Goal: Task Accomplishment & Management: Manage account settings

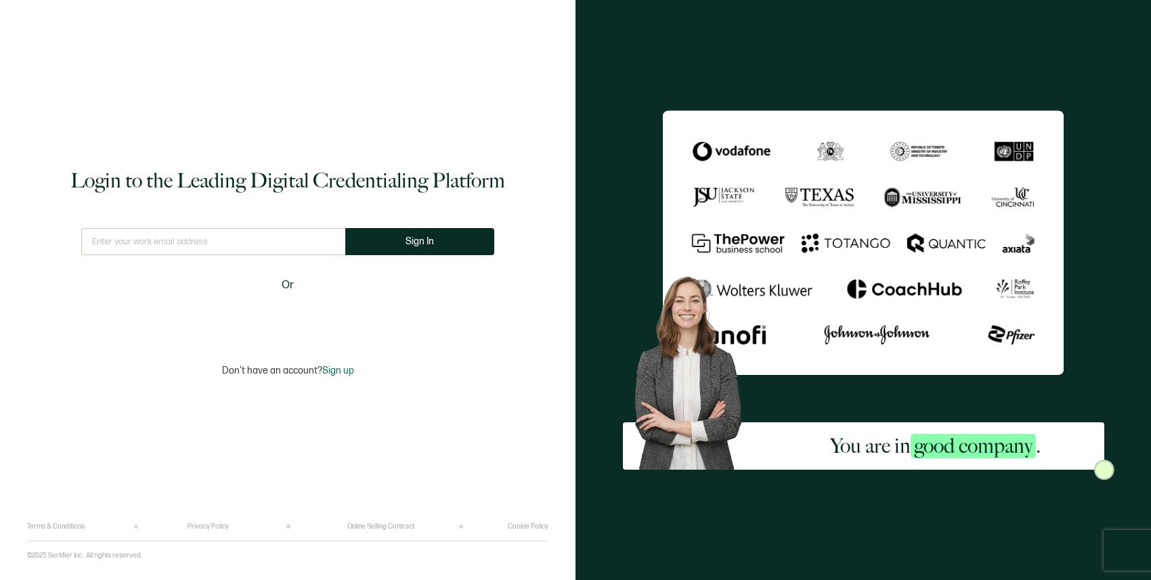
type input "[EMAIL_ADDRESS][DOMAIN_NAME]"
click at [416, 247] on button "Sign In" at bounding box center [425, 241] width 149 height 27
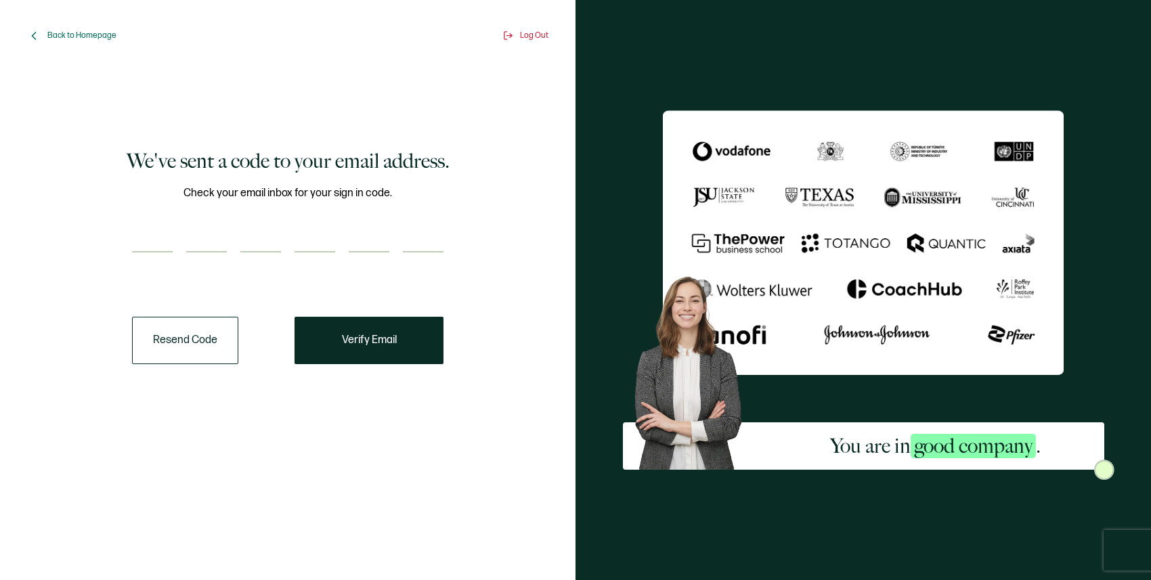
click at [309, 257] on div "Check your email inbox for your sign in code." at bounding box center [287, 227] width 311 height 85
click at [313, 221] on div "Check your email inbox for your sign in code." at bounding box center [287, 227] width 311 height 85
click at [158, 227] on input "number" at bounding box center [152, 238] width 41 height 27
type input "8"
type input "7"
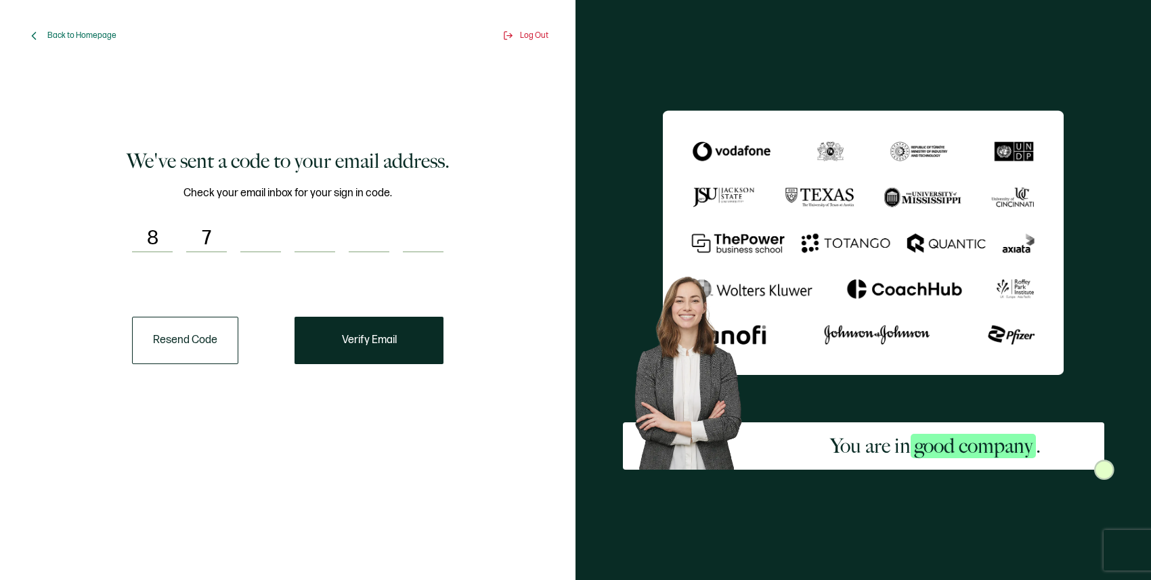
type input "0"
type input "7"
type input "9"
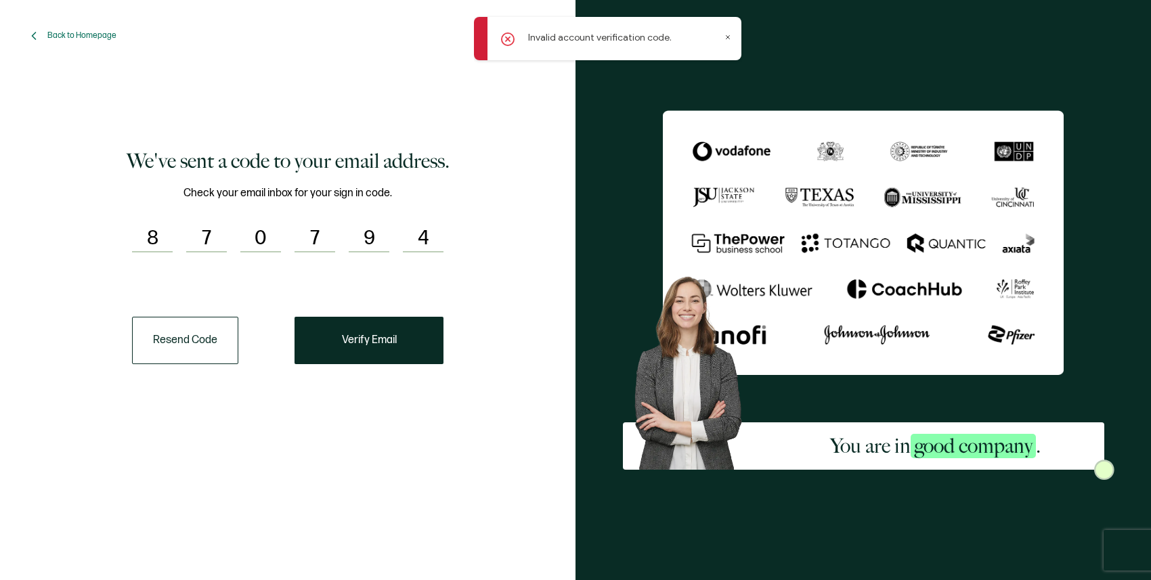
type input "4"
drag, startPoint x: 304, startPoint y: 233, endPoint x: 330, endPoint y: 233, distance: 26.4
click at [330, 233] on input "7" at bounding box center [314, 238] width 41 height 27
type input "9"
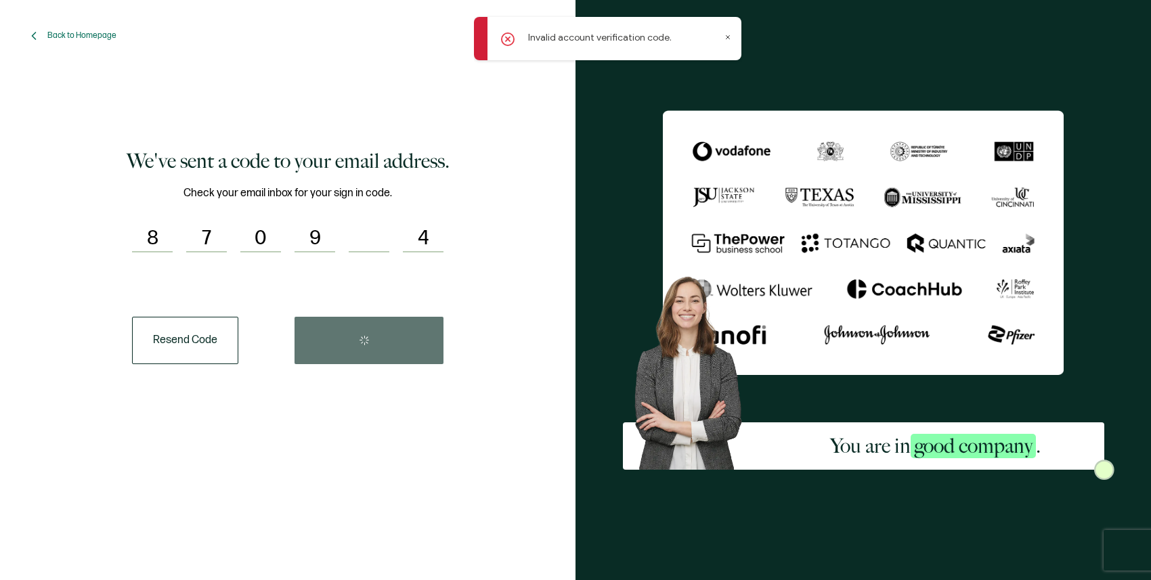
type input "7"
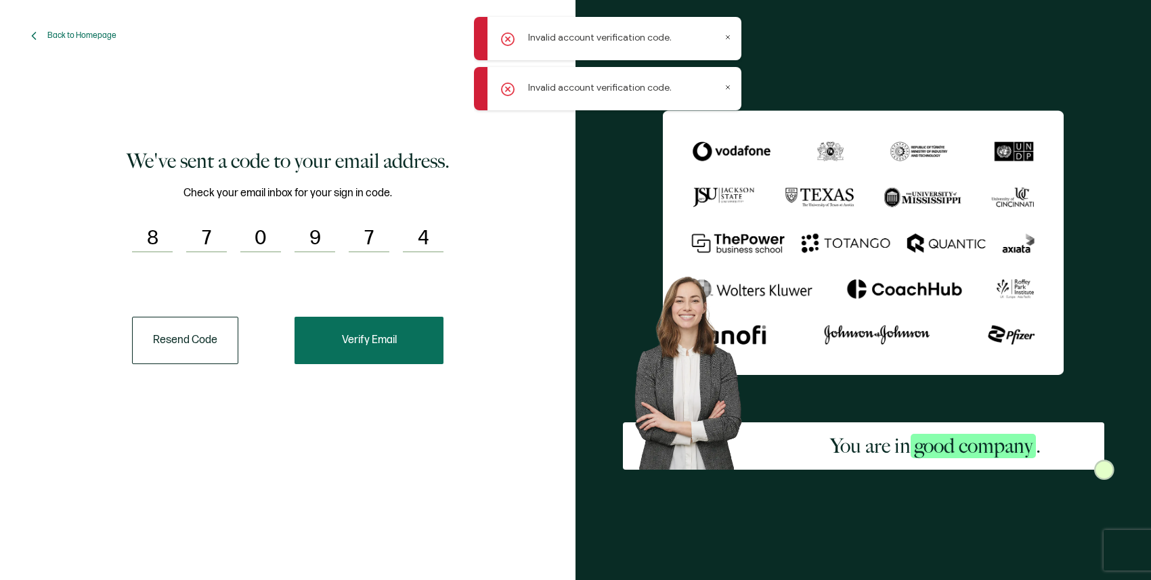
click at [405, 354] on button "Verify Email" at bounding box center [368, 340] width 149 height 47
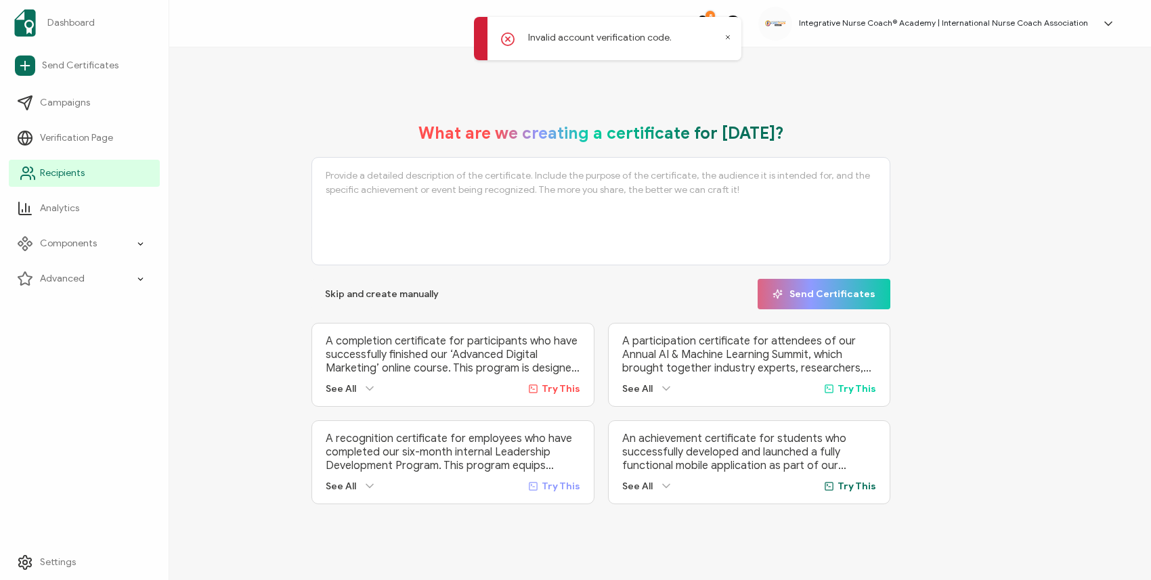
click at [85, 169] on link "Recipients" at bounding box center [84, 173] width 151 height 27
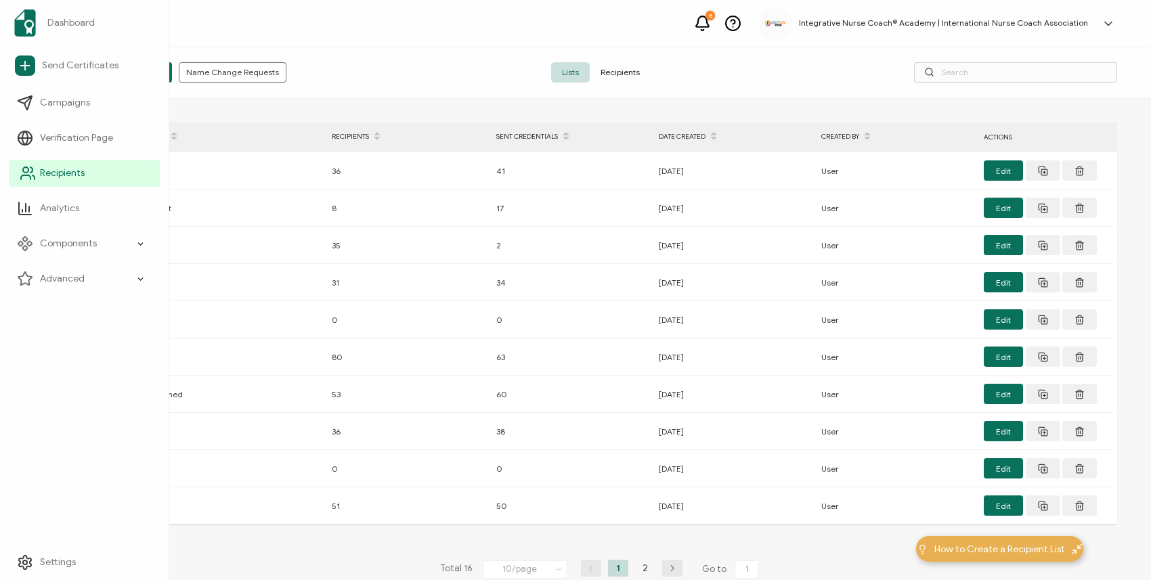
click at [66, 177] on span "Recipients" at bounding box center [62, 173] width 45 height 14
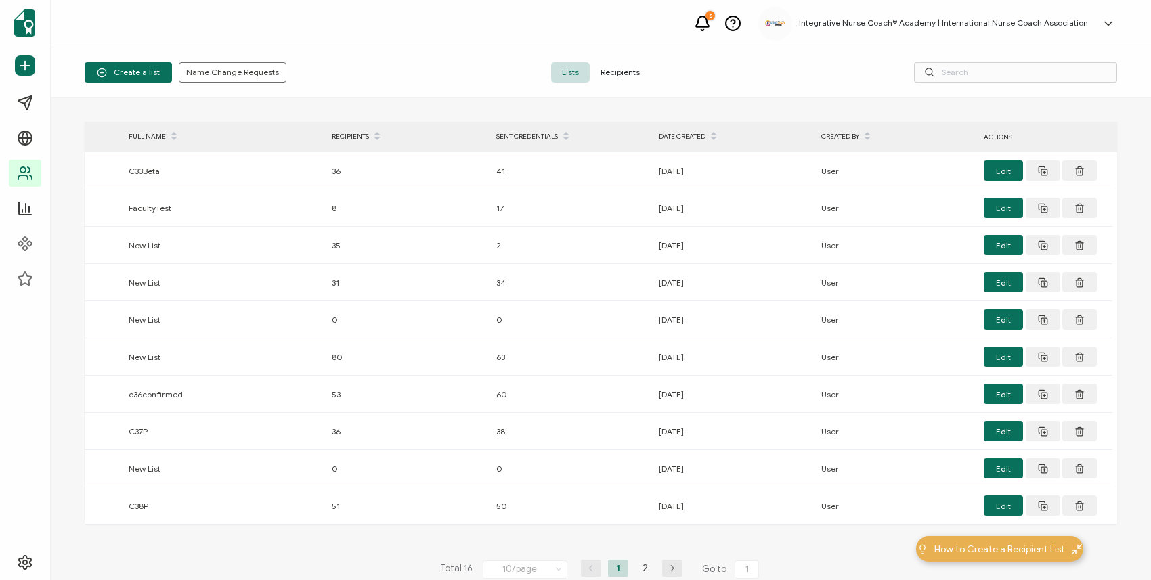
click at [614, 72] on span "Recipients" at bounding box center [619, 72] width 61 height 20
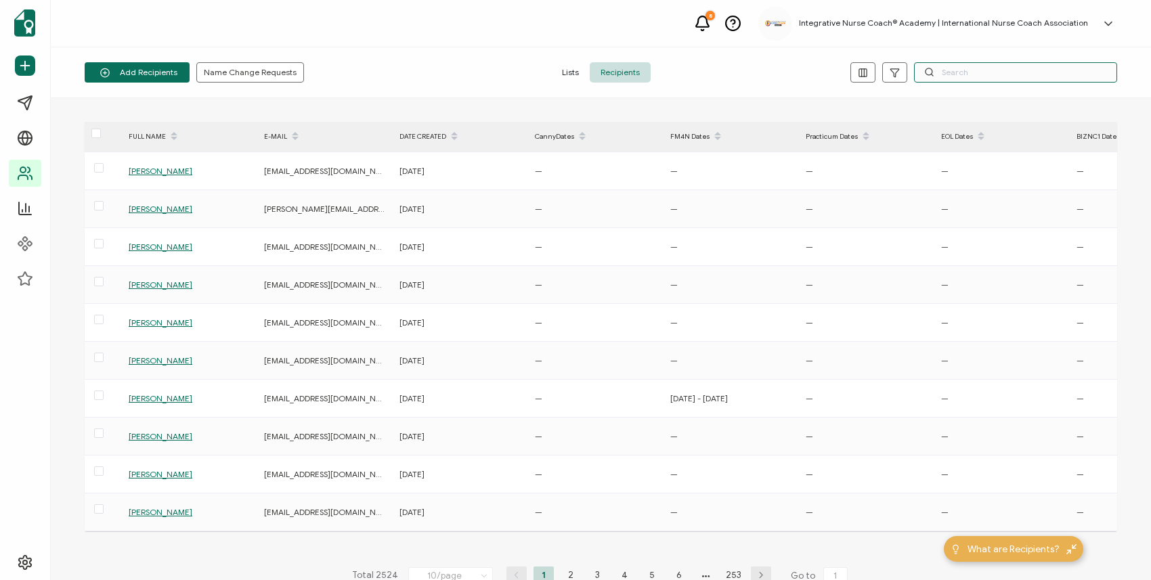
click at [979, 80] on input "text" at bounding box center [1015, 72] width 203 height 20
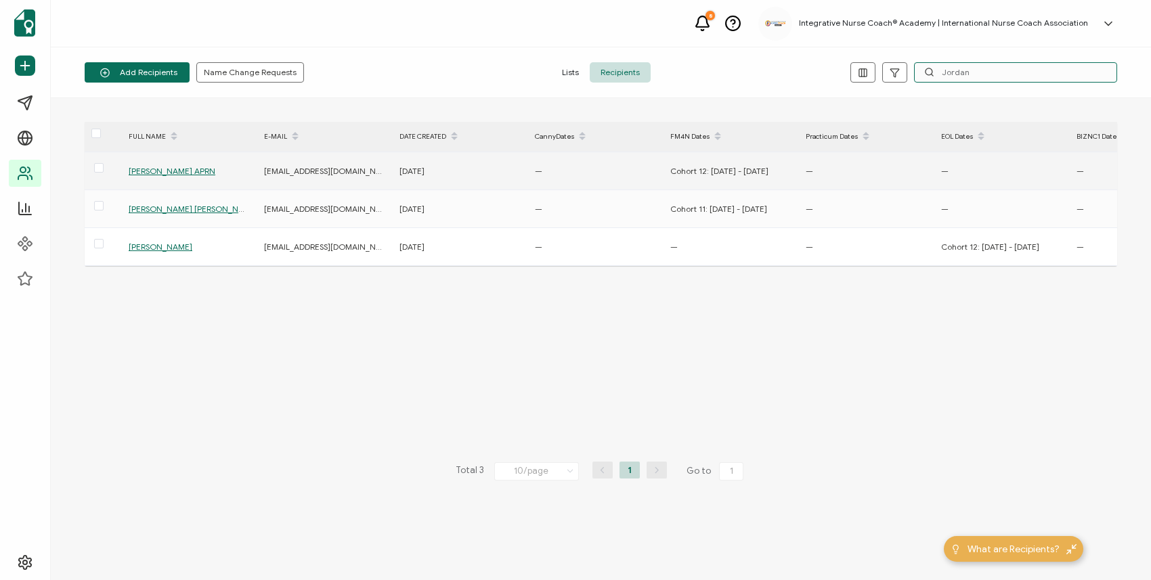
type input "Jordan"
click at [160, 174] on span "[PERSON_NAME] APRN" at bounding box center [172, 171] width 87 height 10
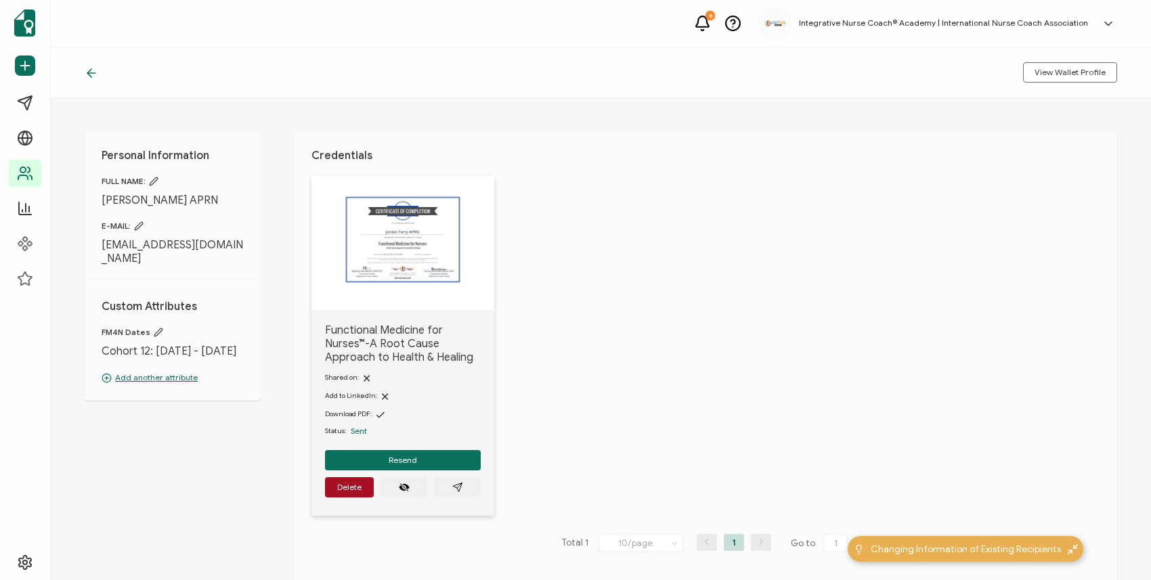
click at [149, 327] on span "FM4N Dates" at bounding box center [173, 332] width 142 height 11
click at [155, 328] on icon at bounding box center [158, 332] width 9 height 9
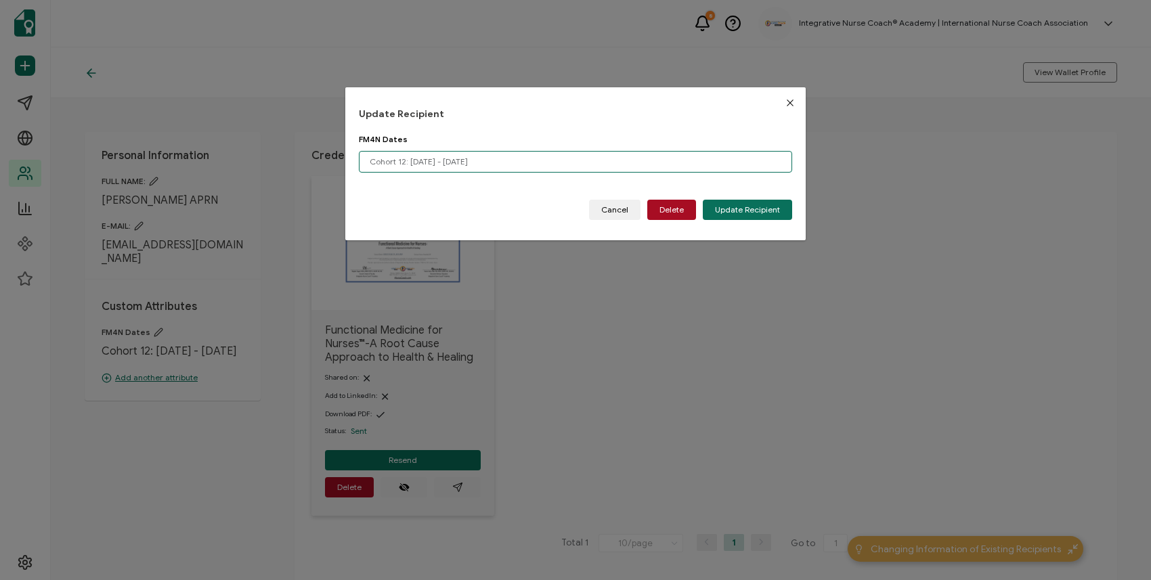
click at [403, 161] on input "Cohort 12: [DATE] - [DATE]" at bounding box center [575, 162] width 433 height 22
drag, startPoint x: 408, startPoint y: 162, endPoint x: 563, endPoint y: 162, distance: 155.0
click at [563, 162] on input "Cohort 10: [DATE] - [DATE]" at bounding box center [575, 162] width 433 height 22
paste input "[DATE] [DATE]"
drag, startPoint x: 411, startPoint y: 159, endPoint x: 449, endPoint y: 160, distance: 37.2
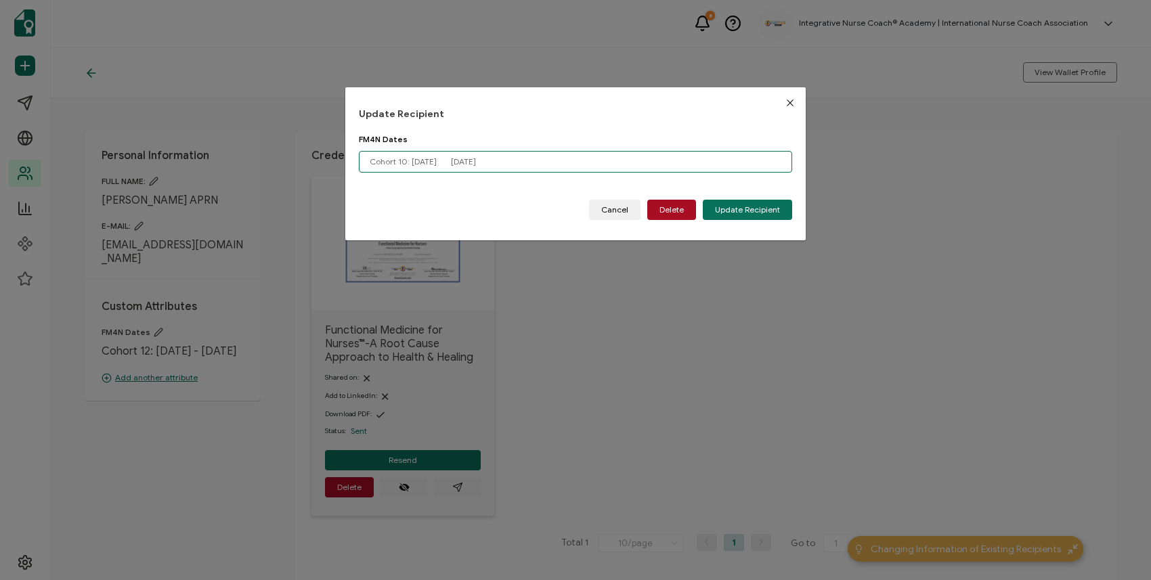
click at [449, 160] on input "Cohort 10: [DATE] [DATE]" at bounding box center [575, 162] width 433 height 22
drag, startPoint x: 754, startPoint y: 202, endPoint x: 602, endPoint y: 139, distance: 164.1
click at [602, 139] on div "FM4N Dates Cohort 10: [DATE] - [DATE] Please enter a valid name. Cancel Delete …" at bounding box center [575, 177] width 433 height 86
click at [453, 164] on input "Cohort 10: [DATE] - [DATE]" at bounding box center [575, 162] width 433 height 22
type input "Cohort 10: [DATE] - [DATE]"
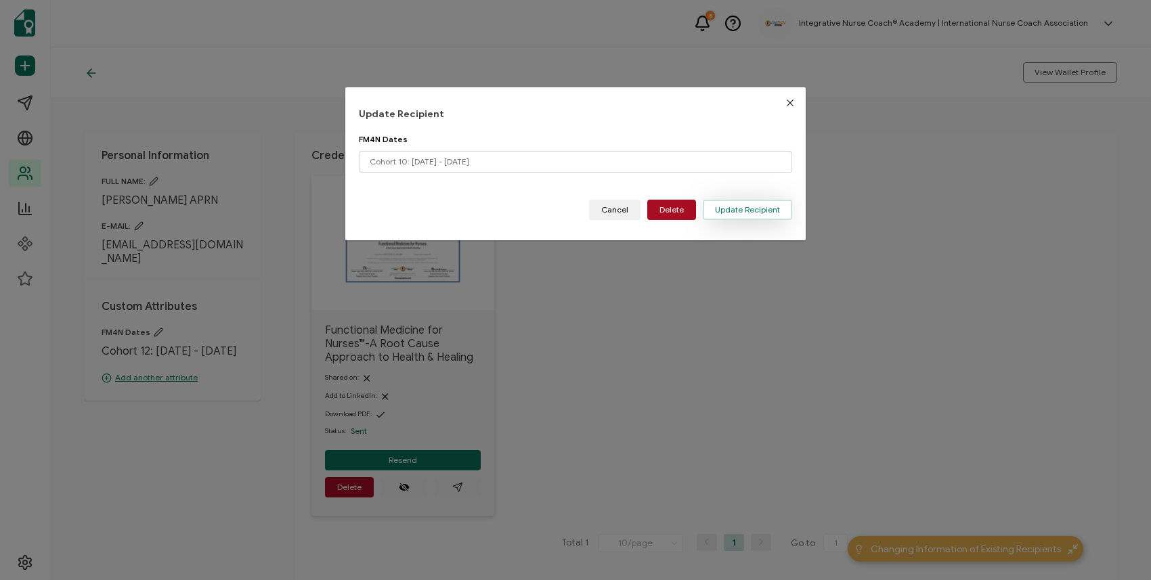
click at [749, 211] on span "Update Recipient" at bounding box center [747, 210] width 65 height 8
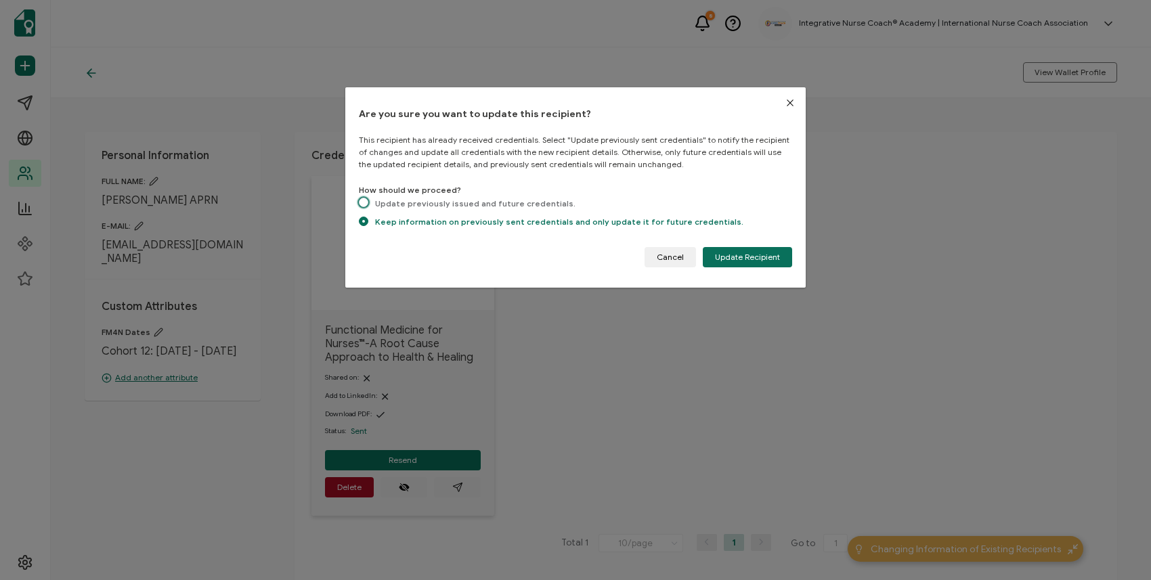
click at [504, 204] on span "Update previously issued and future credentials." at bounding box center [471, 203] width 207 height 10
click at [368, 204] on input "Update previously issued and future credentials." at bounding box center [363, 204] width 9 height 12
radio input "true"
radio input "false"
click at [757, 263] on button "Update Recipient" at bounding box center [747, 257] width 89 height 20
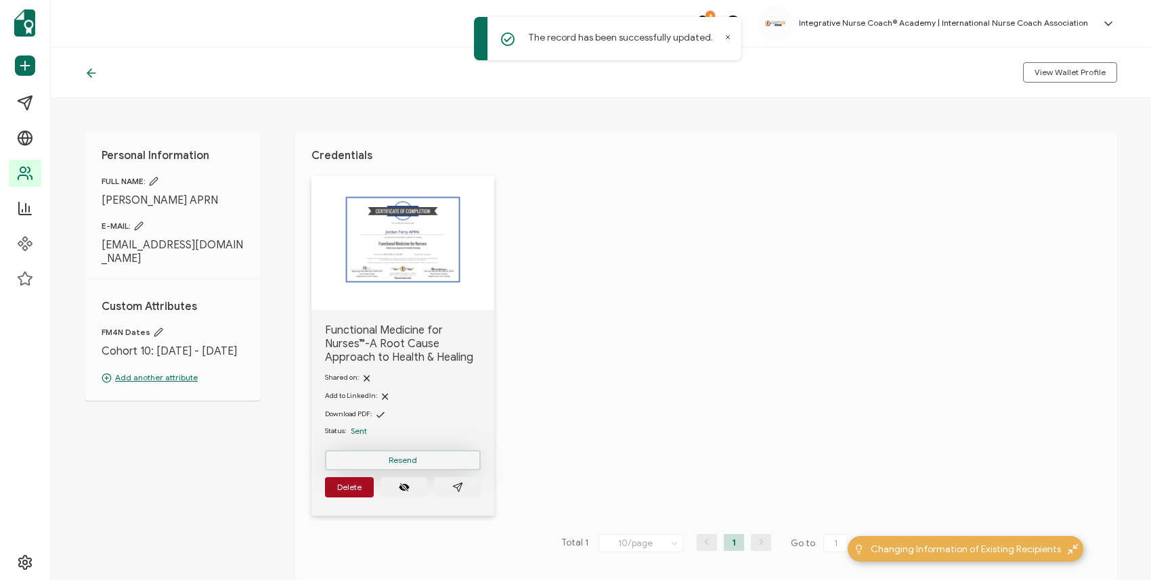
click at [410, 457] on span "Resend" at bounding box center [402, 460] width 28 height 8
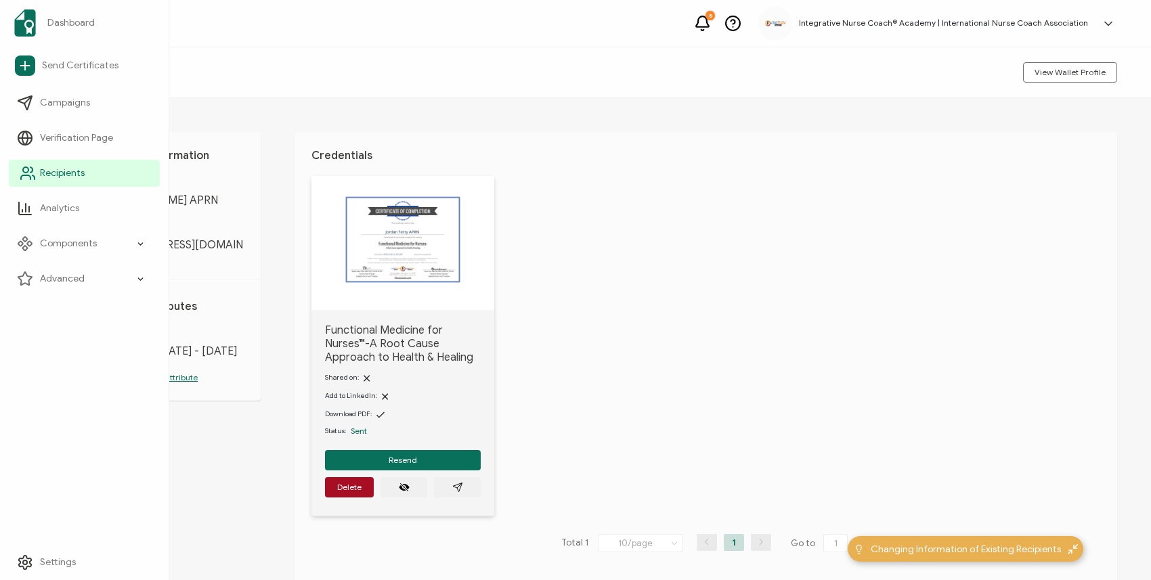
click at [52, 171] on span "Recipients" at bounding box center [62, 173] width 45 height 14
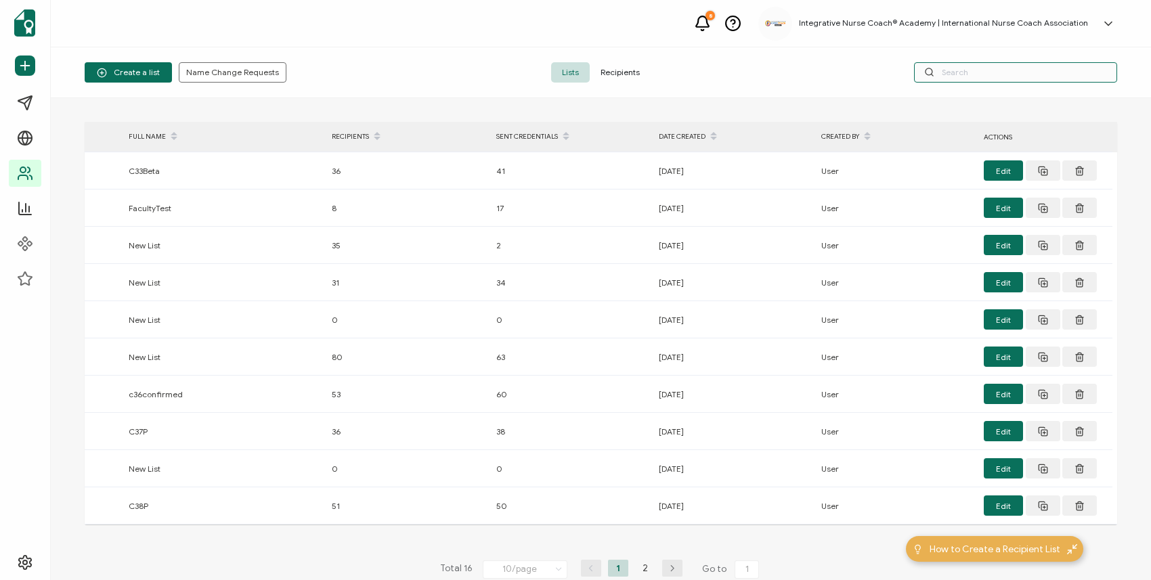
click at [1034, 80] on input "text" at bounding box center [1015, 72] width 203 height 20
click at [622, 88] on div "Create a list Name Change Requests Lists Recipients" at bounding box center [601, 72] width 1100 height 51
click at [622, 73] on span "Recipients" at bounding box center [619, 72] width 61 height 20
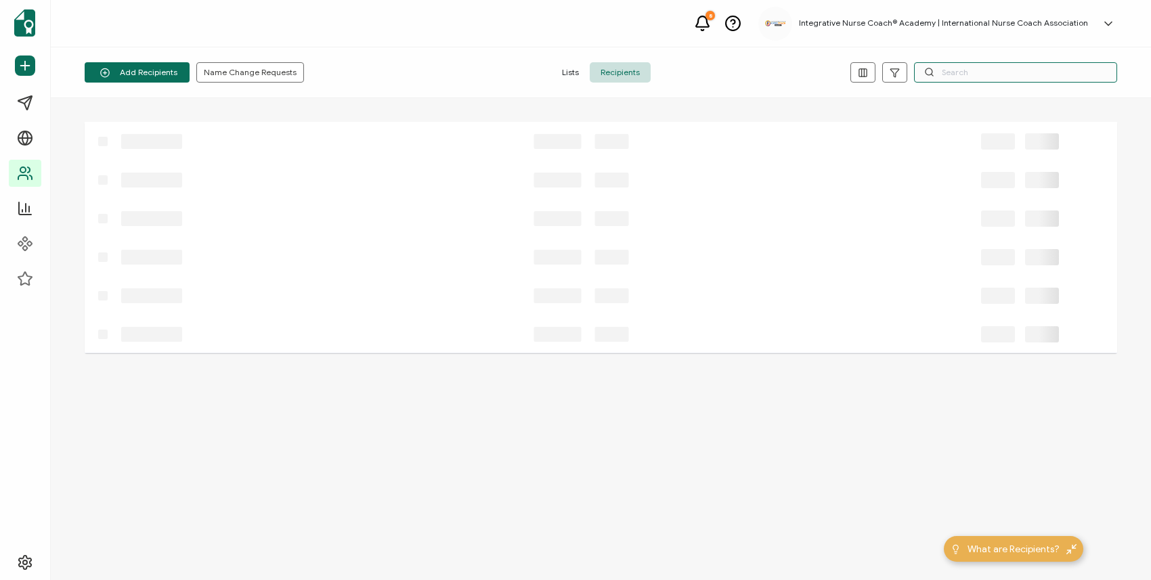
click at [973, 79] on input "text" at bounding box center [1015, 72] width 203 height 20
paste input "43962172194563"
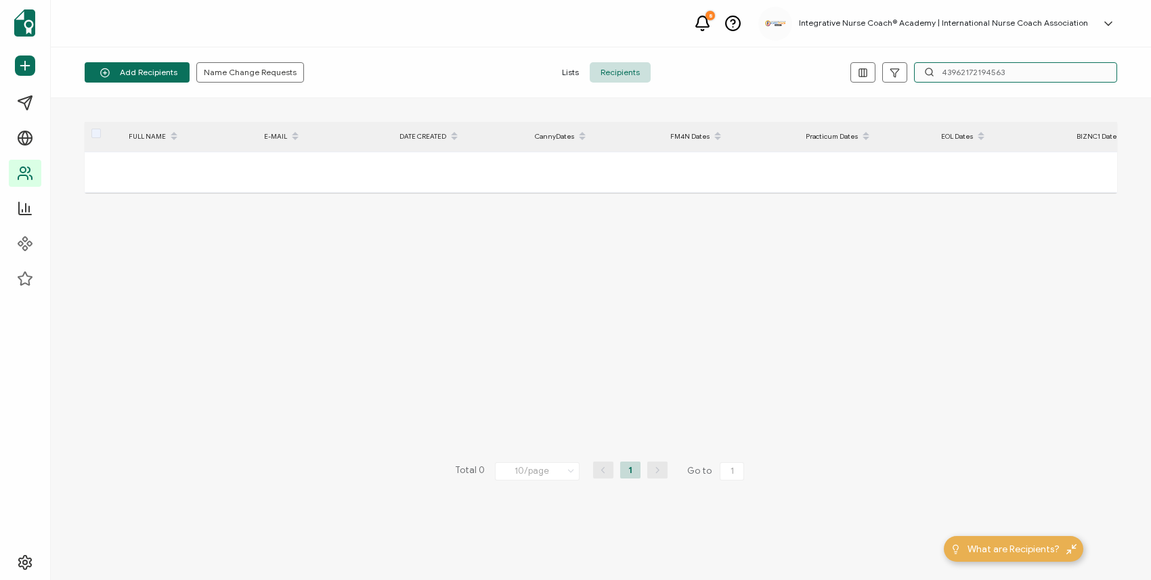
click at [971, 79] on input "43962172194563" at bounding box center [1015, 72] width 203 height 20
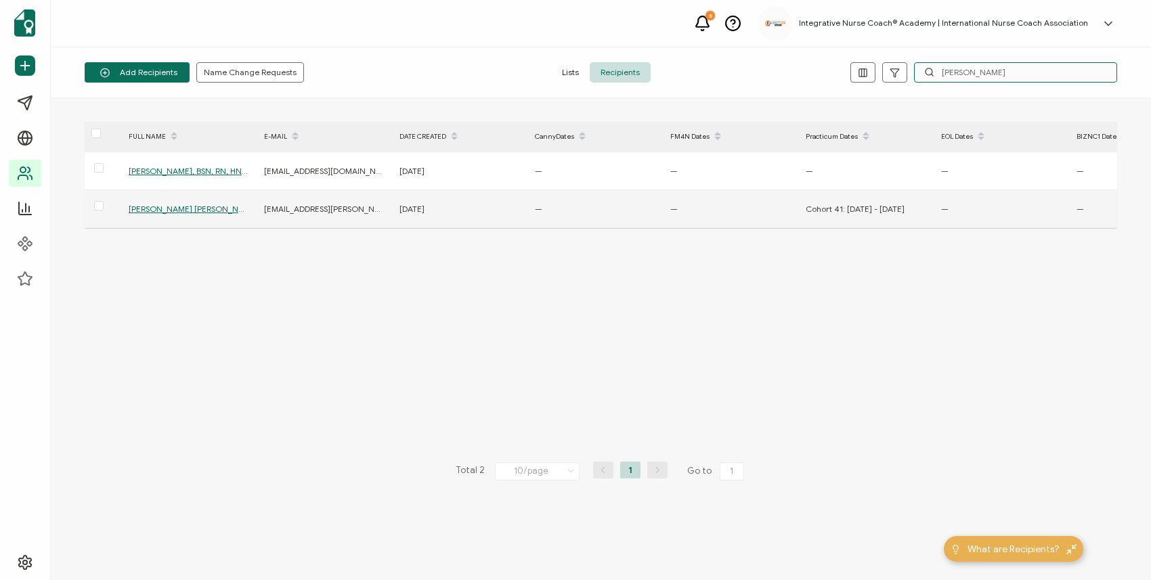
type input "[PERSON_NAME]"
click at [208, 208] on span "[PERSON_NAME] [PERSON_NAME], BSN" at bounding box center [203, 209] width 148 height 10
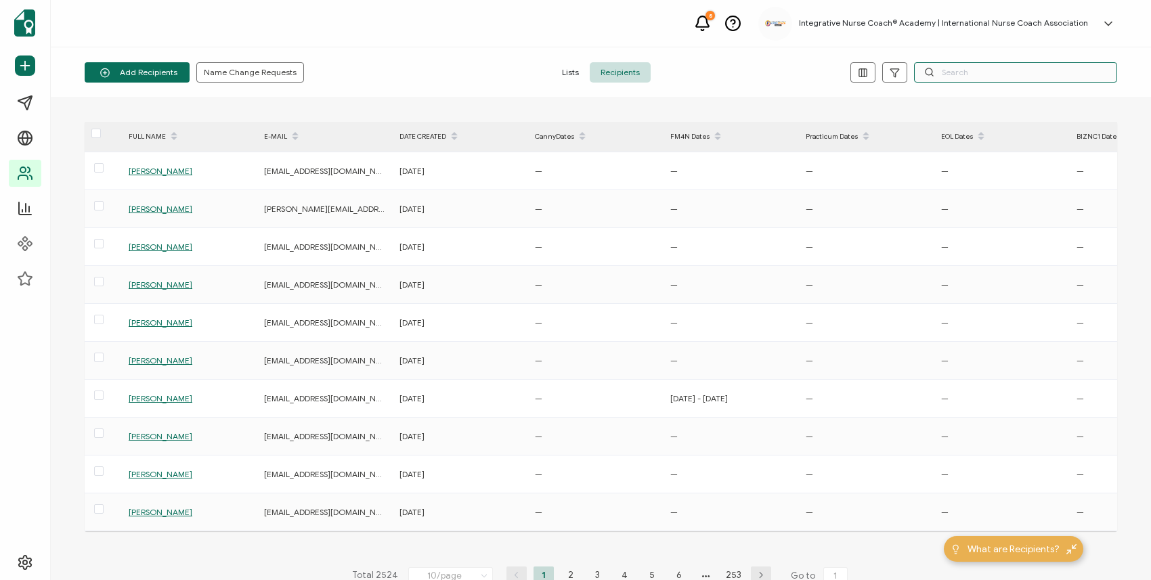
click at [956, 70] on input "text" at bounding box center [1015, 72] width 203 height 20
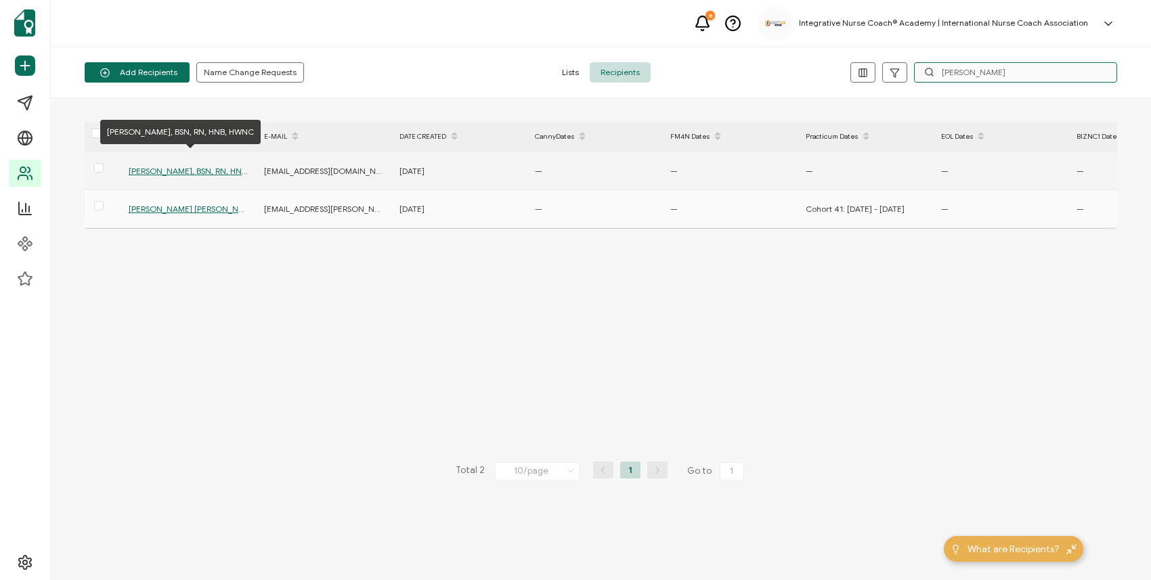
type input "[PERSON_NAME]"
click at [167, 169] on span "[PERSON_NAME], BSN, RN, HNB, HWNC" at bounding box center [202, 171] width 147 height 10
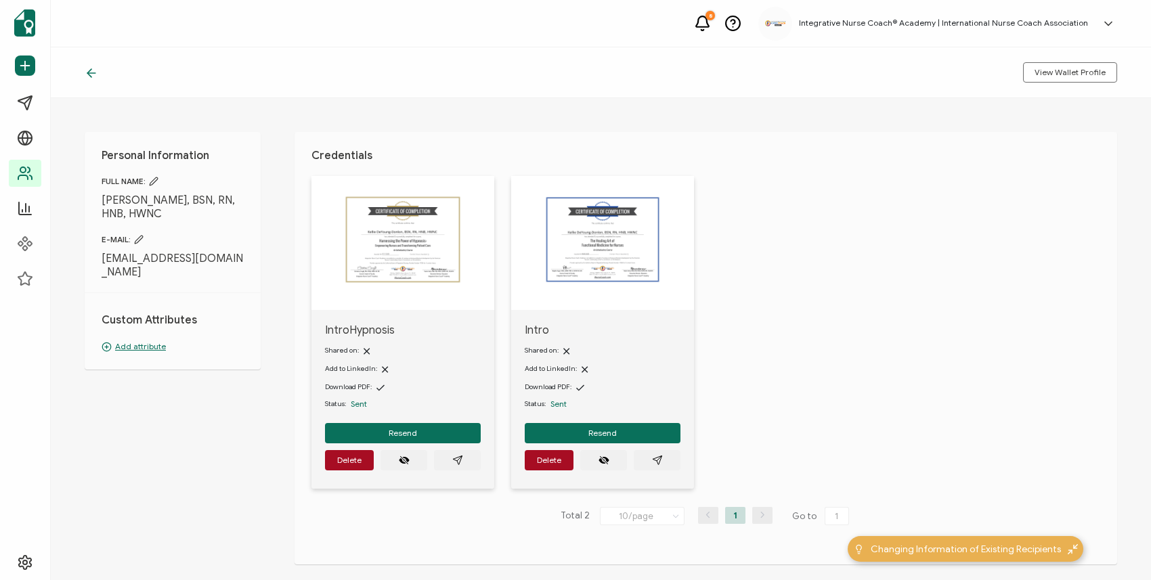
click at [394, 250] on img at bounding box center [402, 239] width 122 height 95
click at [416, 272] on img at bounding box center [402, 239] width 122 height 95
drag, startPoint x: 418, startPoint y: 464, endPoint x: 422, endPoint y: 479, distance: 16.3
click at [422, 480] on div "IntroHypnosis Shared on: Add to LinkedIn: Download PDF: Status: Sent Resend [GE…" at bounding box center [402, 399] width 183 height 179
click at [455, 467] on button "button" at bounding box center [457, 460] width 47 height 20
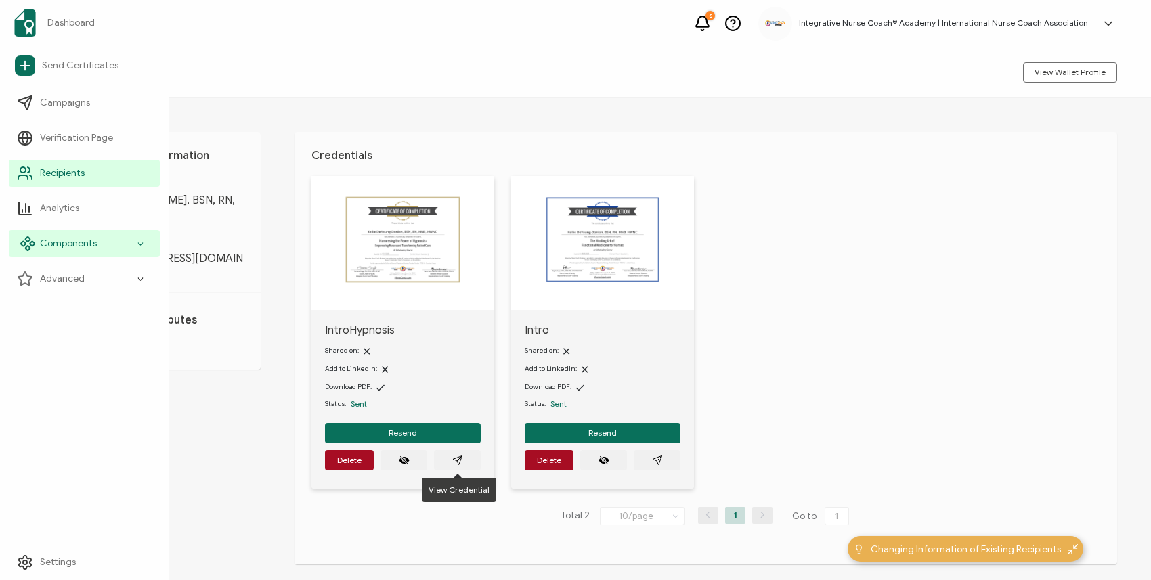
click at [123, 248] on div "Components" at bounding box center [84, 243] width 151 height 27
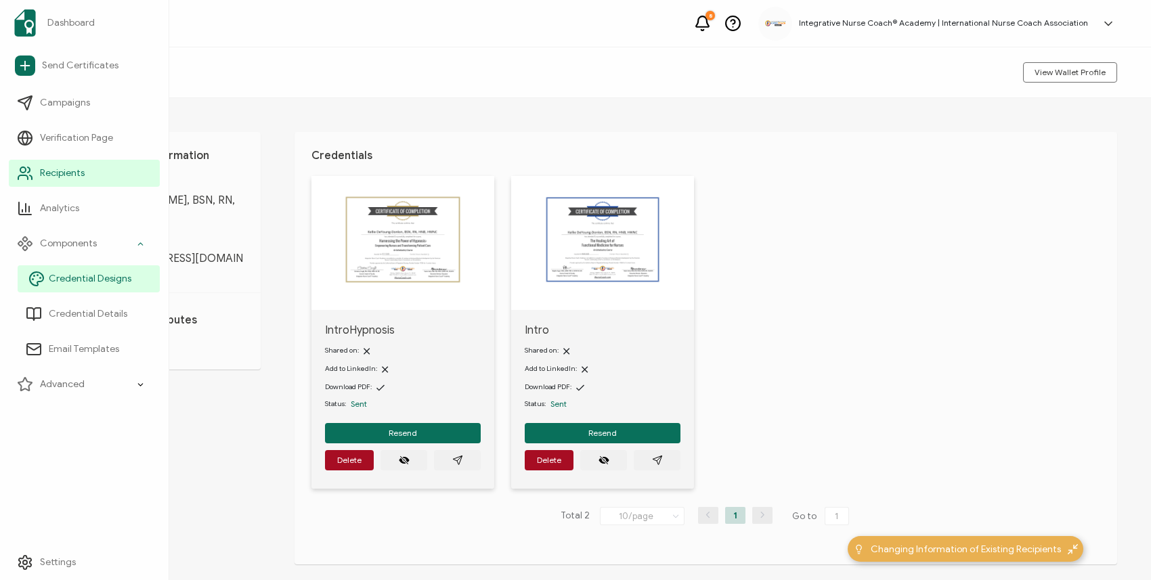
click at [119, 285] on span "Credential Designs" at bounding box center [90, 279] width 83 height 14
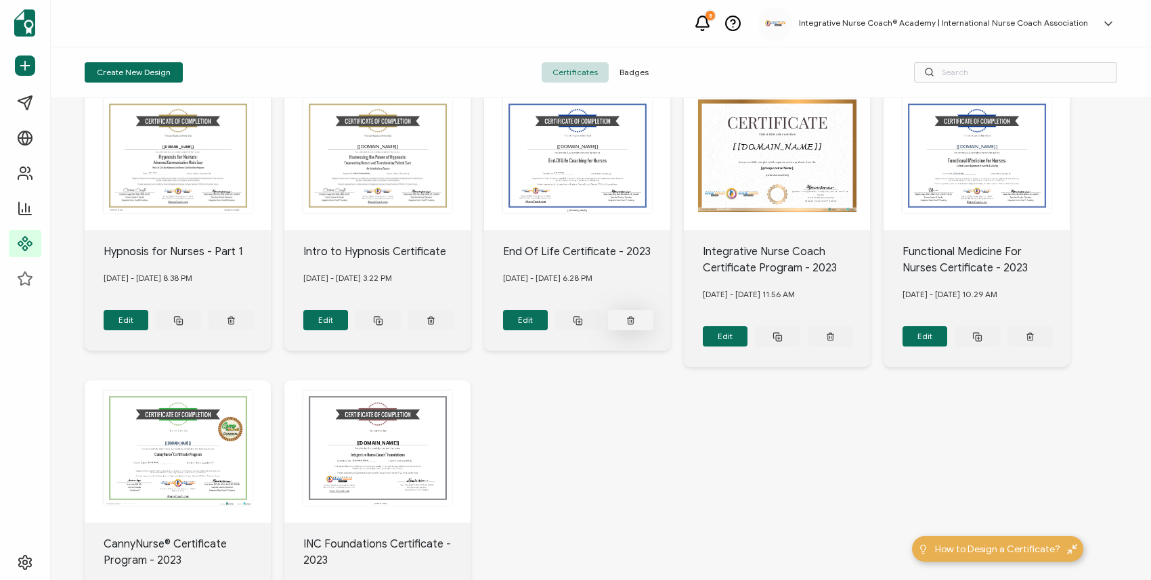
scroll to position [318, 0]
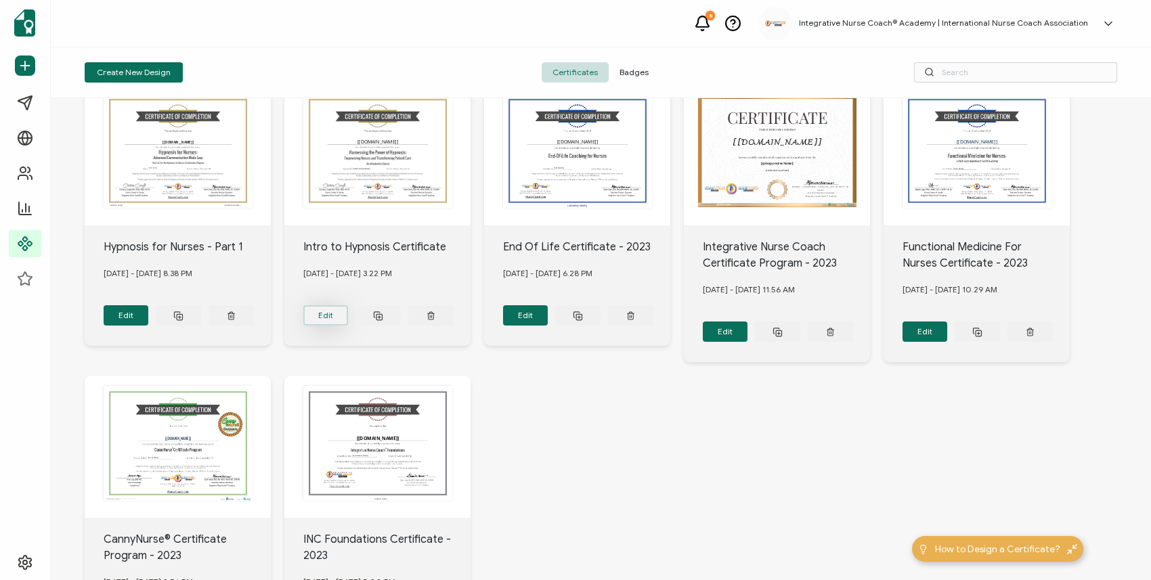
click at [149, 49] on button "Edit" at bounding box center [126, 39] width 45 height 20
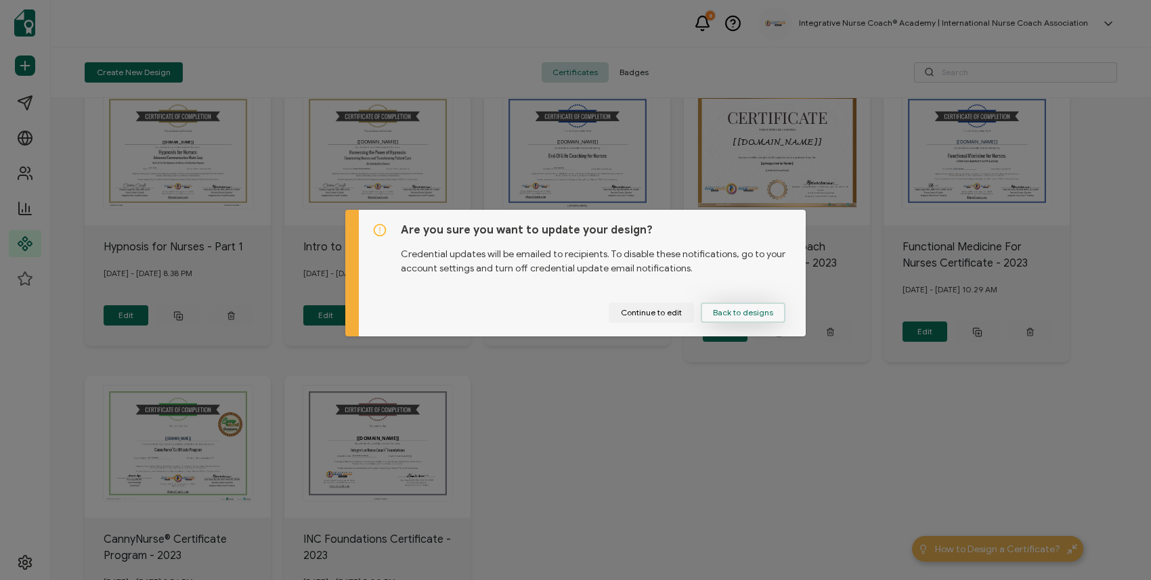
click at [715, 319] on button "Back to designs" at bounding box center [742, 313] width 85 height 20
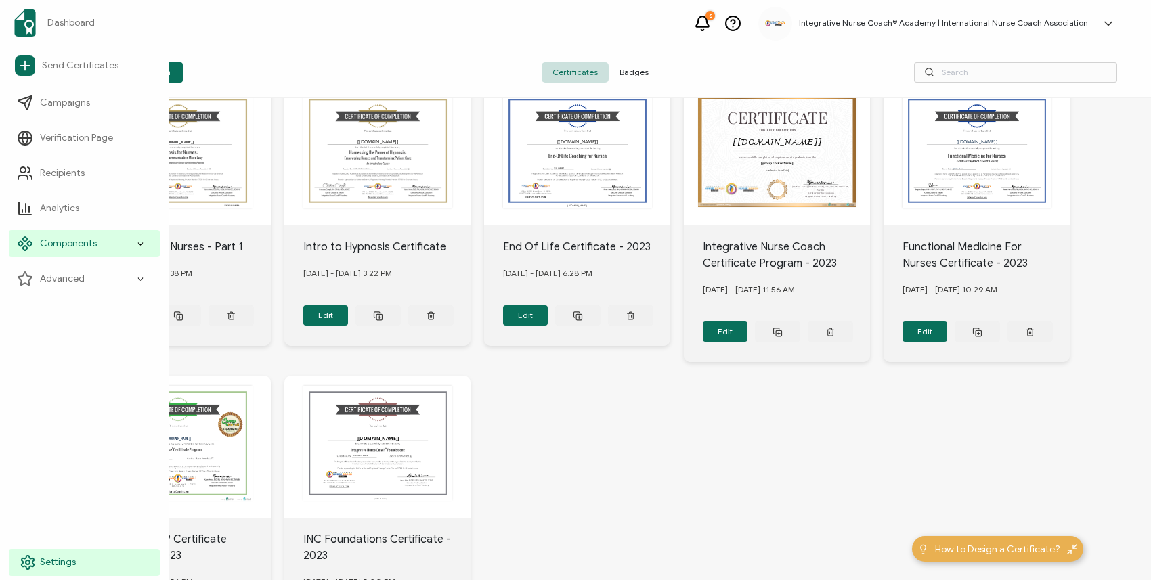
click at [43, 562] on span "Settings" at bounding box center [58, 563] width 36 height 14
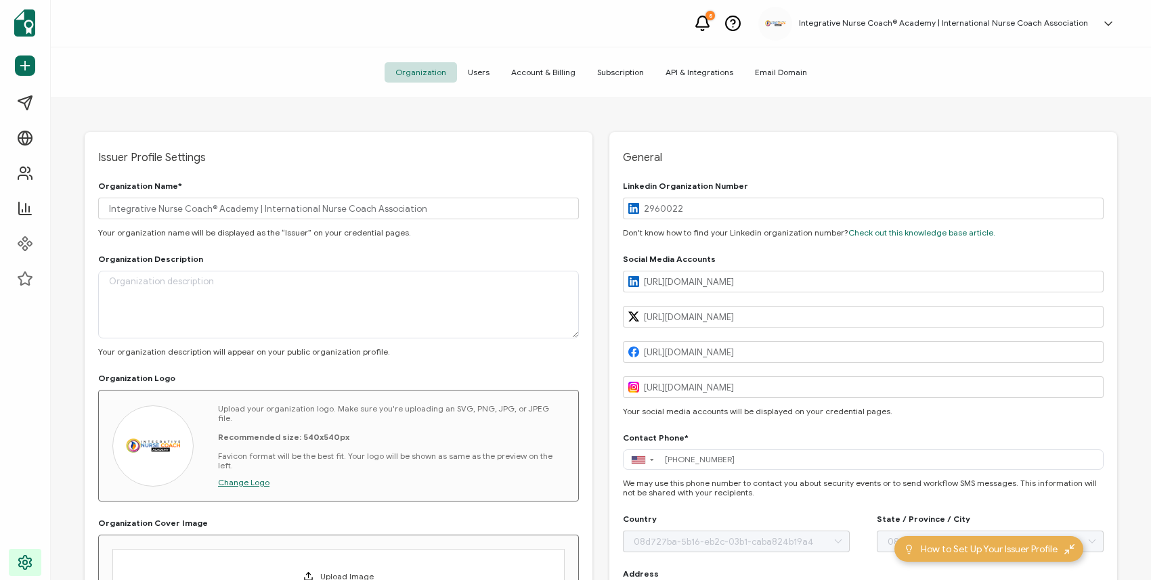
type input "[US_STATE]"
type input "[GEOGRAPHIC_DATA]"
click at [767, 70] on span "Email Domain" at bounding box center [781, 72] width 74 height 20
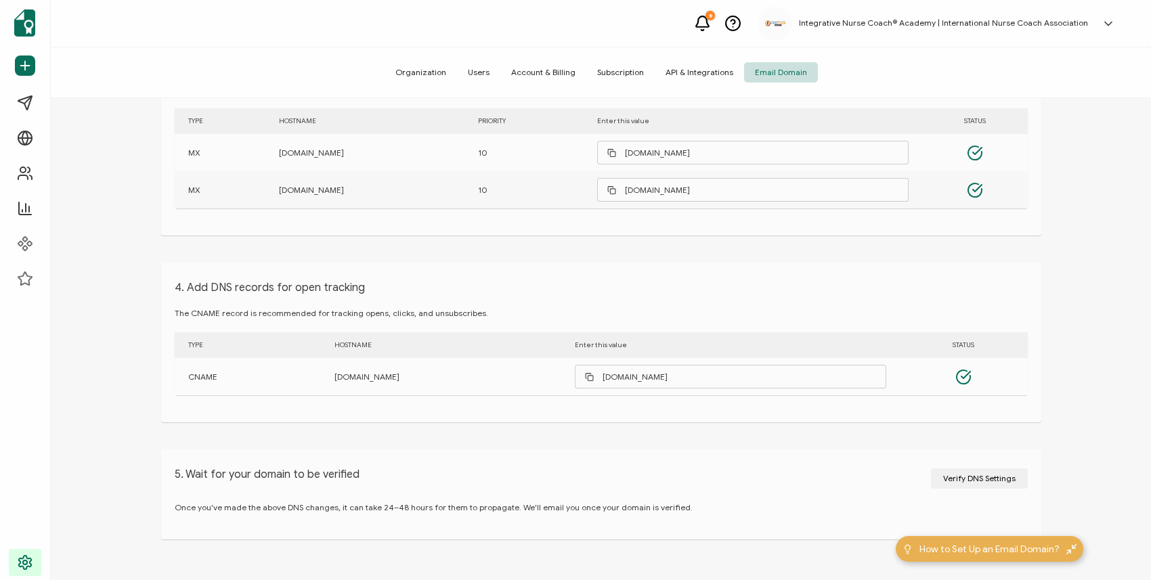
scroll to position [667, 0]
drag, startPoint x: 669, startPoint y: 75, endPoint x: 666, endPoint y: 133, distance: 58.3
click at [667, 131] on div "Organization Users Account & Billing Subscription API & Integrations Email Doma…" at bounding box center [601, 313] width 1100 height 533
click at [978, 478] on span "Verify DNS Settings" at bounding box center [979, 478] width 72 height 8
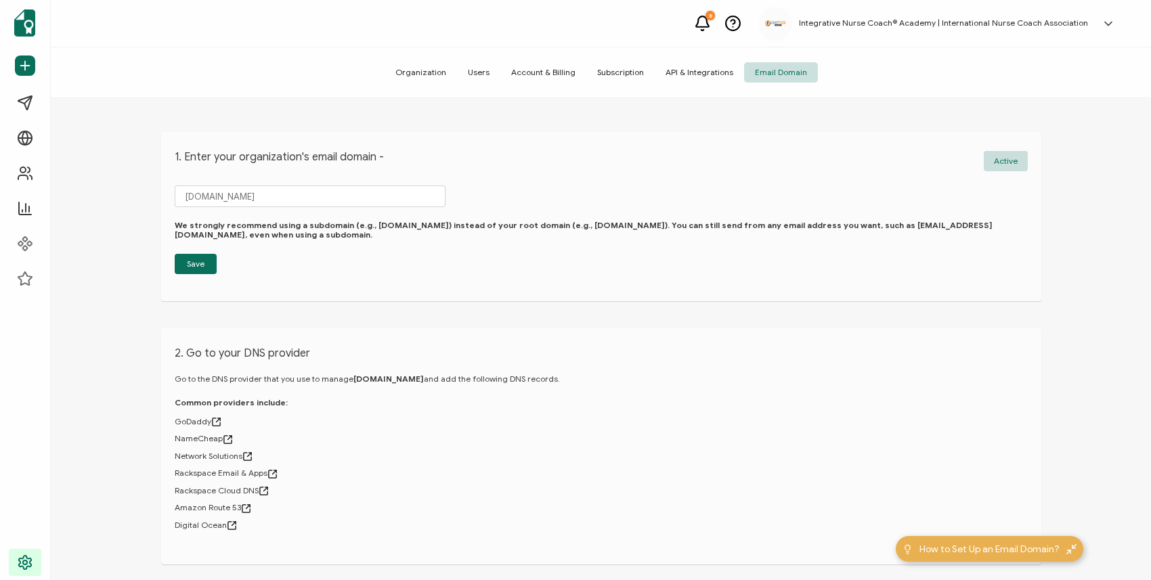
scroll to position [0, 0]
click at [629, 73] on span "Subscription" at bounding box center [620, 72] width 68 height 20
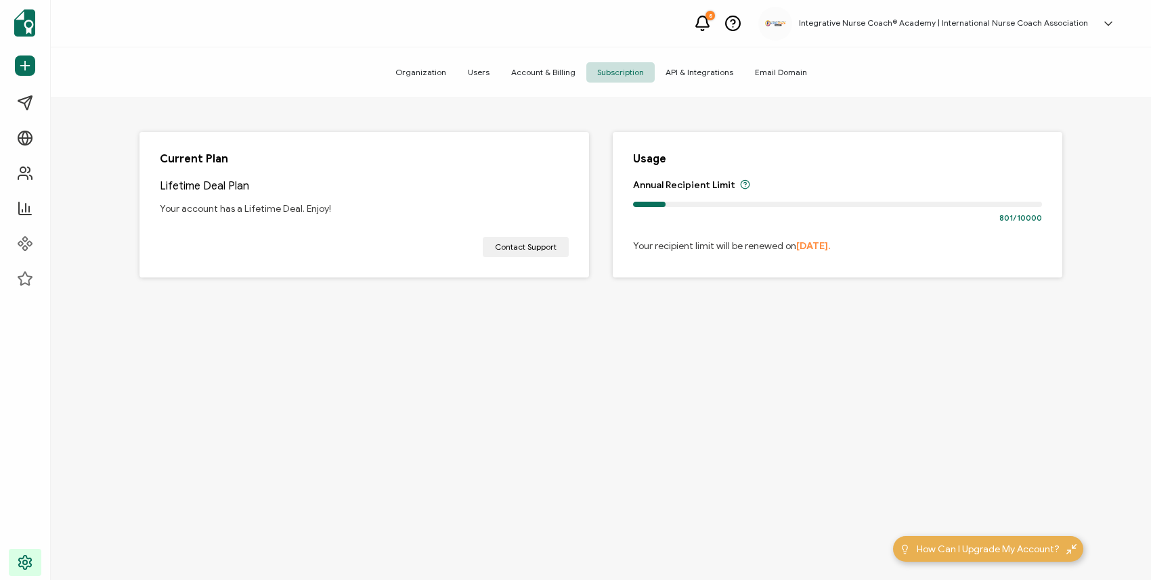
click at [704, 74] on span "API & Integrations" at bounding box center [698, 72] width 89 height 20
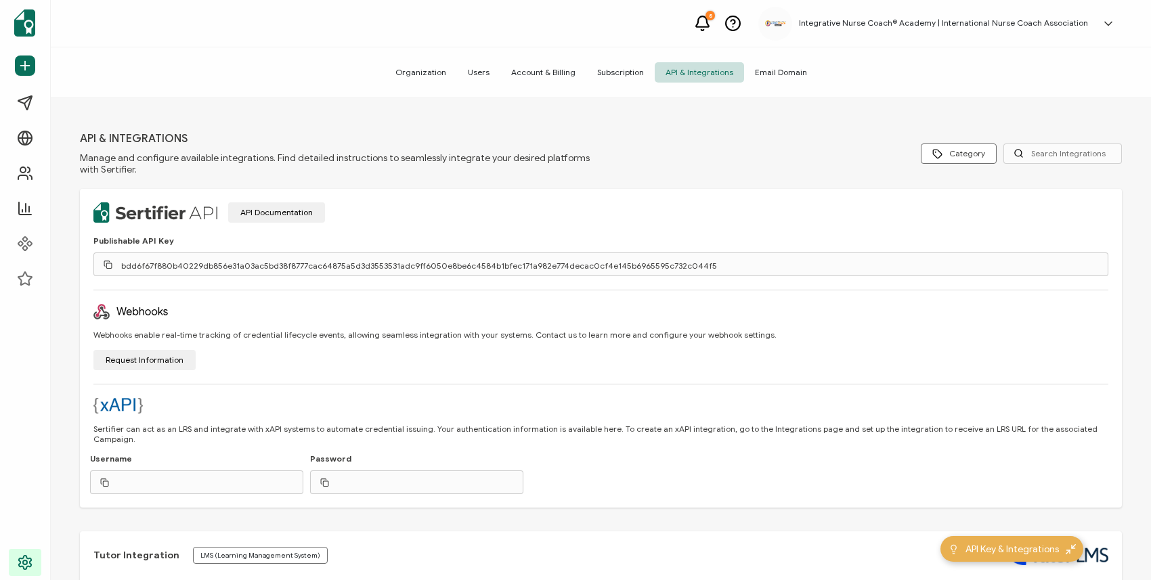
type input "[URL][DOMAIN_NAME]"
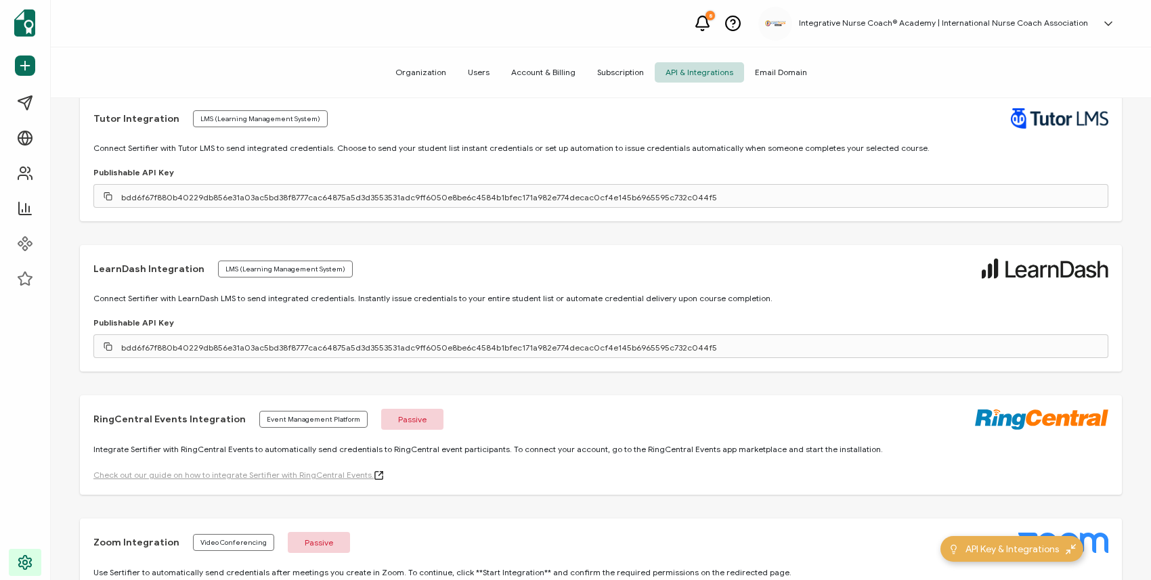
scroll to position [427, 0]
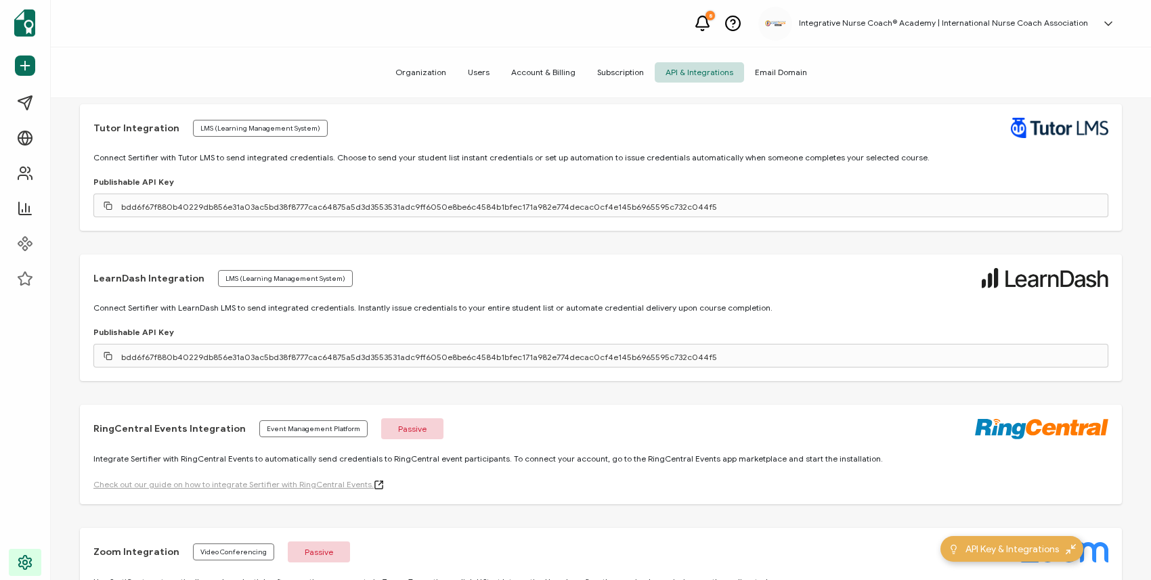
drag, startPoint x: 522, startPoint y: 347, endPoint x: 531, endPoint y: 277, distance: 70.4
click at [531, 277] on div "LearnDash Integration LMS (Learning Management System) Connect Sertifier with L…" at bounding box center [601, 317] width 1042 height 127
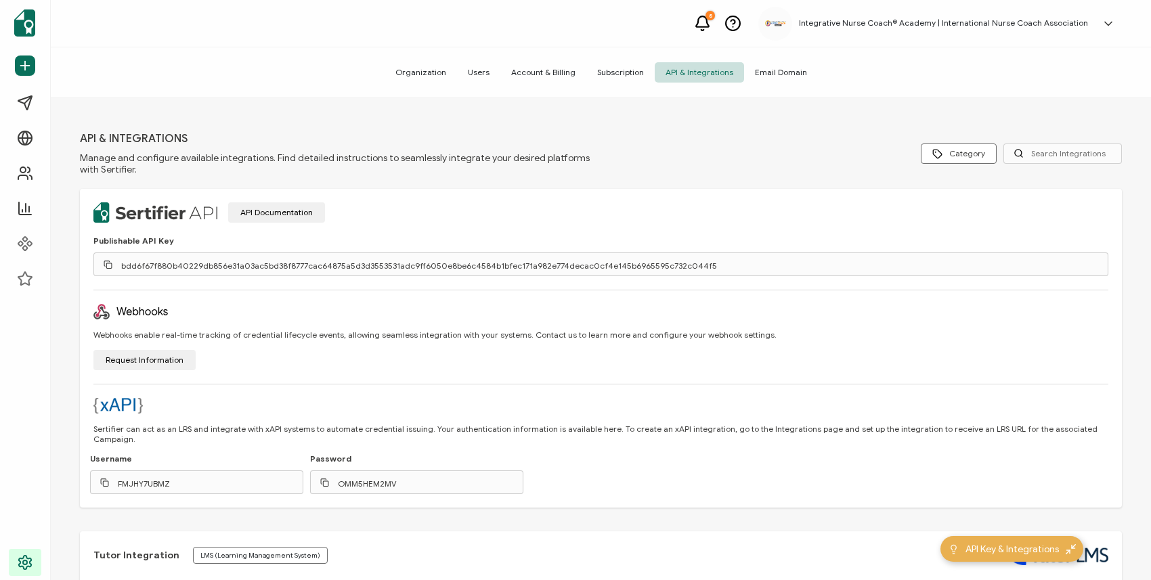
scroll to position [0, 0]
click at [615, 74] on span "Subscription" at bounding box center [620, 72] width 68 height 20
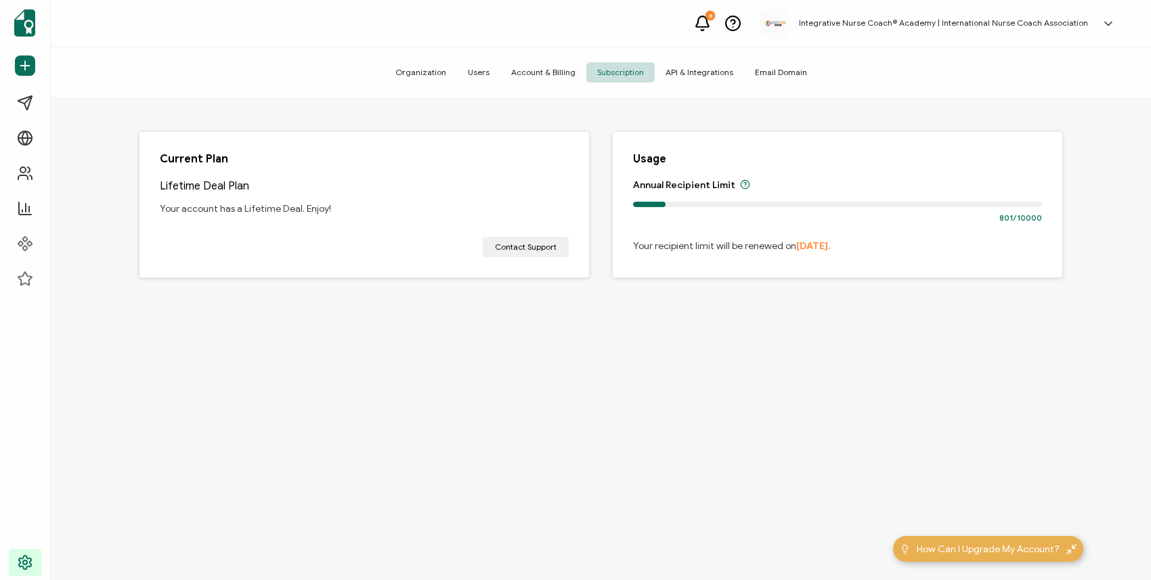
click at [552, 73] on span "Account & Billing" at bounding box center [543, 72] width 86 height 20
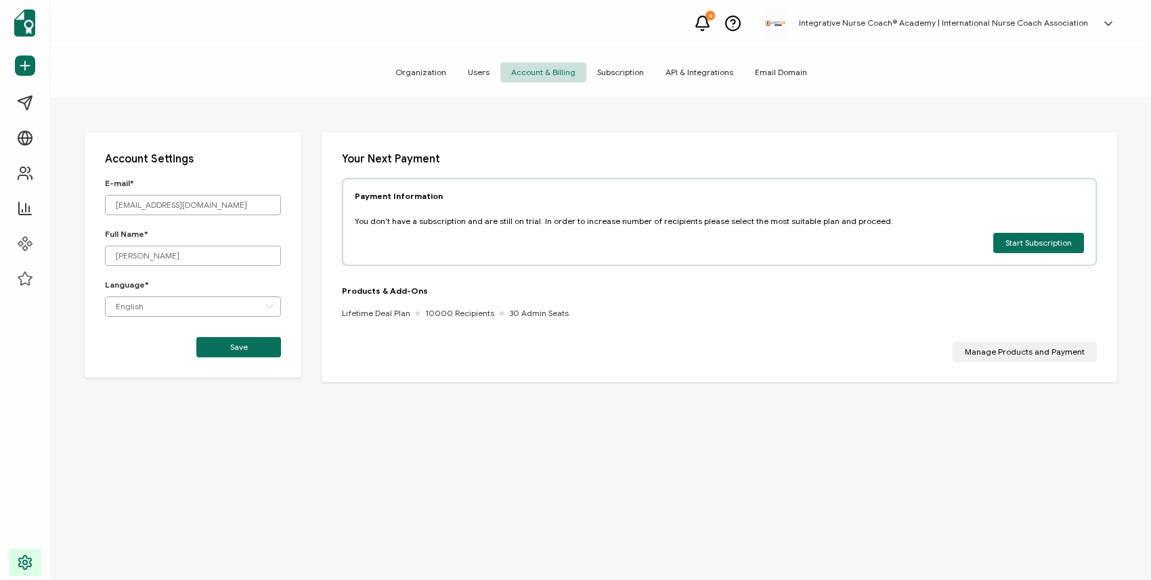
click at [489, 70] on span "Users" at bounding box center [478, 72] width 43 height 20
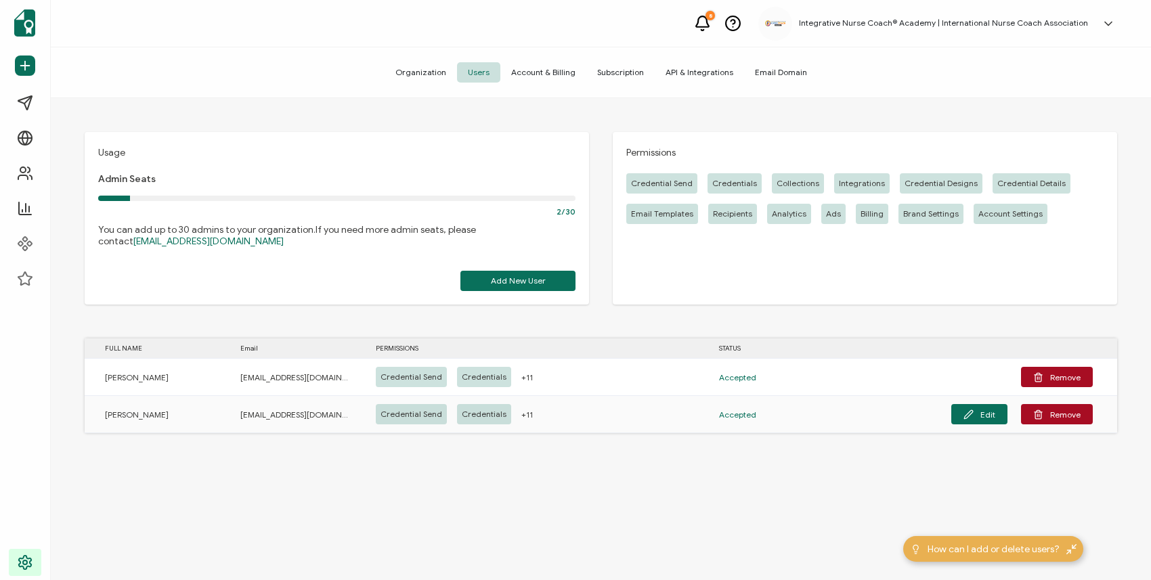
click at [439, 74] on span "Organization" at bounding box center [420, 72] width 72 height 20
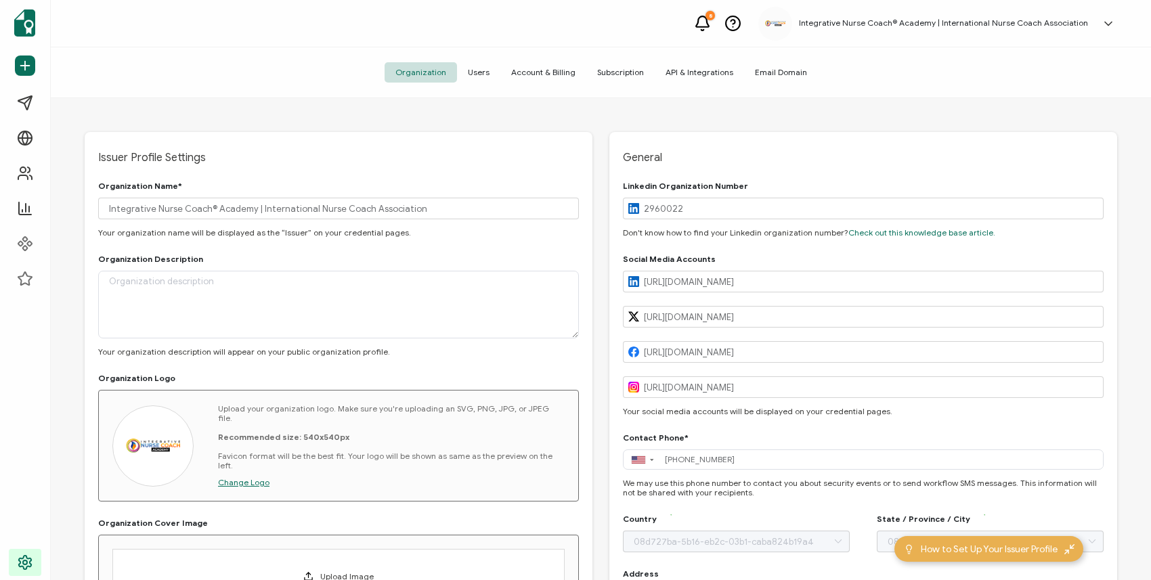
type input "[GEOGRAPHIC_DATA]"
type input "[US_STATE]"
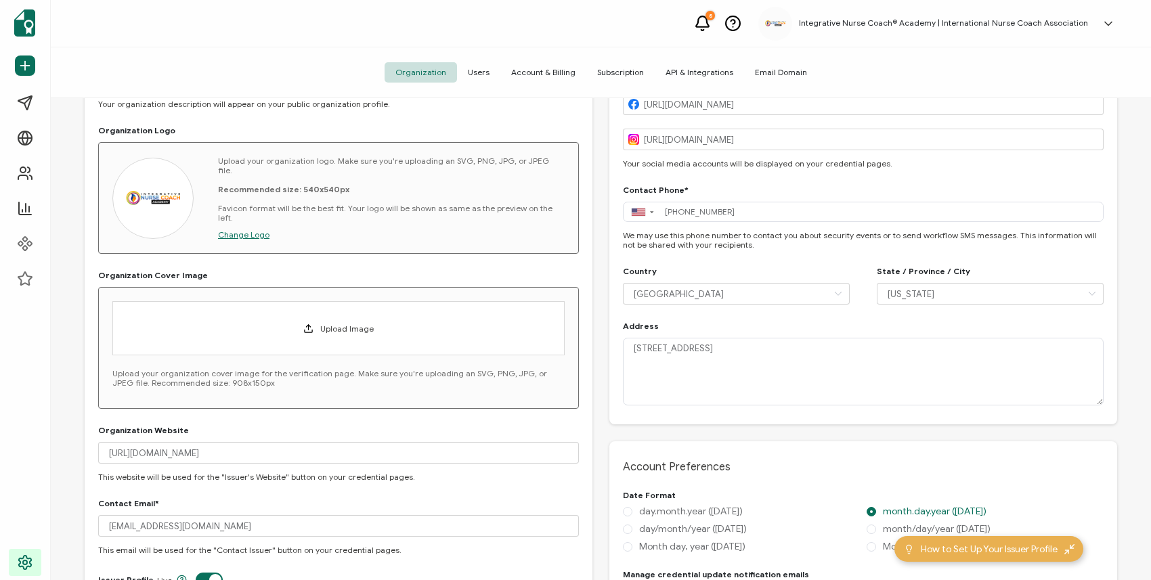
scroll to position [249, 0]
click at [114, 520] on input "[EMAIL_ADDRESS][DOMAIN_NAME]" at bounding box center [338, 525] width 481 height 22
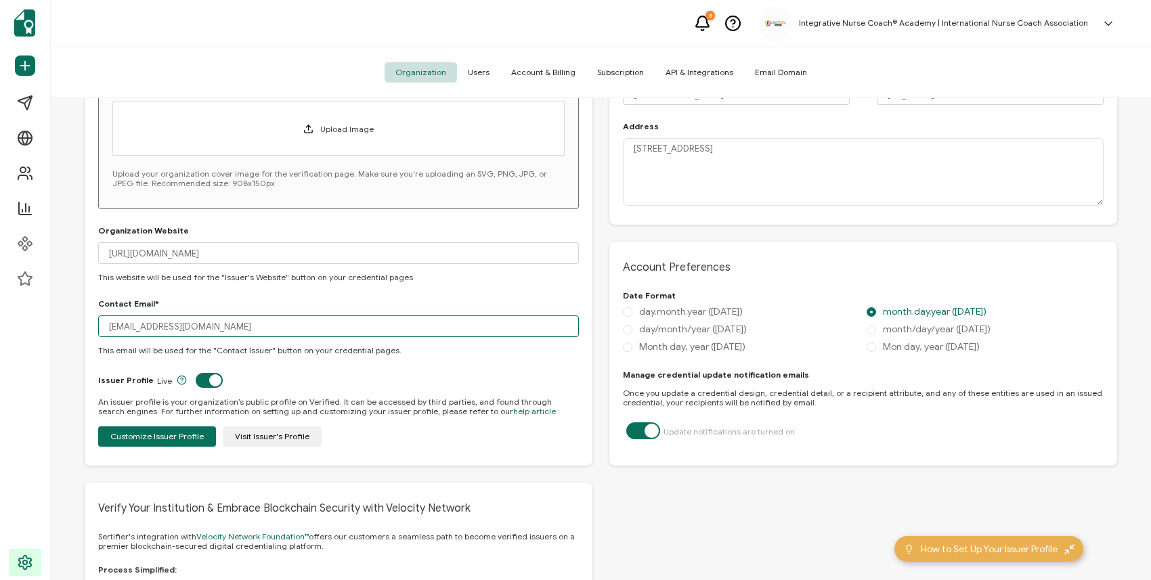
scroll to position [481, 0]
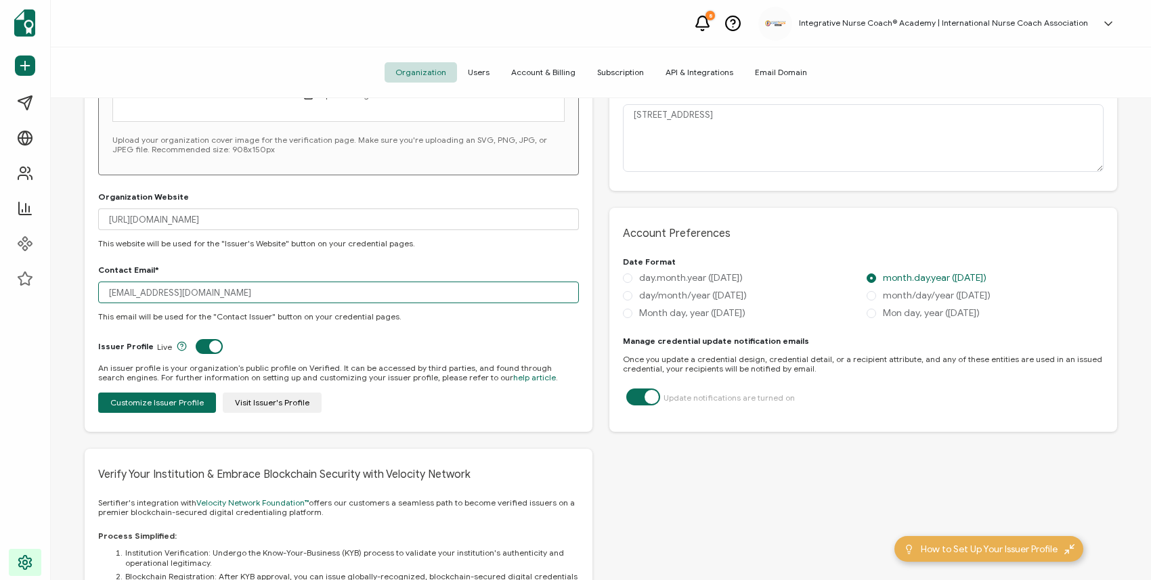
type input "[EMAIL_ADDRESS][DOMAIN_NAME]"
click at [638, 492] on div "General Linkedin Organization Number 2960022 Don't know how to find your Linked…" at bounding box center [863, 247] width 508 height 1193
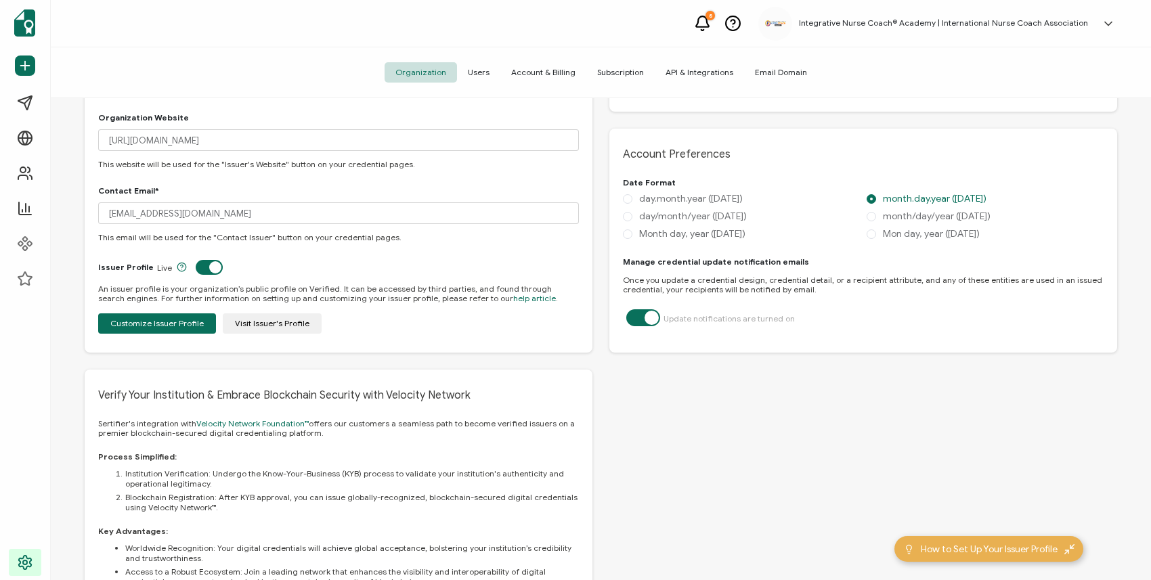
scroll to position [510, 0]
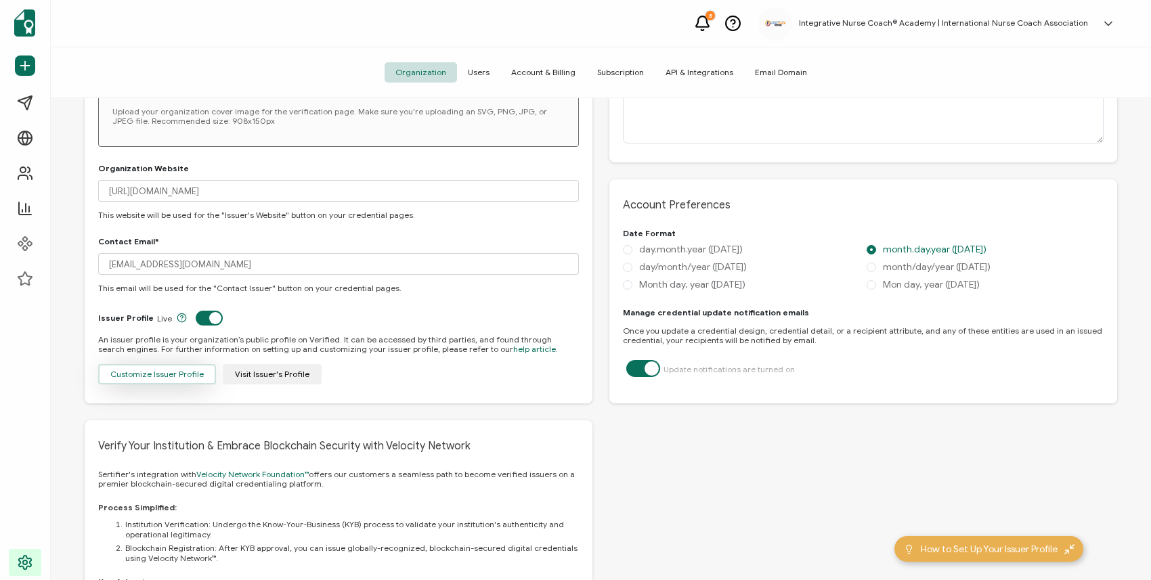
click at [182, 372] on span "Customize Issuer Profile" at bounding box center [156, 374] width 93 height 8
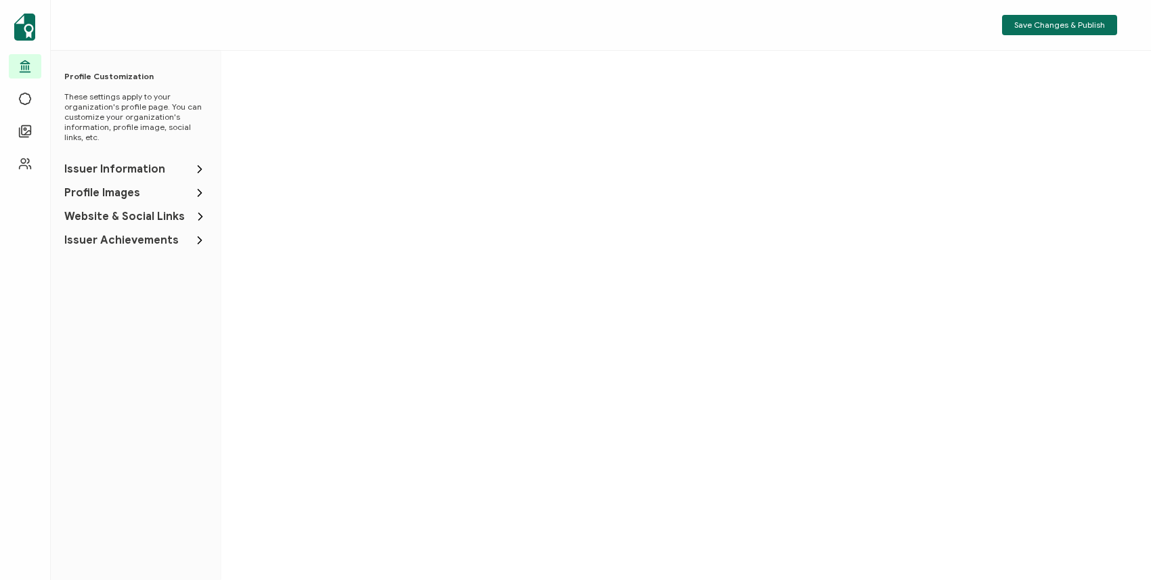
click at [159, 170] on span "Issuer Information" at bounding box center [114, 169] width 101 height 14
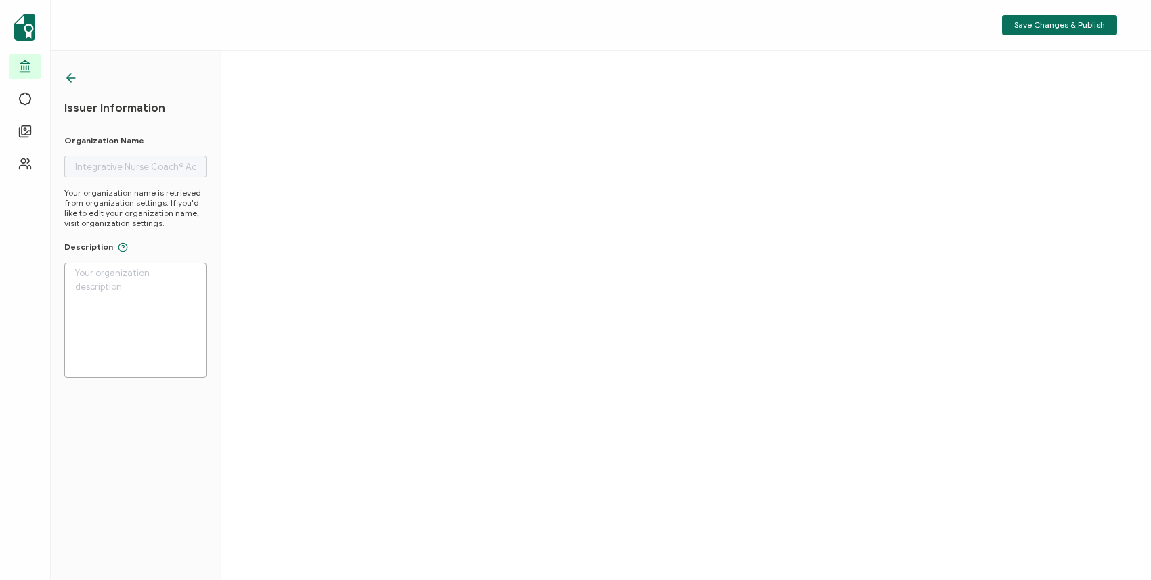
click at [145, 305] on textarea at bounding box center [135, 320] width 142 height 115
click at [73, 75] on icon at bounding box center [71, 78] width 14 height 14
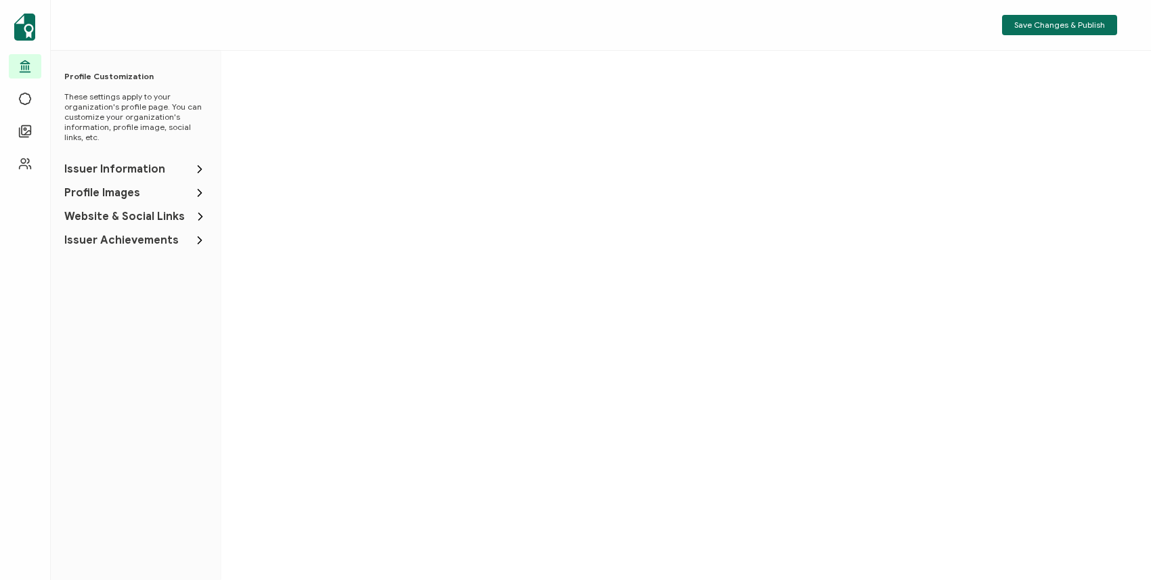
click at [120, 197] on span "Profile Images" at bounding box center [102, 193] width 76 height 14
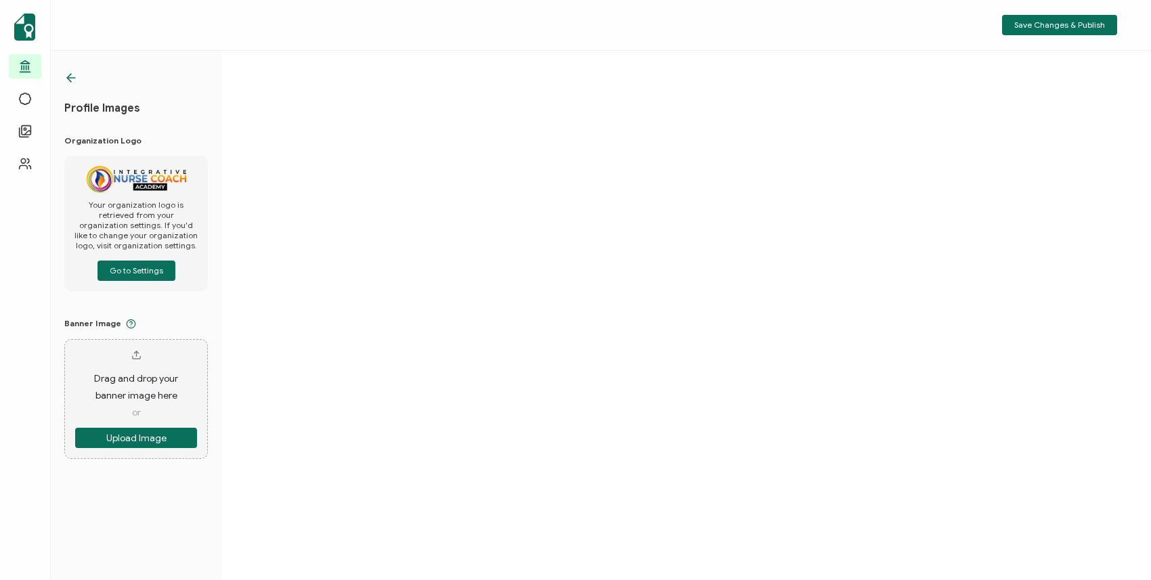
click at [74, 77] on icon at bounding box center [71, 78] width 14 height 14
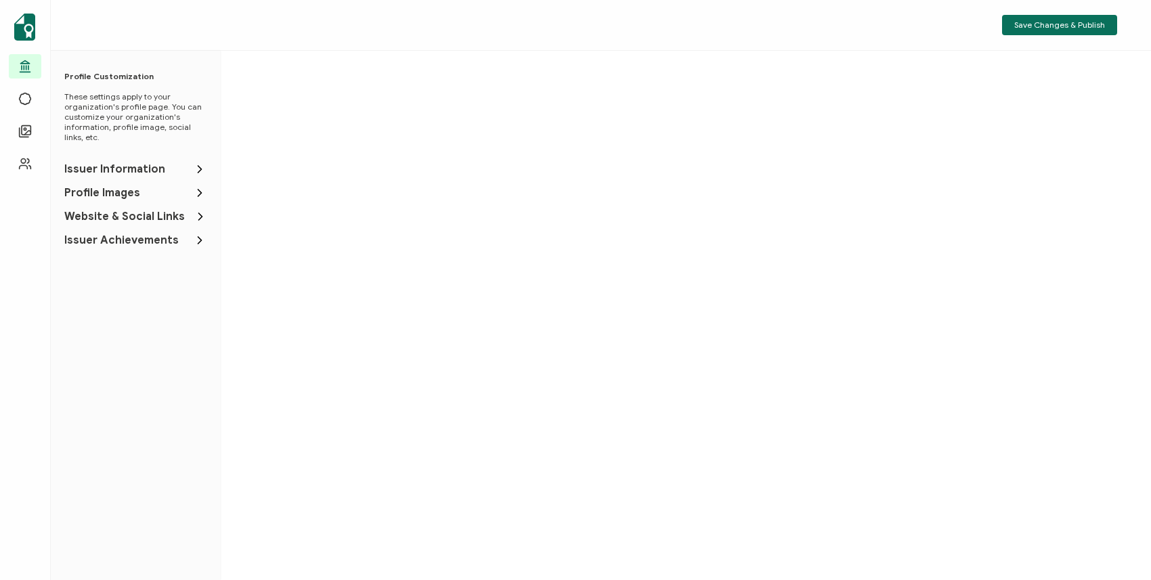
click at [137, 217] on span "Website & Social Links" at bounding box center [124, 217] width 120 height 14
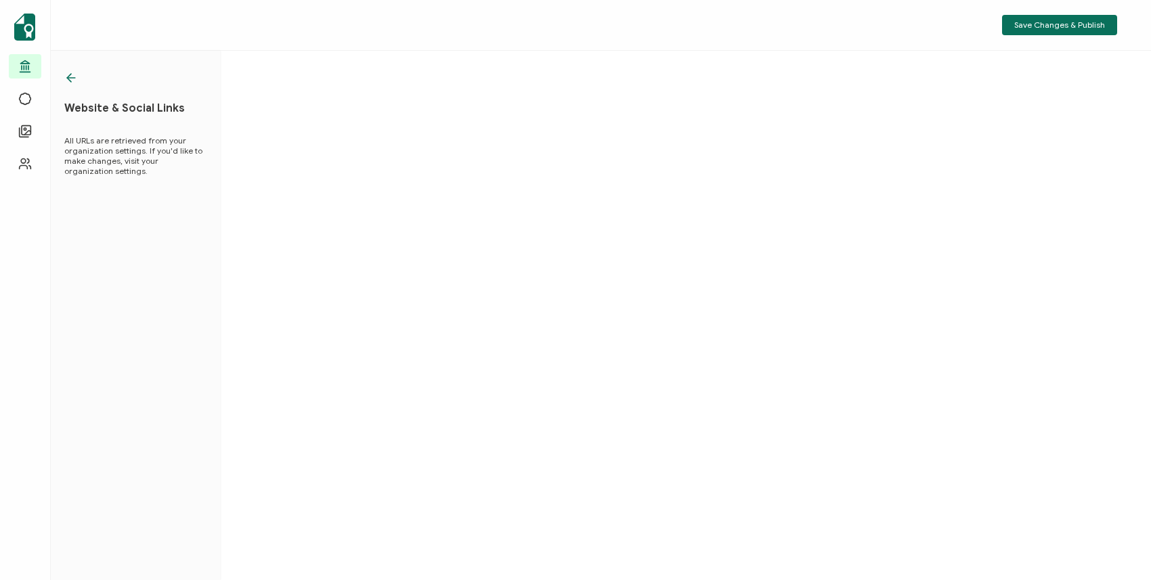
click at [72, 74] on icon at bounding box center [71, 78] width 14 height 14
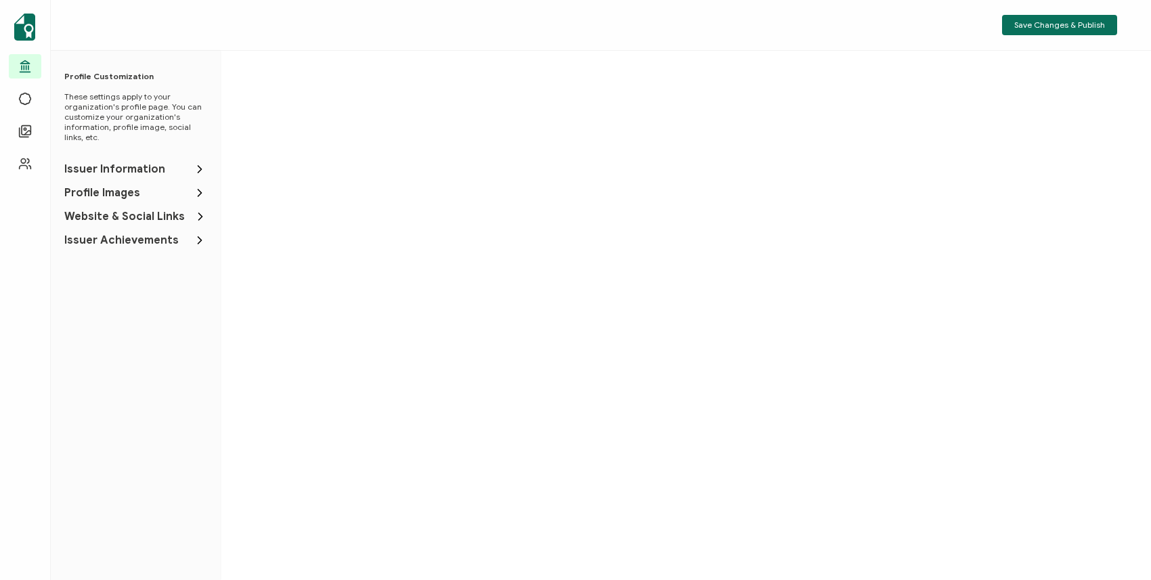
click at [108, 244] on span "Issuer Achievements" at bounding box center [121, 240] width 114 height 14
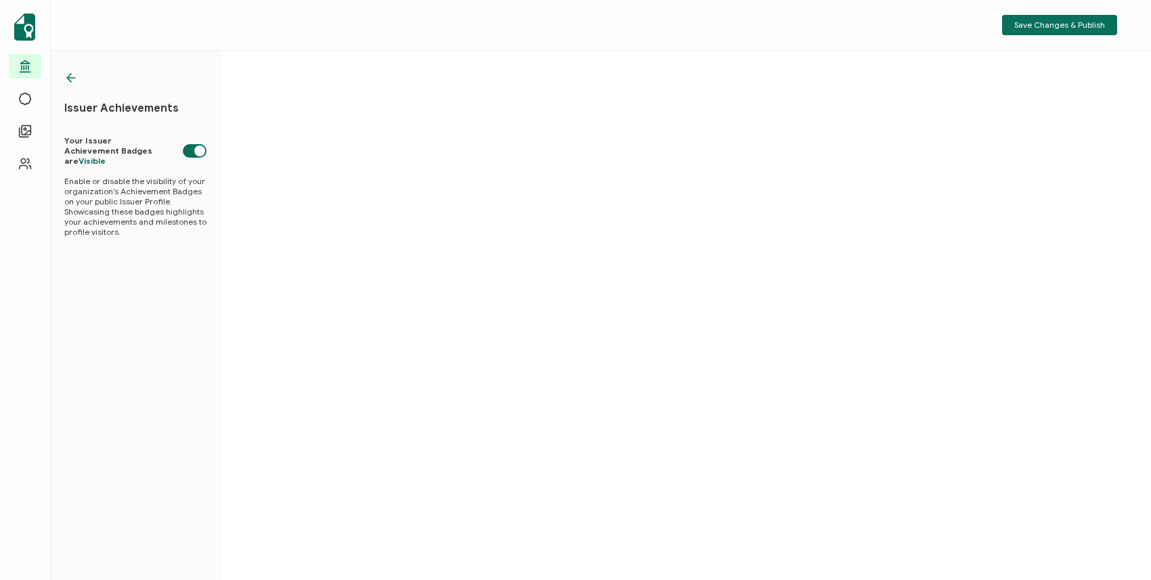
click at [72, 80] on icon at bounding box center [71, 78] width 14 height 14
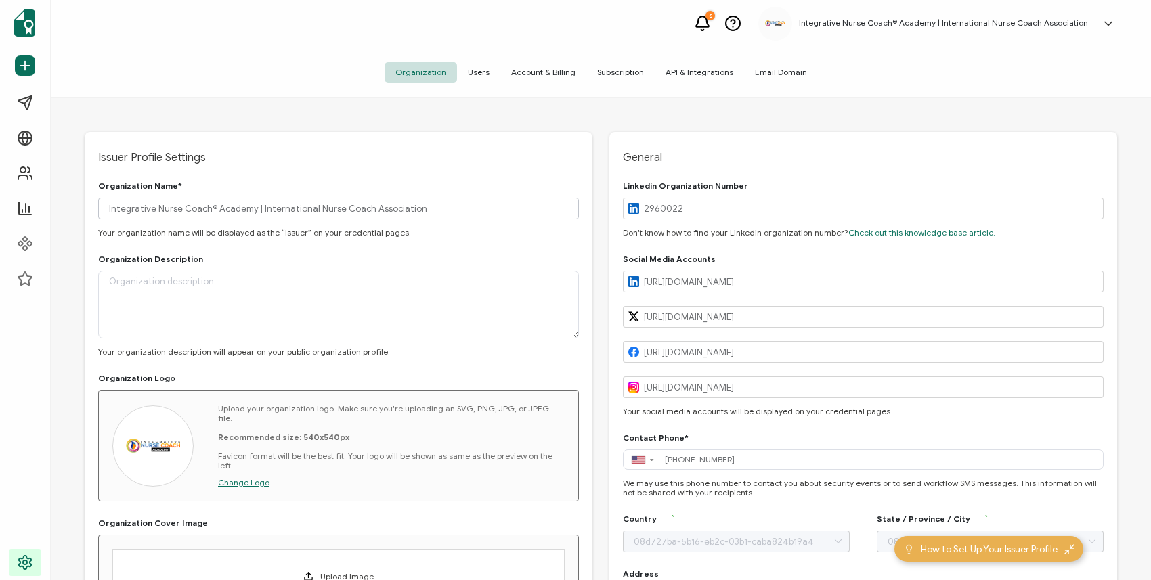
type input "[US_STATE]"
type input "[GEOGRAPHIC_DATA]"
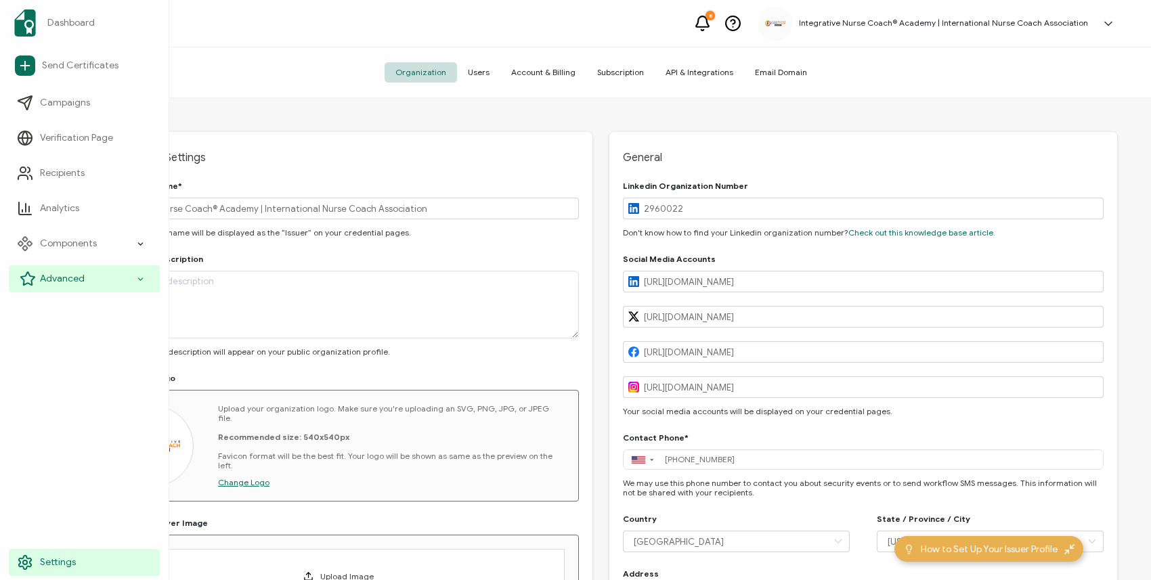
click at [43, 281] on span "Advanced" at bounding box center [62, 279] width 45 height 14
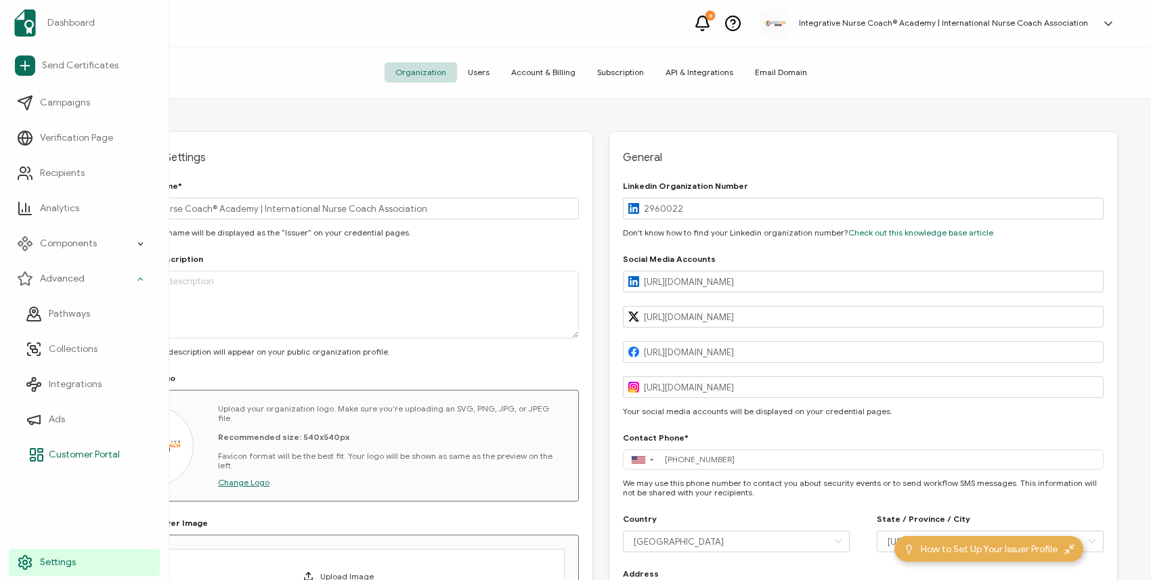
click at [73, 446] on link "Customer Portal" at bounding box center [89, 454] width 142 height 27
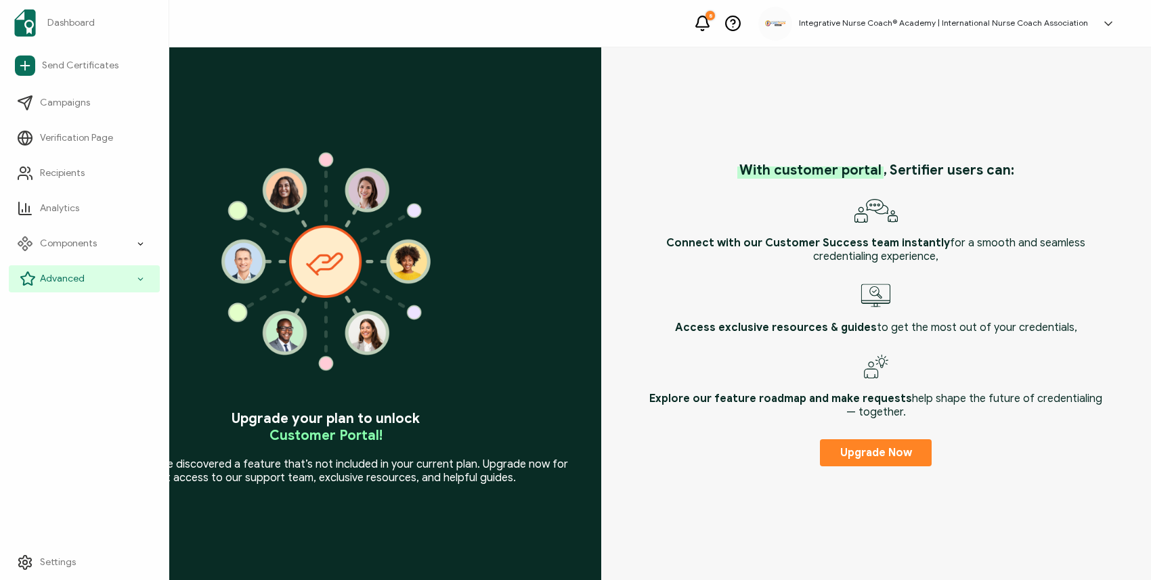
click at [27, 278] on icon at bounding box center [28, 279] width 16 height 16
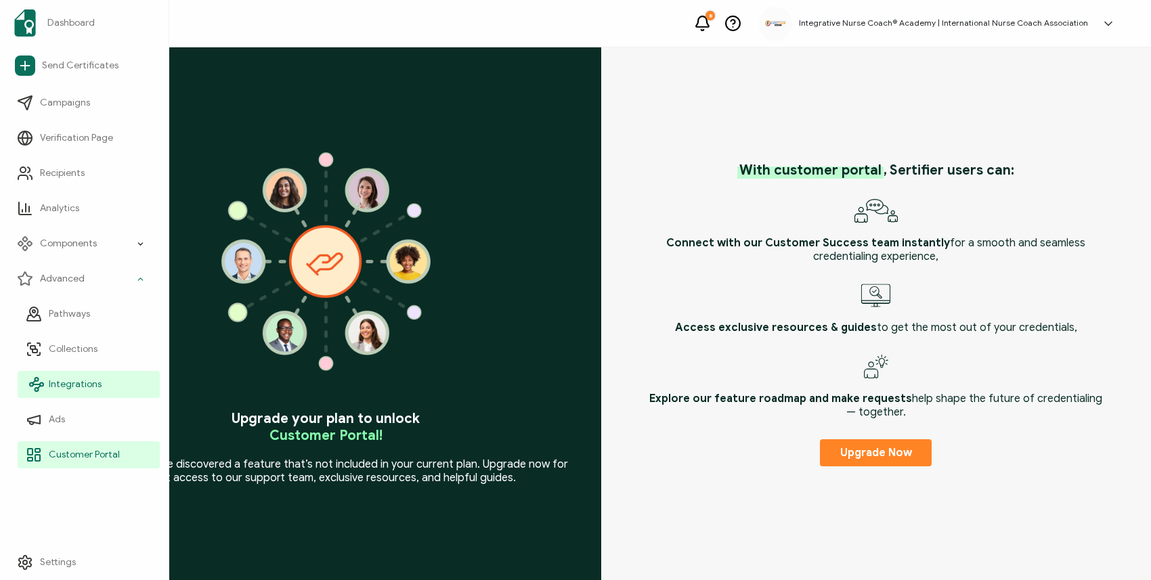
click at [67, 393] on link "Integrations" at bounding box center [89, 384] width 142 height 27
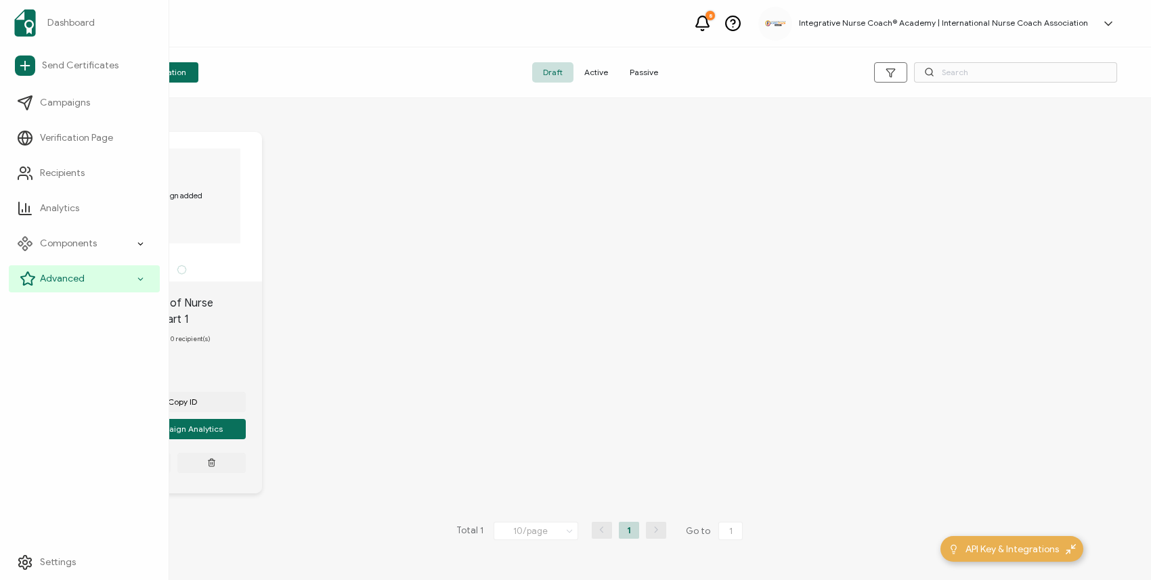
click at [64, 284] on span "Advanced" at bounding box center [62, 279] width 45 height 14
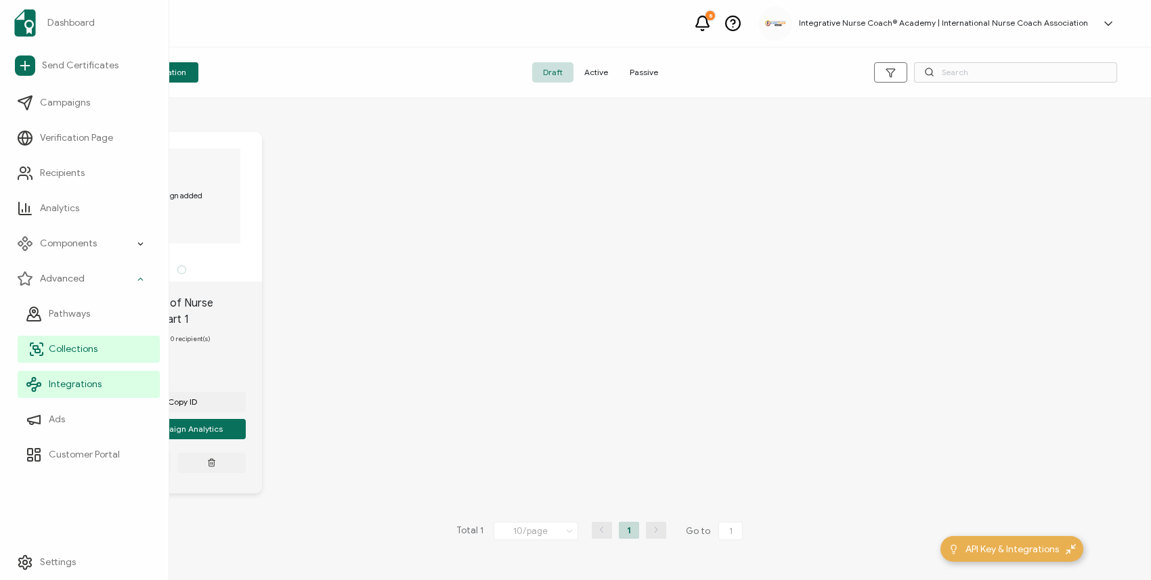
click at [83, 350] on span "Collections" at bounding box center [73, 349] width 49 height 14
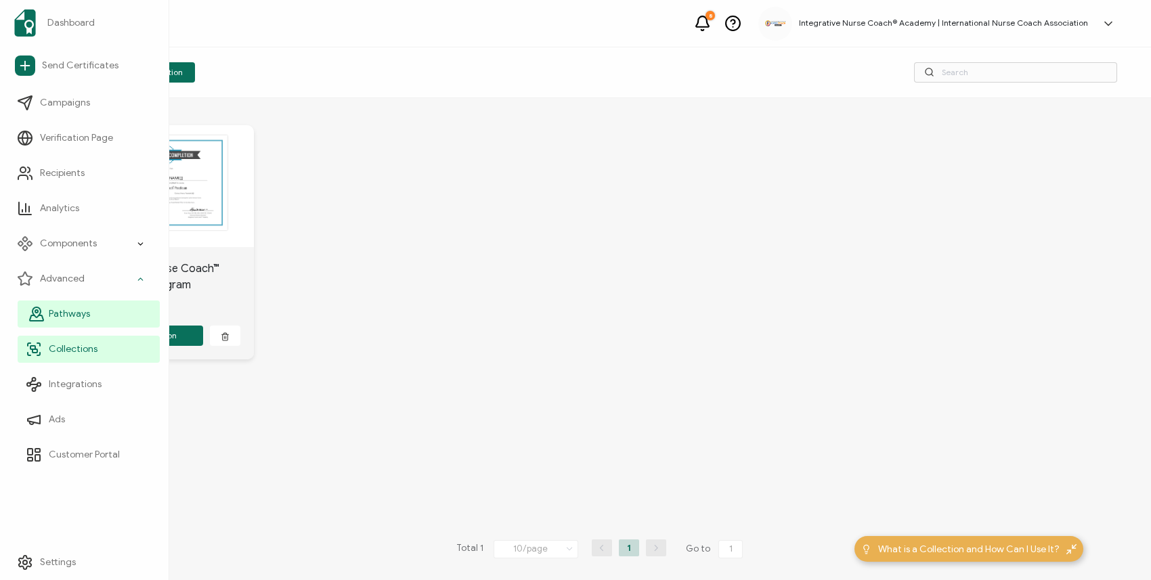
click at [83, 310] on span "Pathways" at bounding box center [69, 314] width 41 height 14
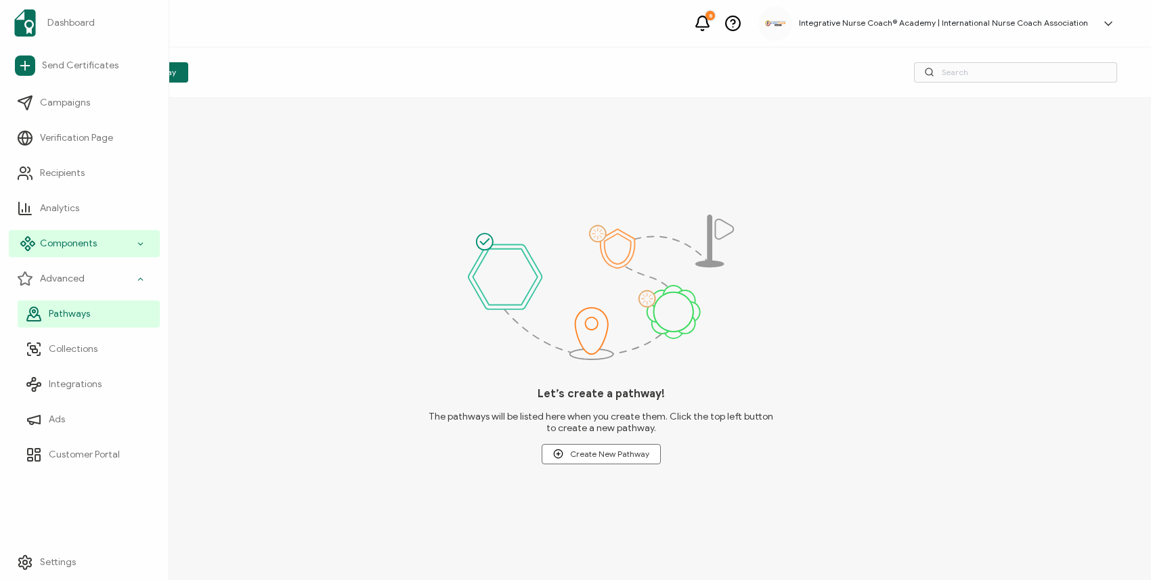
click at [112, 251] on div "Components" at bounding box center [84, 243] width 151 height 27
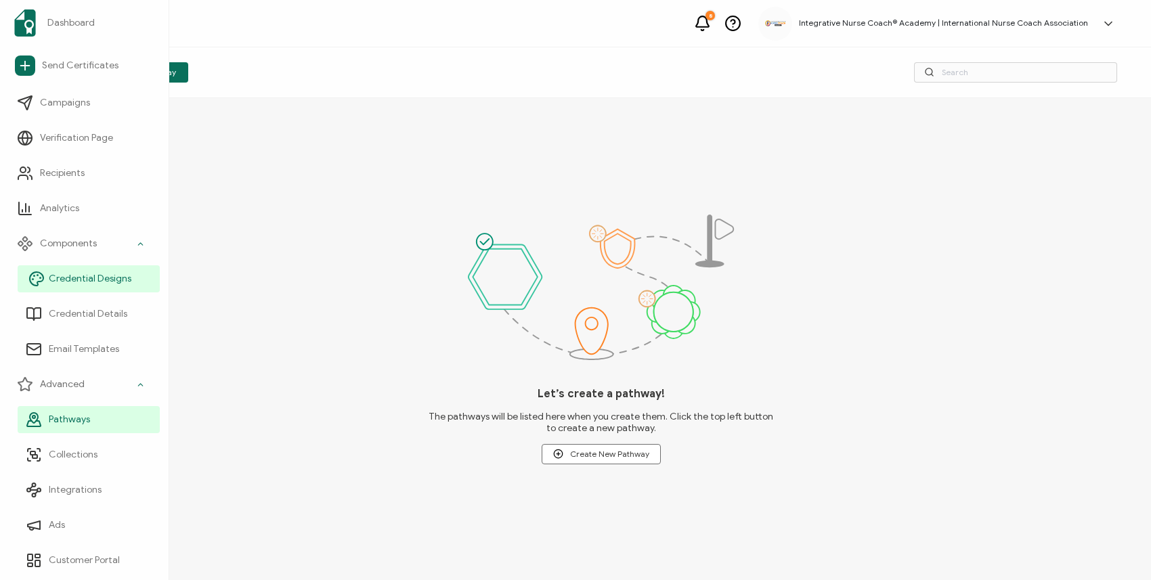
click at [104, 289] on link "Credential Designs" at bounding box center [89, 278] width 142 height 27
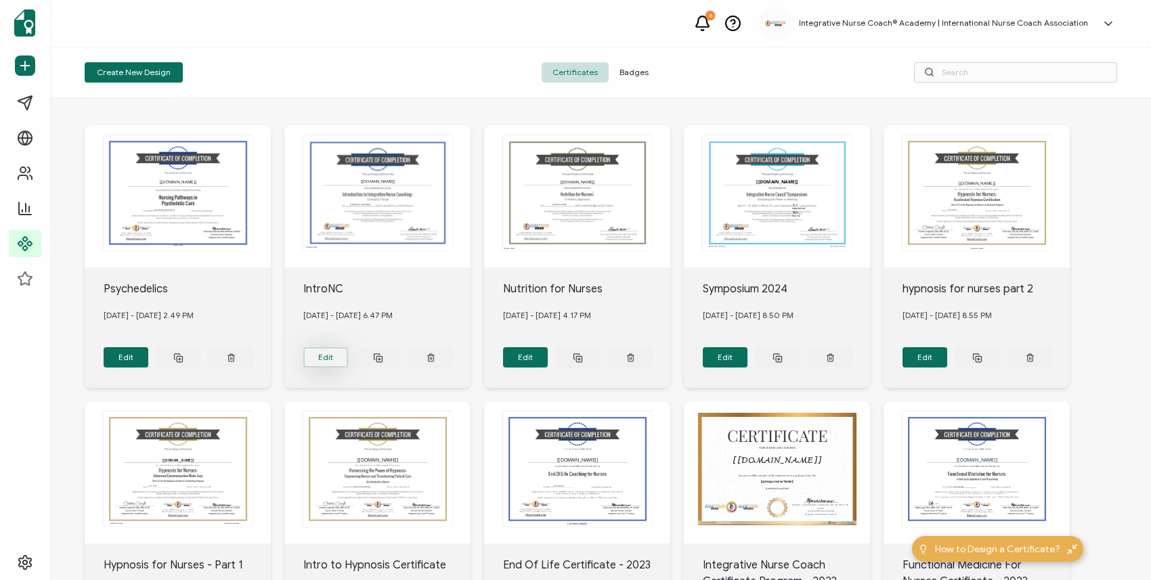
click at [149, 353] on button "Edit" at bounding box center [126, 357] width 45 height 20
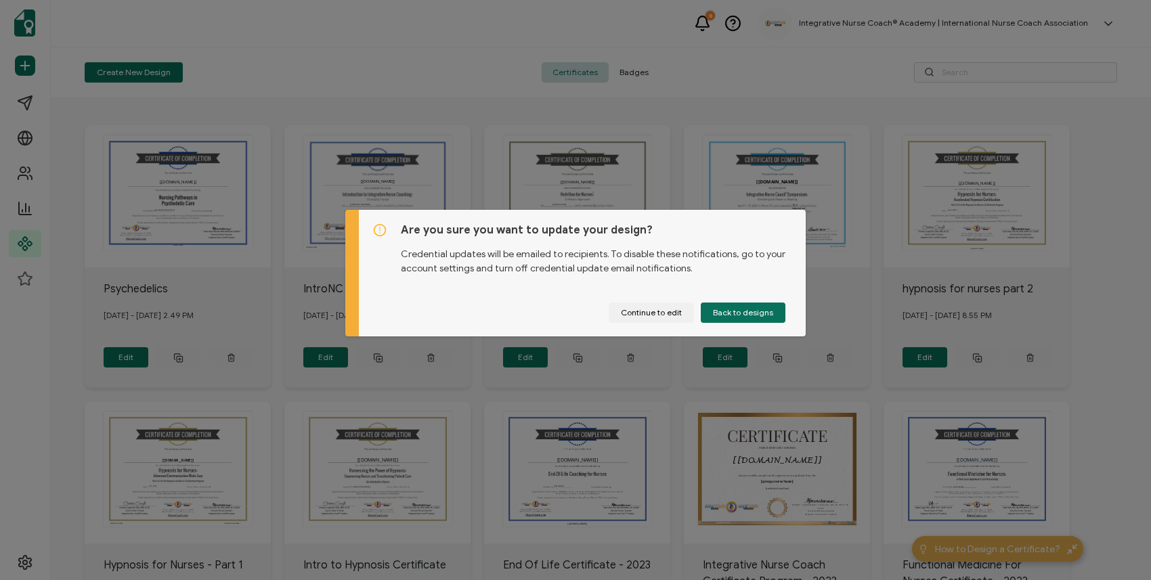
click at [415, 52] on div "Are you sure you want to update your design? Credential updates will be emailed…" at bounding box center [575, 290] width 1151 height 580
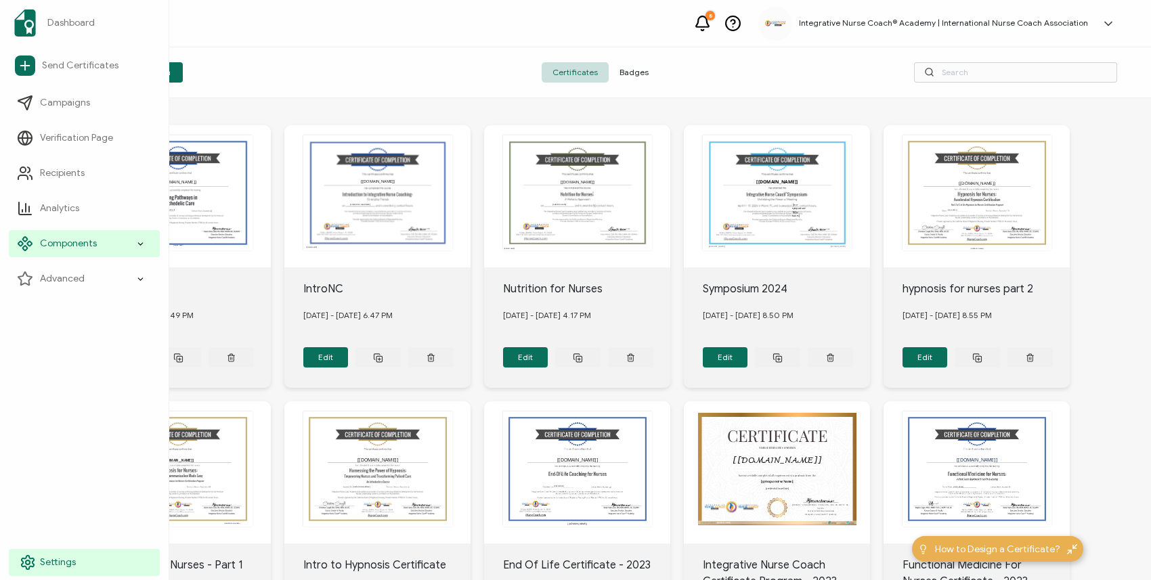
click at [35, 558] on icon at bounding box center [28, 562] width 16 height 16
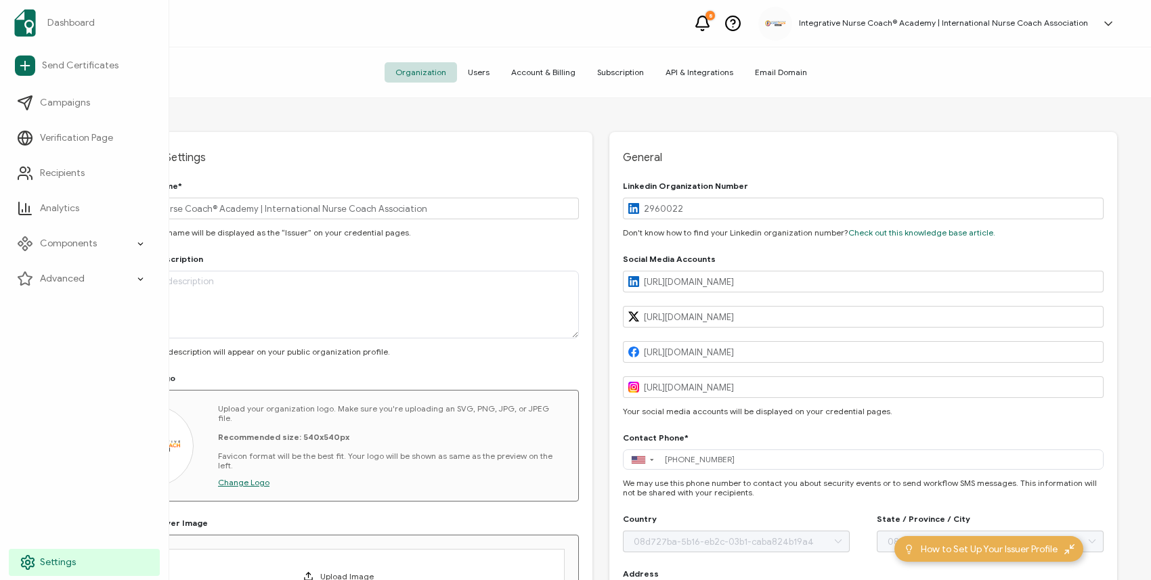
type input "[GEOGRAPHIC_DATA]"
type input "[US_STATE]"
click at [35, 558] on icon at bounding box center [28, 562] width 16 height 16
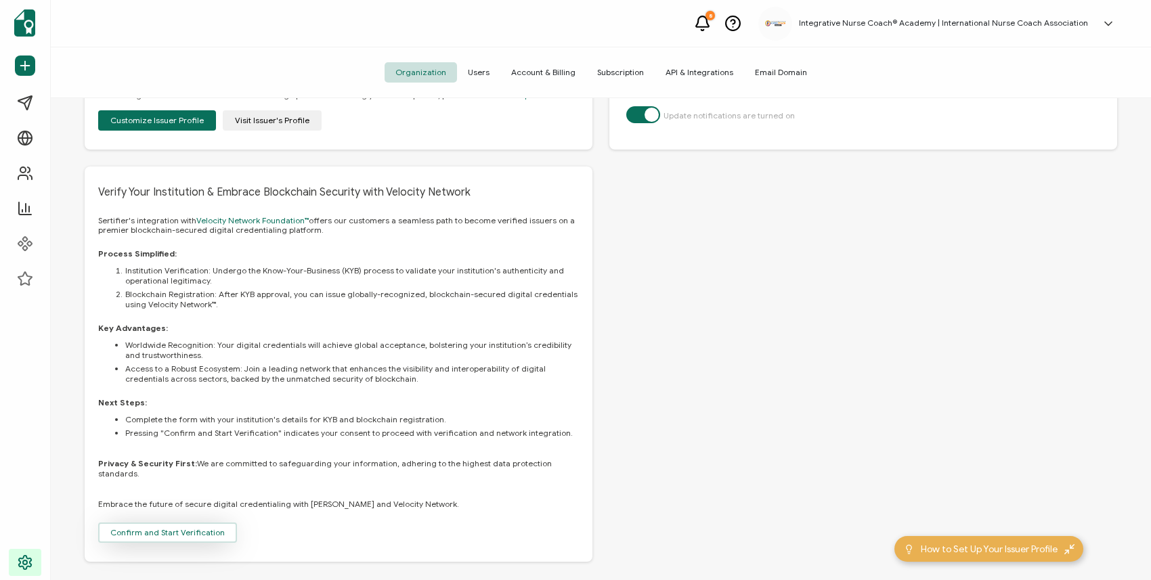
scroll to position [762, 0]
click at [178, 530] on span "Confirm and Start Verification" at bounding box center [167, 534] width 114 height 8
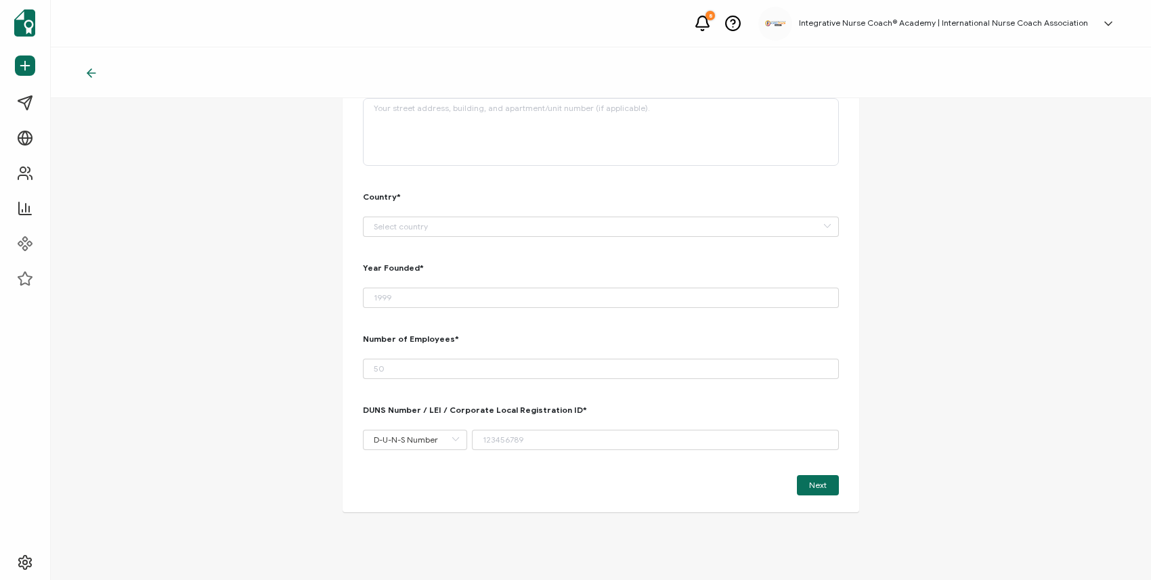
scroll to position [204, 0]
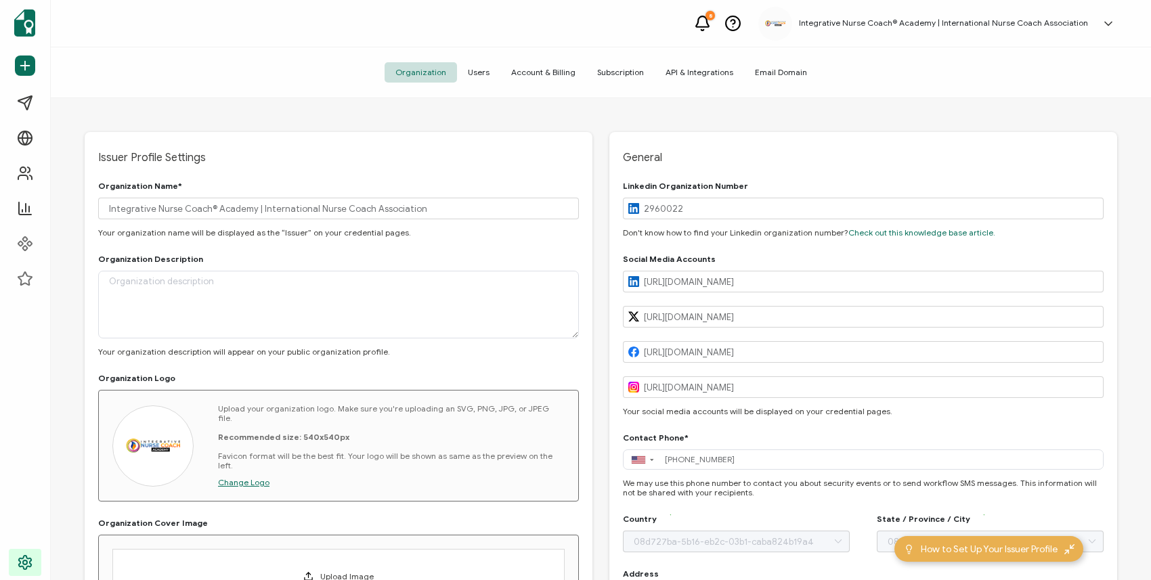
type input "[GEOGRAPHIC_DATA]"
type input "[US_STATE]"
click at [915, 26] on h5 "Integrative Nurse Coach® Academy | International Nurse Coach Association" at bounding box center [943, 22] width 289 height 9
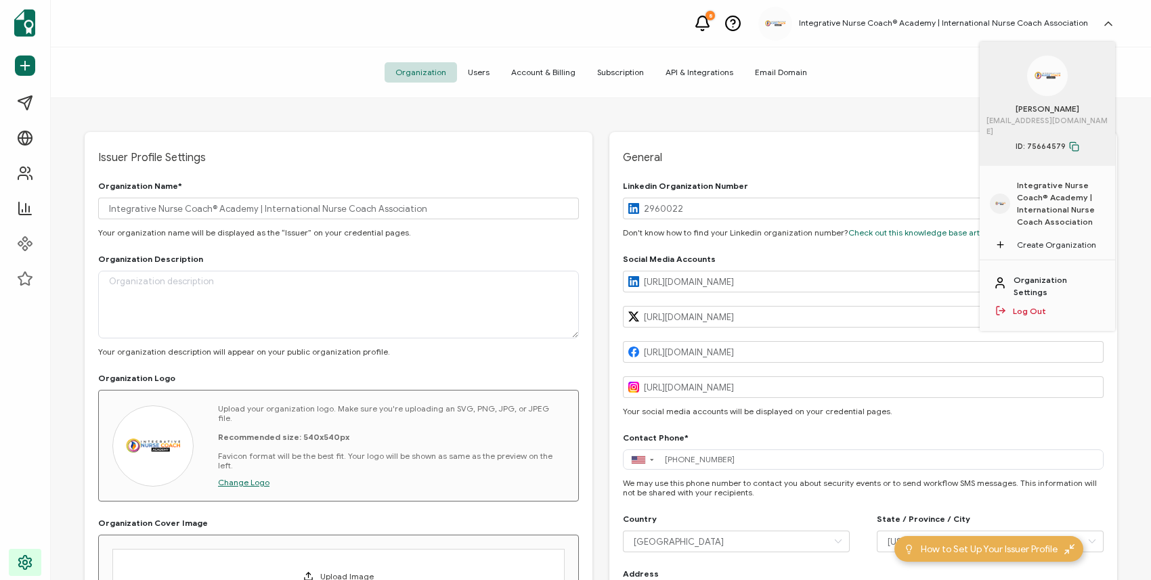
click at [1075, 274] on link "Organization Settings" at bounding box center [1057, 286] width 88 height 24
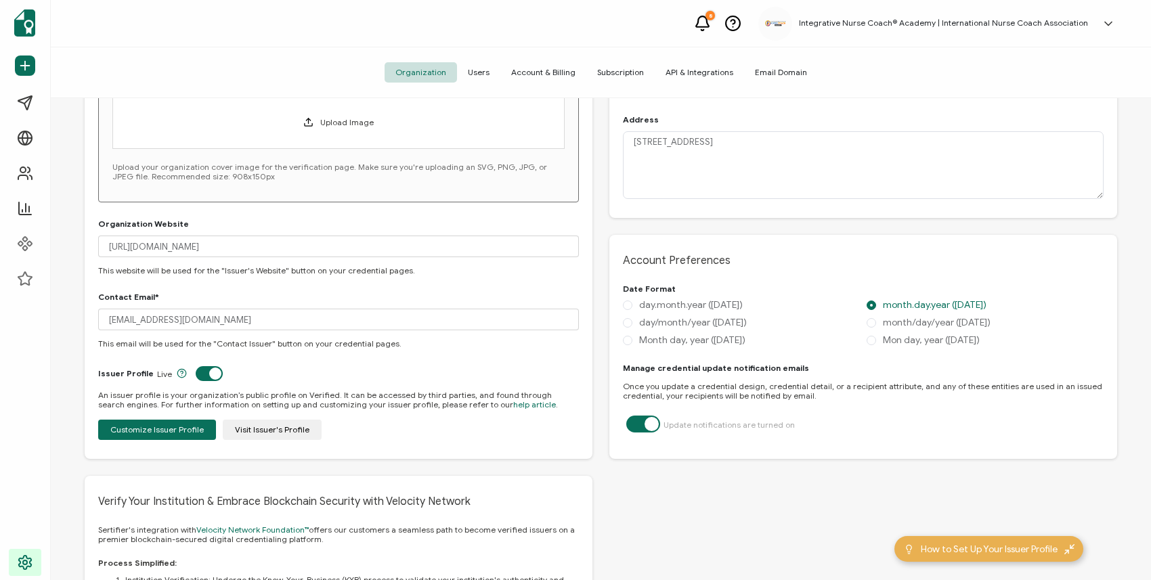
scroll to position [455, 0]
click at [651, 418] on label at bounding box center [643, 415] width 34 height 3
click at [645, 419] on input "checkbox" at bounding box center [640, 422] width 9 height 9
checkbox input "false"
click at [631, 506] on div "General Linkedin Organization Number 2960022 Don't know how to find your Linked…" at bounding box center [863, 272] width 508 height 1193
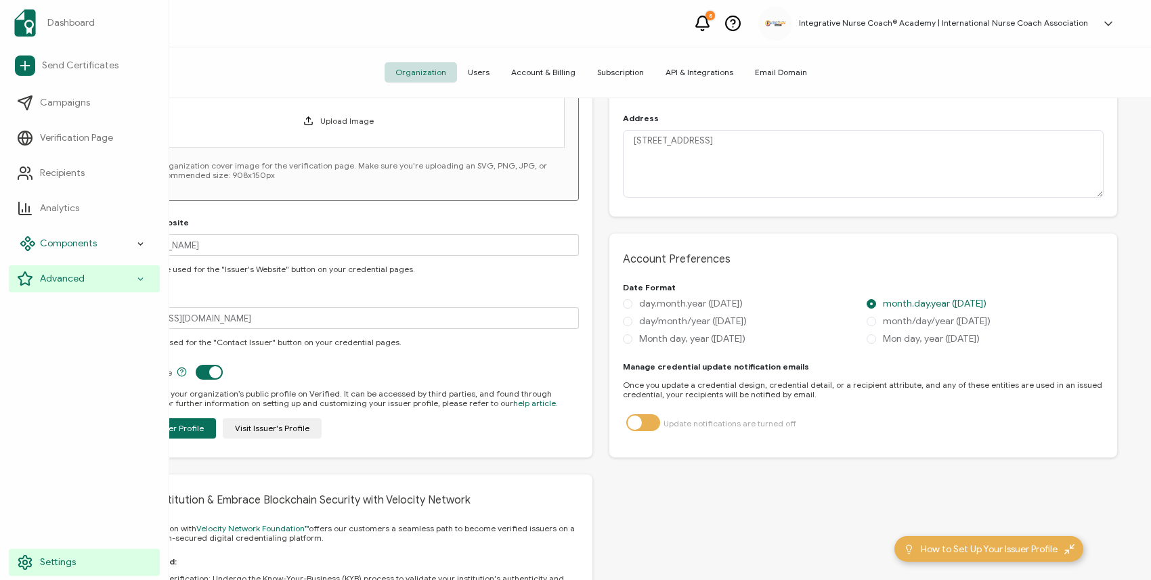
click at [80, 241] on span "Components" at bounding box center [68, 244] width 57 height 14
click at [79, 277] on span "Credential Designs" at bounding box center [90, 279] width 83 height 14
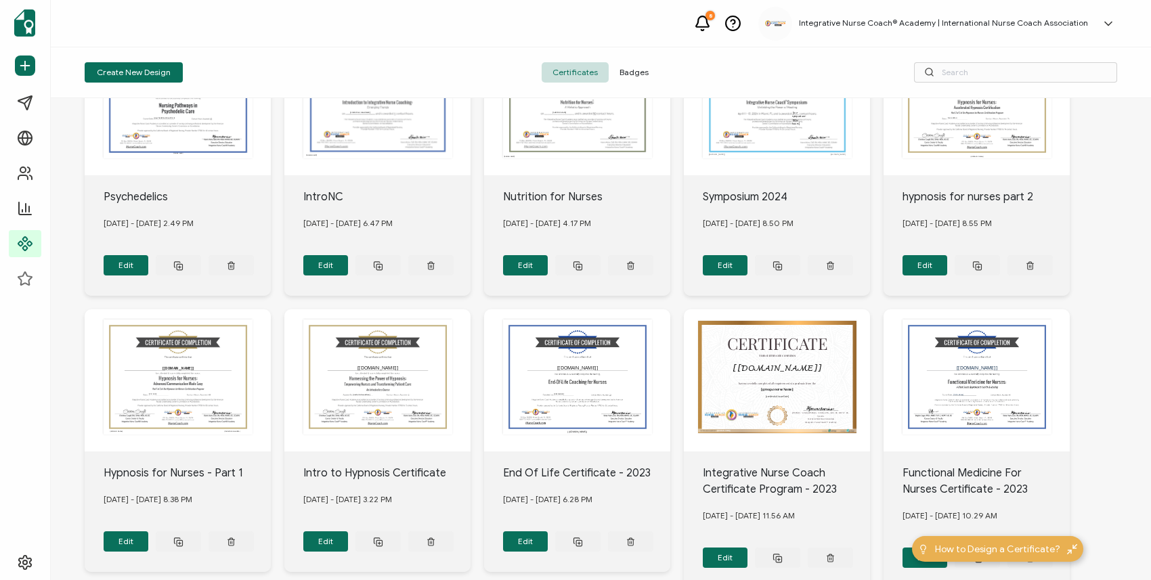
scroll to position [106, 0]
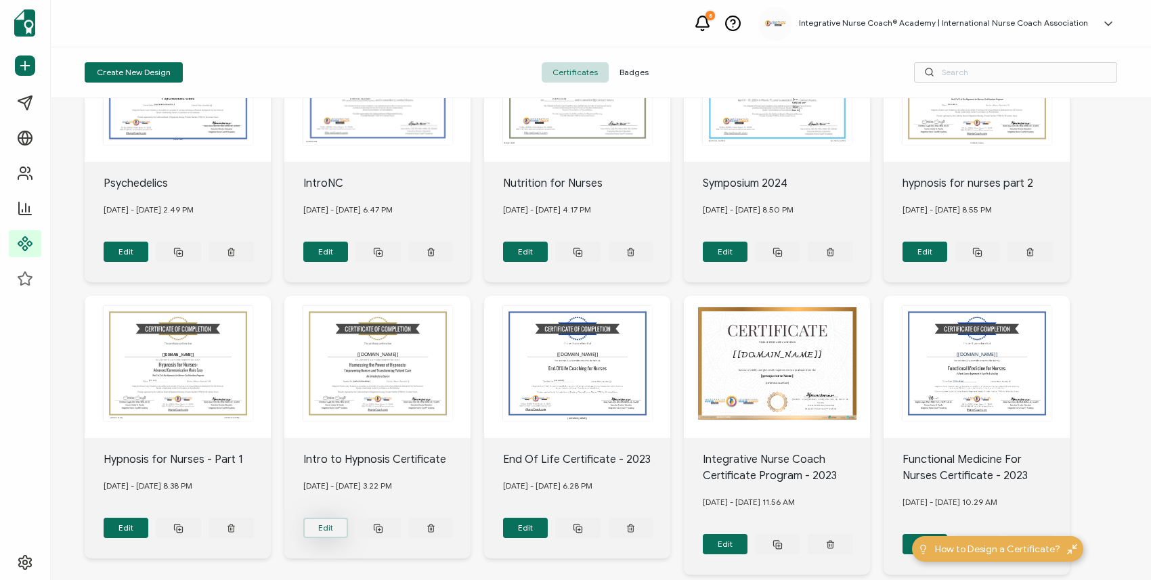
click at [149, 262] on button "Edit" at bounding box center [126, 252] width 45 height 20
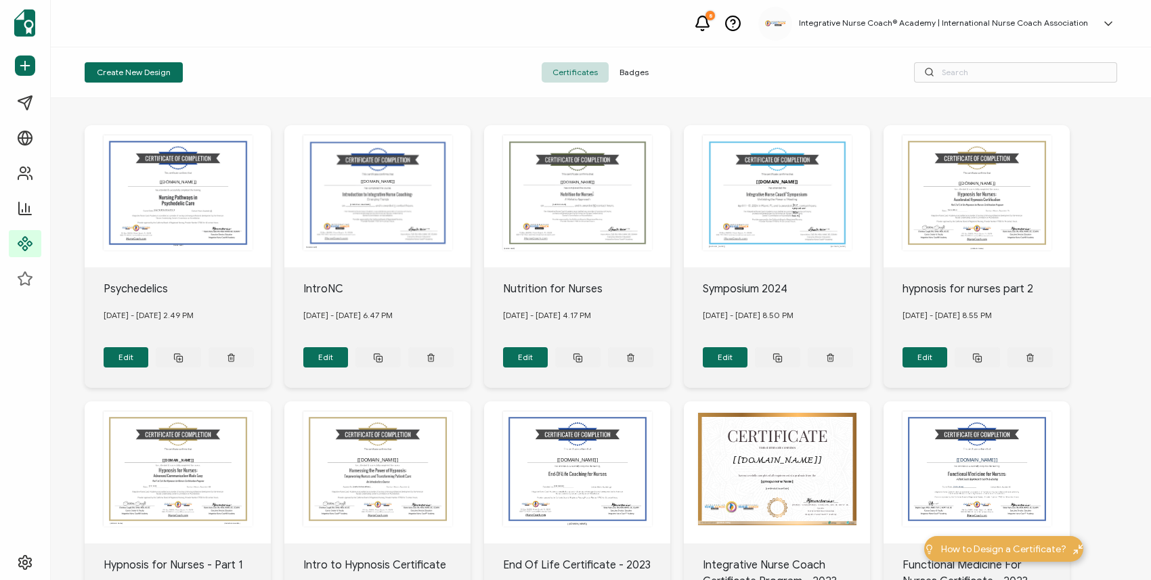
scroll to position [221, 0]
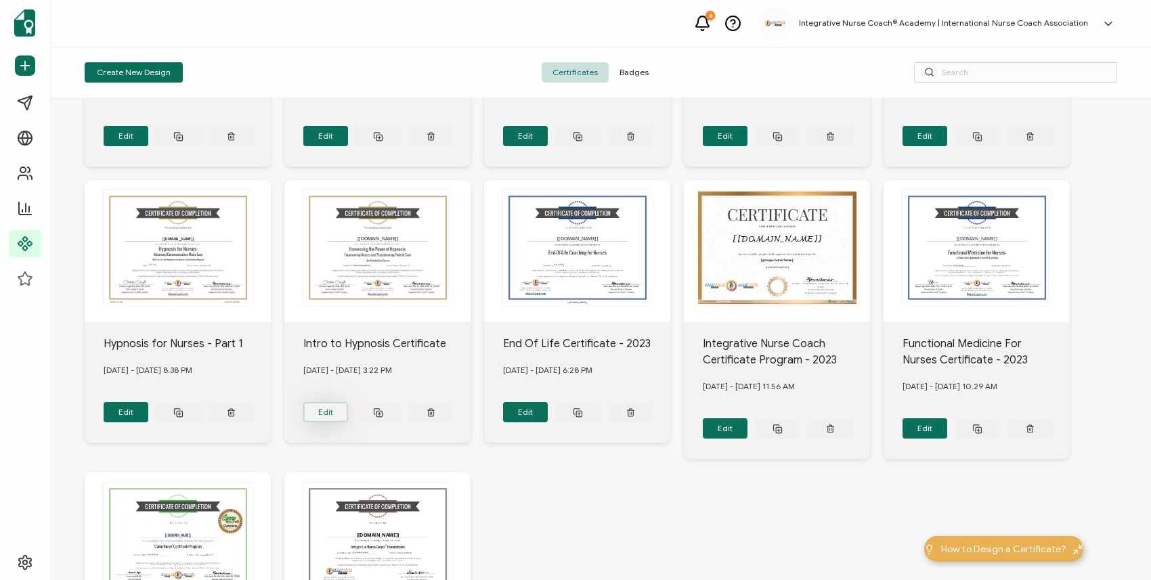
click at [149, 146] on button "Edit" at bounding box center [126, 136] width 45 height 20
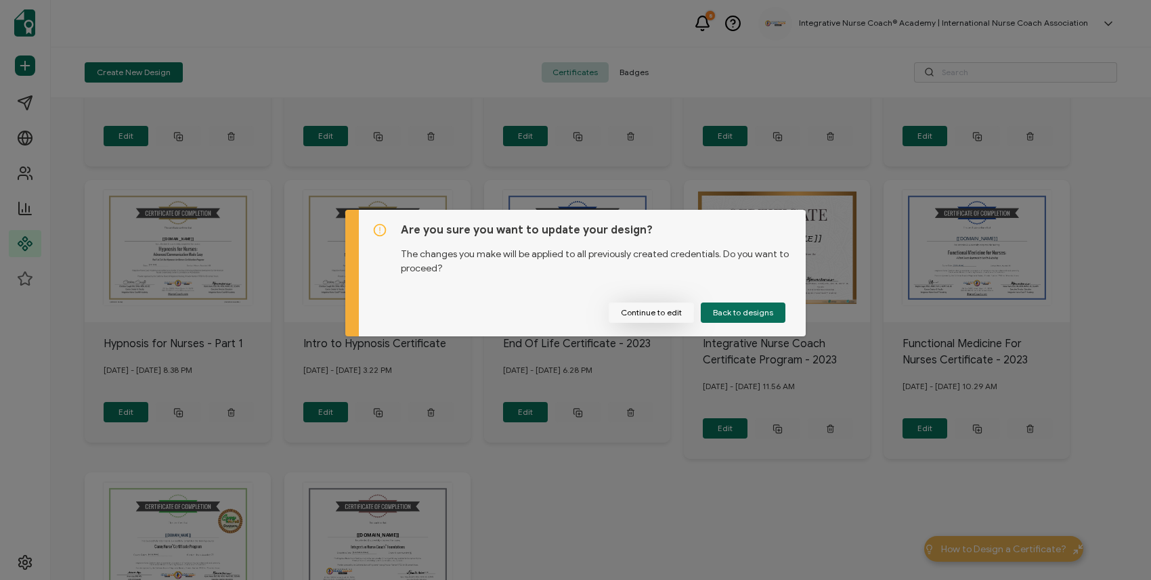
click at [648, 315] on button "Continue to edit" at bounding box center [650, 313] width 85 height 20
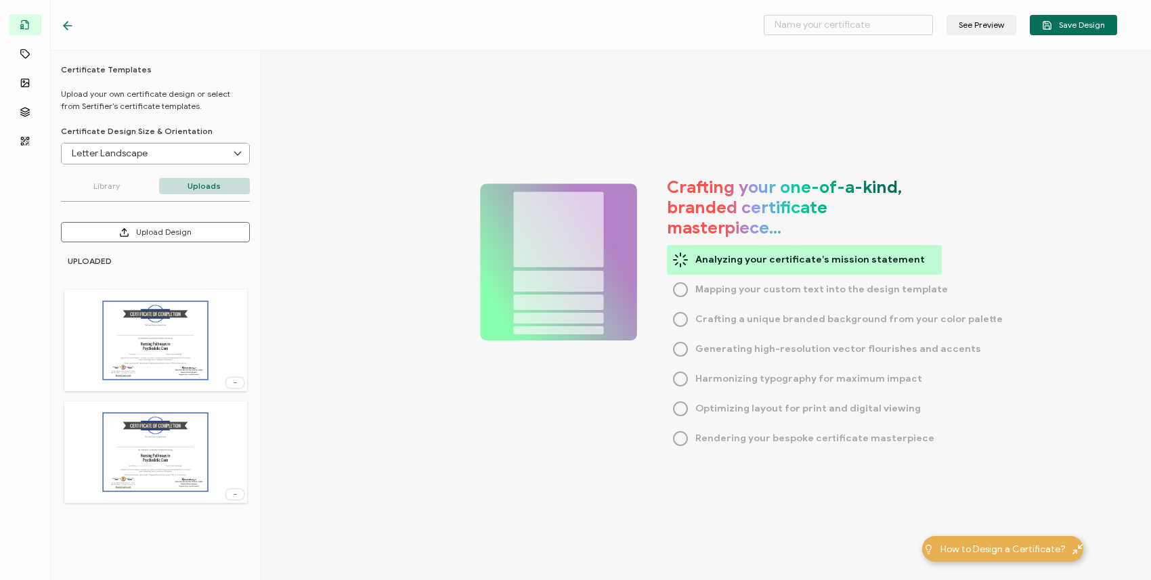
type input "Intro to Hypnosis Certificate"
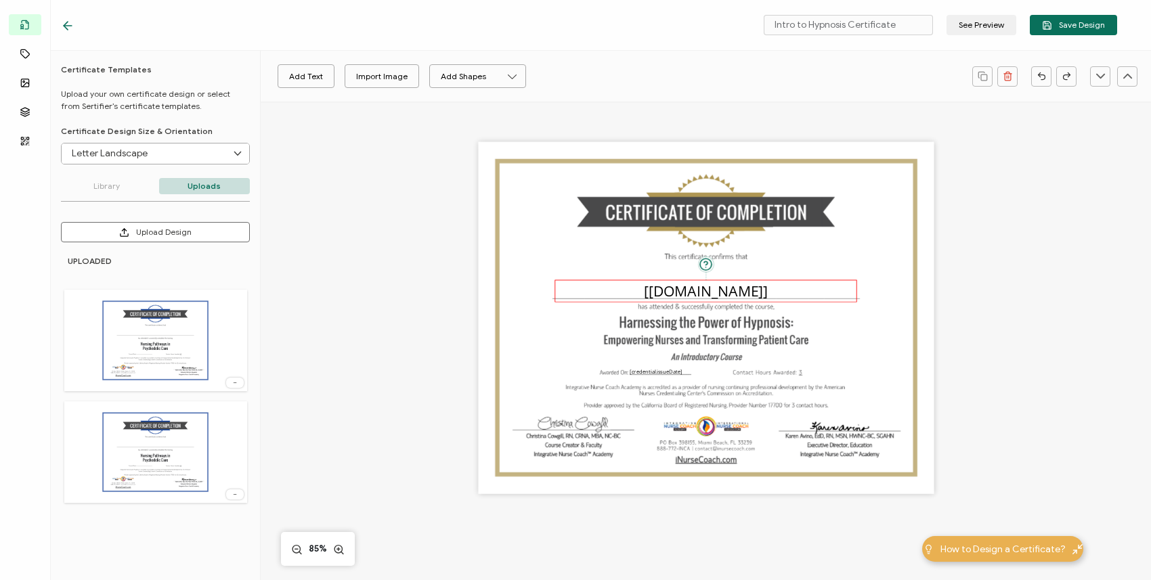
click at [692, 287] on pre "[[DOMAIN_NAME]]" at bounding box center [706, 291] width 124 height 20
click at [659, 290] on pre "[[DOMAIN_NAME]]" at bounding box center [706, 291] width 124 height 20
drag, startPoint x: 853, startPoint y: 290, endPoint x: 916, endPoint y: 296, distance: 63.3
click at [916, 297] on div "The recipient’s full name, which will be automatically filled based on the info…" at bounding box center [705, 318] width 455 height 352
drag, startPoint x: 552, startPoint y: 290, endPoint x: 488, endPoint y: 291, distance: 64.3
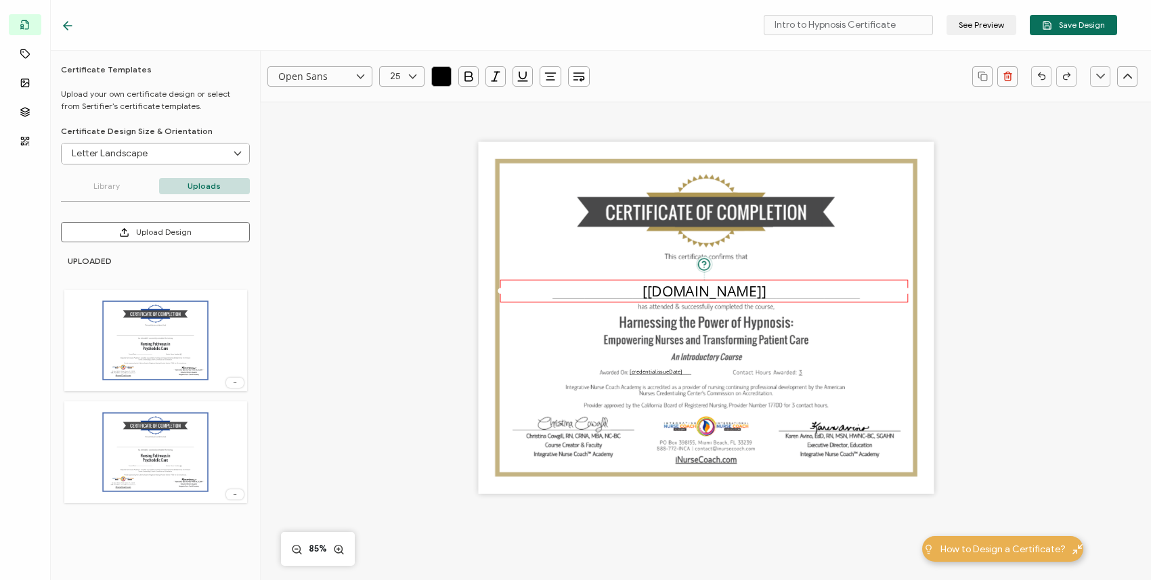
click at [488, 291] on div "The recipient’s full name, which will be automatically filled based on the info…" at bounding box center [705, 318] width 455 height 352
click at [405, 76] on icon at bounding box center [412, 76] width 17 height 20
click at [408, 171] on li "21" at bounding box center [404, 169] width 49 height 23
type input "21"
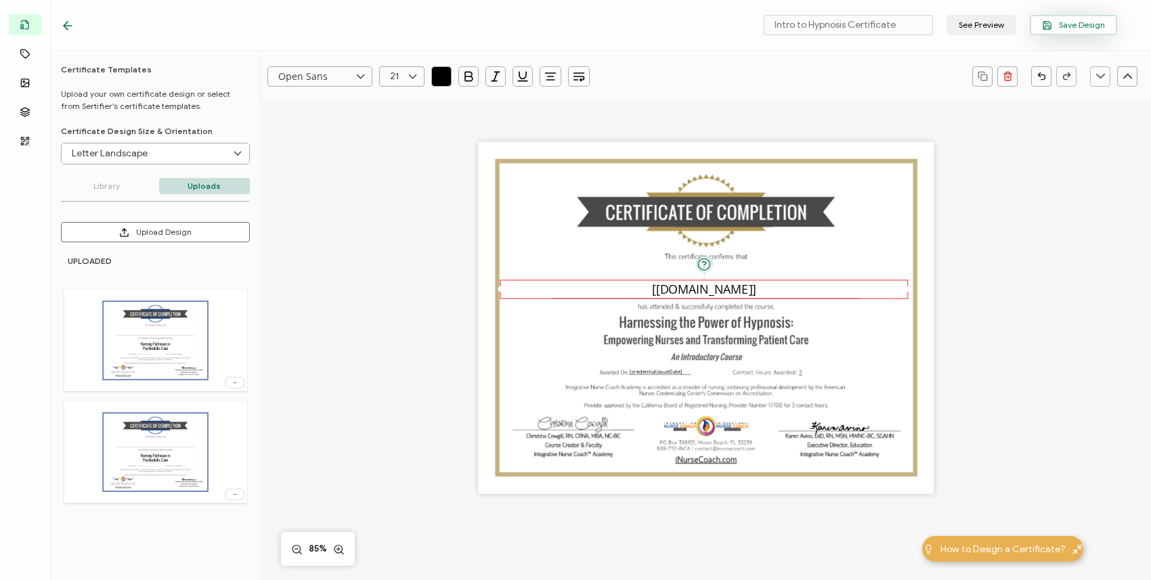
click at [1081, 28] on span "Save Design" at bounding box center [1073, 25] width 63 height 10
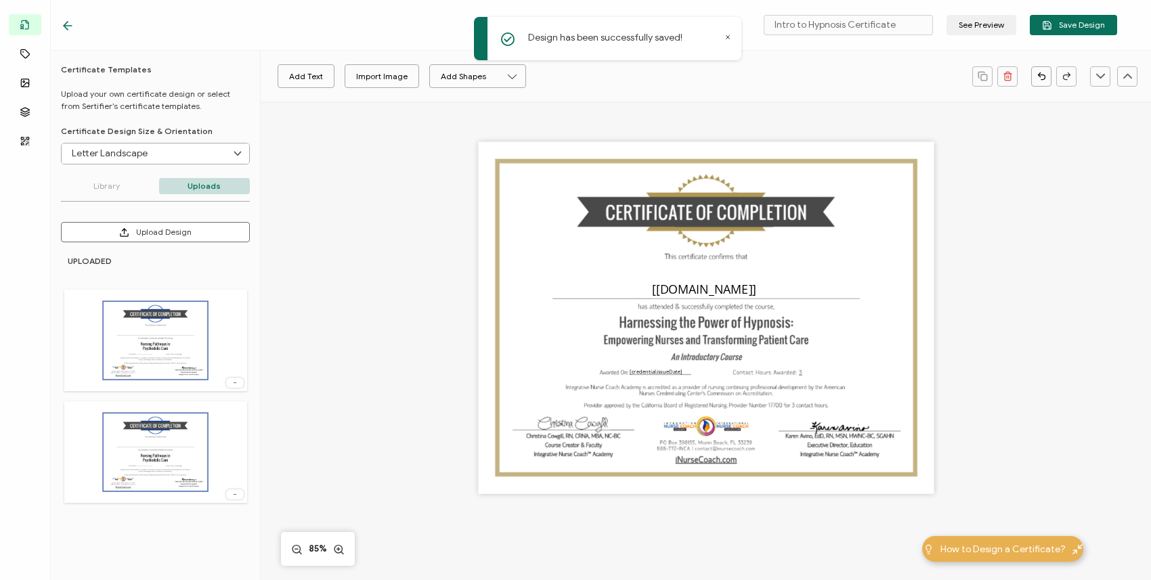
click at [66, 30] on icon at bounding box center [68, 26] width 14 height 14
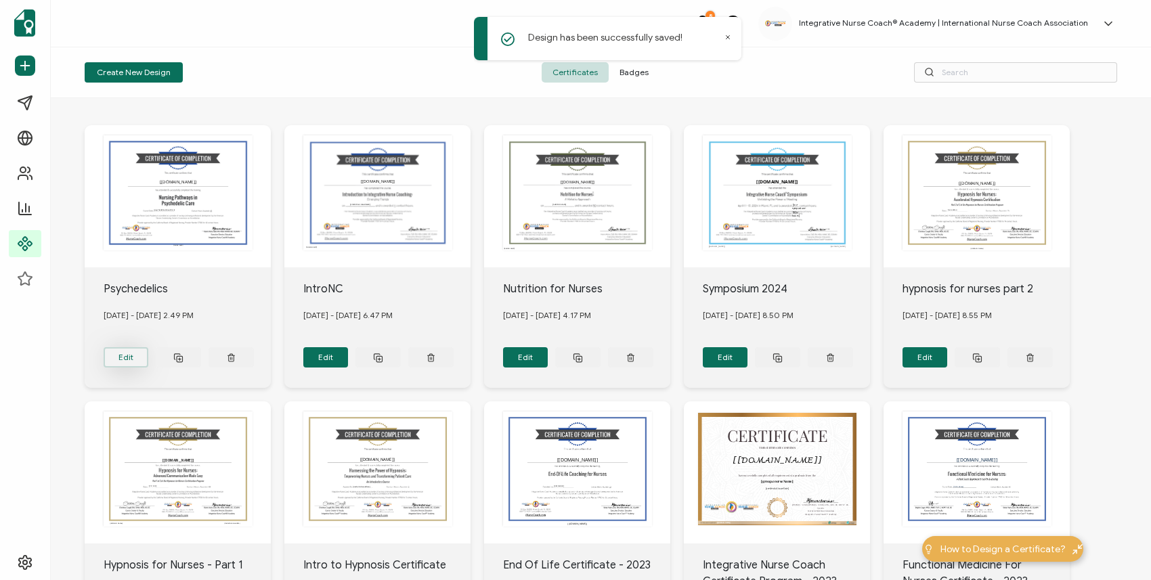
click at [130, 353] on button "Edit" at bounding box center [126, 357] width 45 height 20
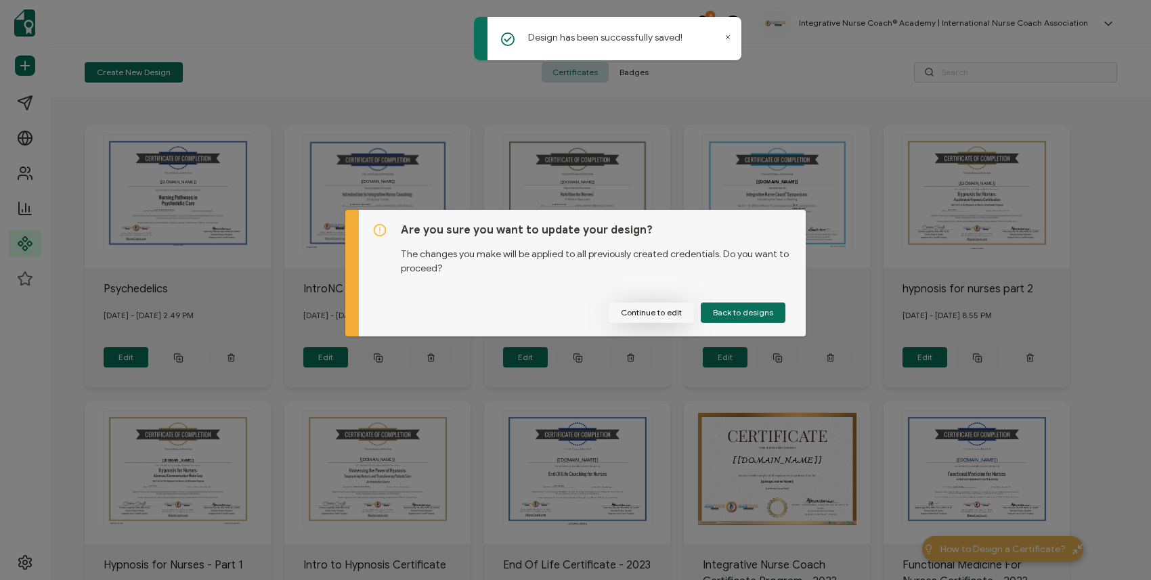
click at [675, 317] on button "Continue to edit" at bounding box center [650, 313] width 85 height 20
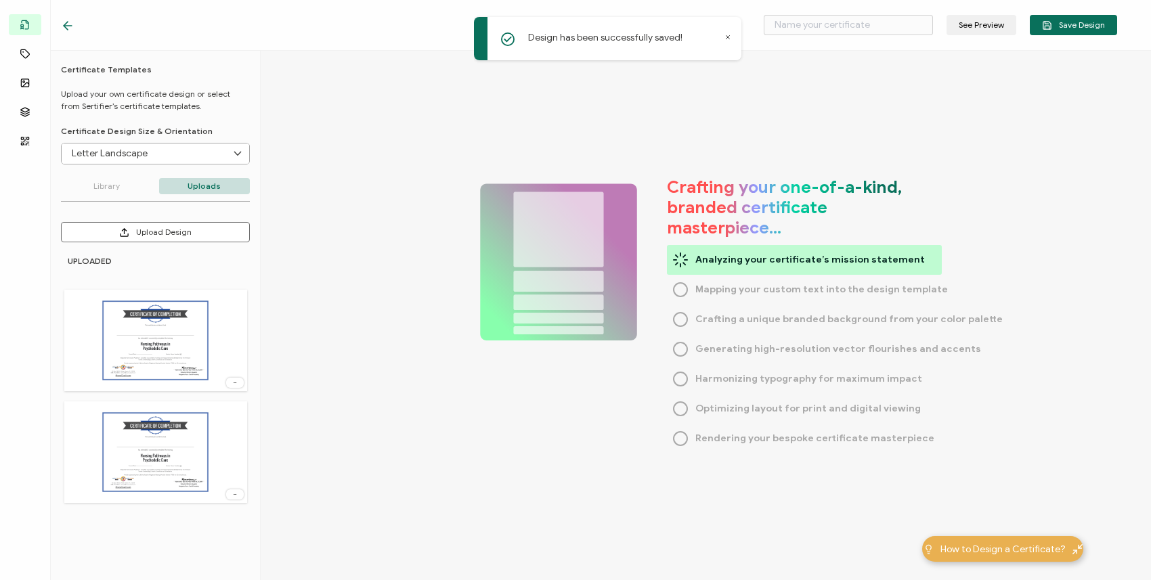
type input "Psychedelics"
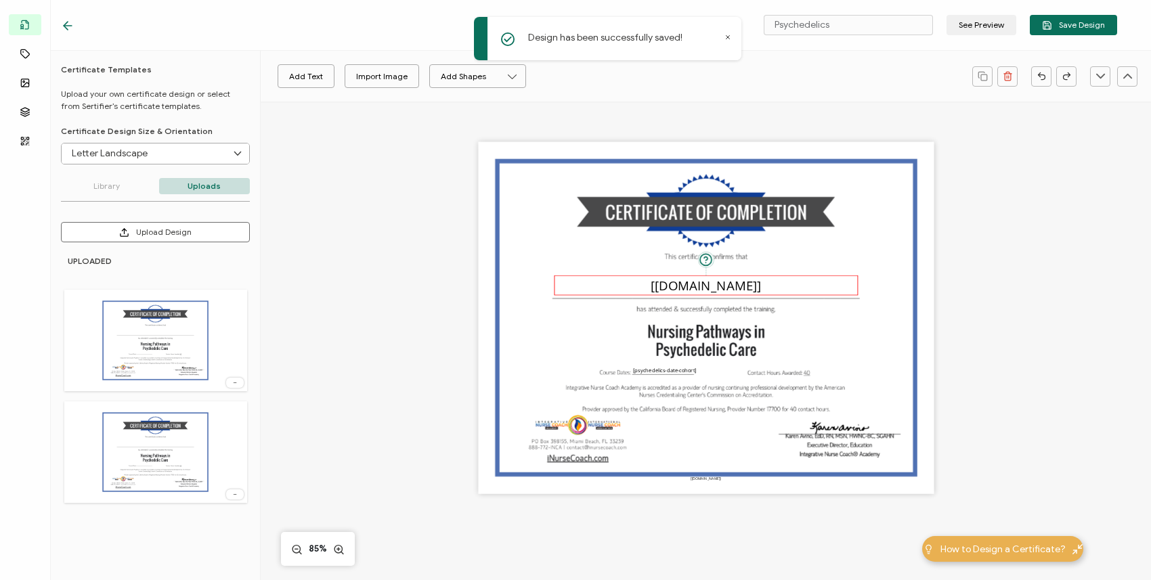
click at [686, 288] on pre "[[DOMAIN_NAME]]" at bounding box center [705, 285] width 110 height 18
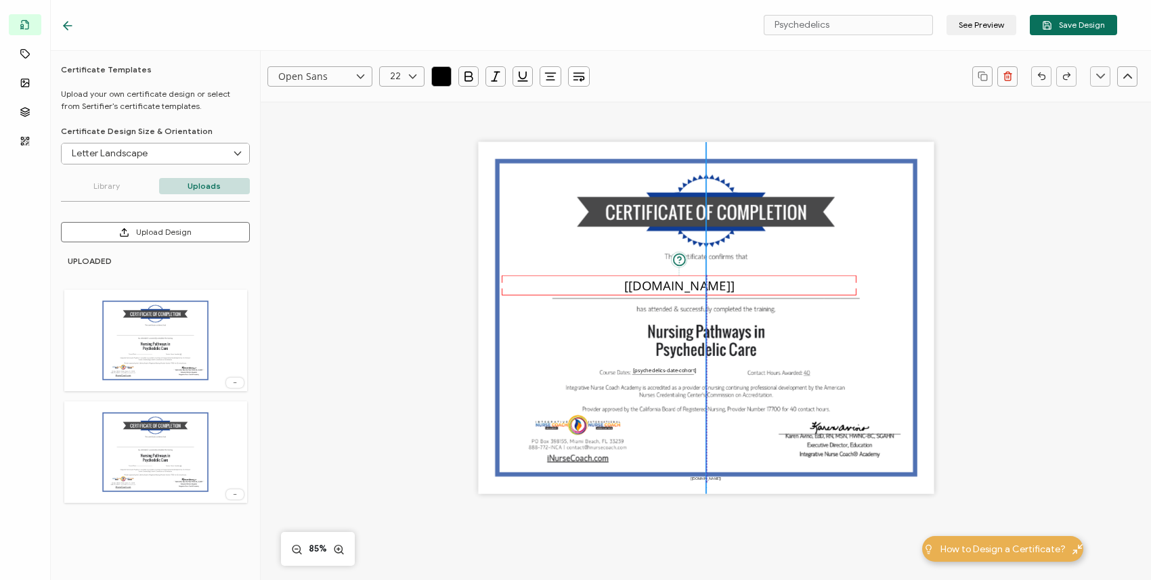
drag, startPoint x: 552, startPoint y: 285, endPoint x: 491, endPoint y: 287, distance: 60.9
click at [491, 287] on div "The recipient’s full name, which will be automatically filled based on the info…" at bounding box center [705, 318] width 455 height 352
drag, startPoint x: 866, startPoint y: 292, endPoint x: 842, endPoint y: 294, distance: 23.8
click at [842, 294] on div "The recipient’s full name, which will be automatically filled based on the info…" at bounding box center [706, 288] width 355 height 20
drag, startPoint x: 880, startPoint y: 288, endPoint x: 912, endPoint y: 288, distance: 31.8
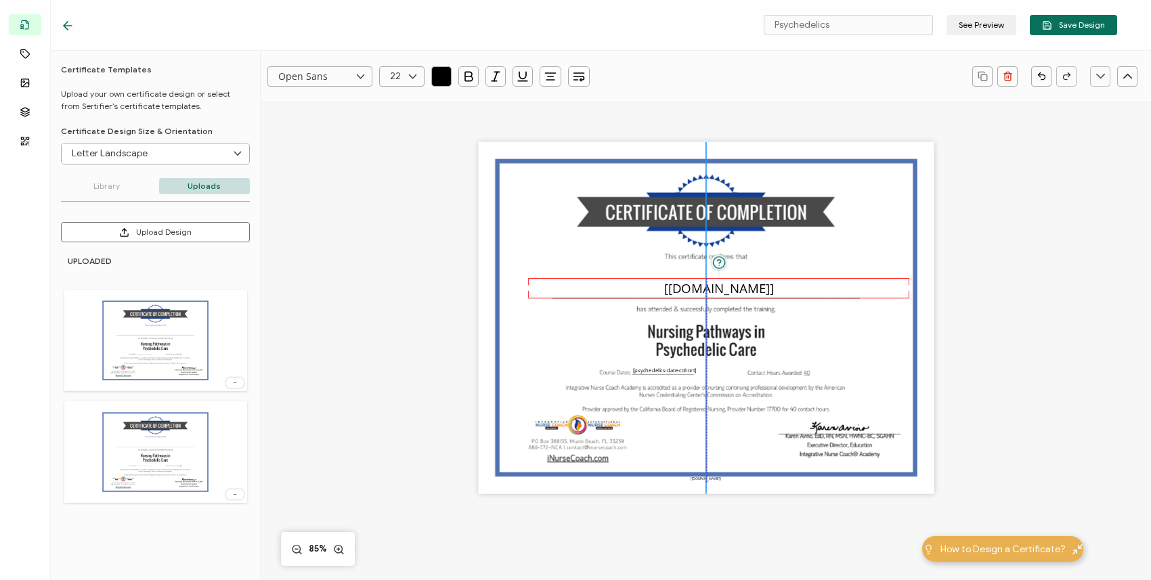
click at [912, 288] on div "The recipient’s full name, which will be automatically filled based on the info…" at bounding box center [705, 318] width 455 height 352
drag, startPoint x: 525, startPoint y: 289, endPoint x: 492, endPoint y: 289, distance: 32.5
click at [491, 289] on div "The recipient’s full name, which will be automatically filled based on the info…" at bounding box center [705, 318] width 455 height 352
drag, startPoint x: 713, startPoint y: 288, endPoint x: 689, endPoint y: 288, distance: 23.7
click at [689, 288] on pre "[[DOMAIN_NAME]]" at bounding box center [705, 288] width 110 height 18
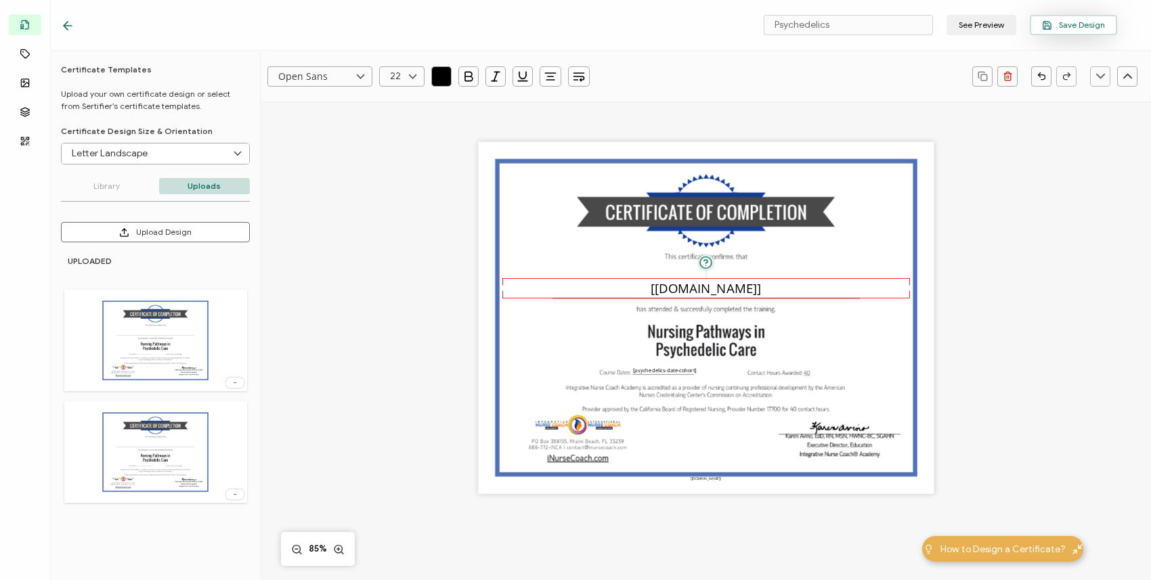
click at [1046, 30] on icon "button" at bounding box center [1047, 25] width 10 height 10
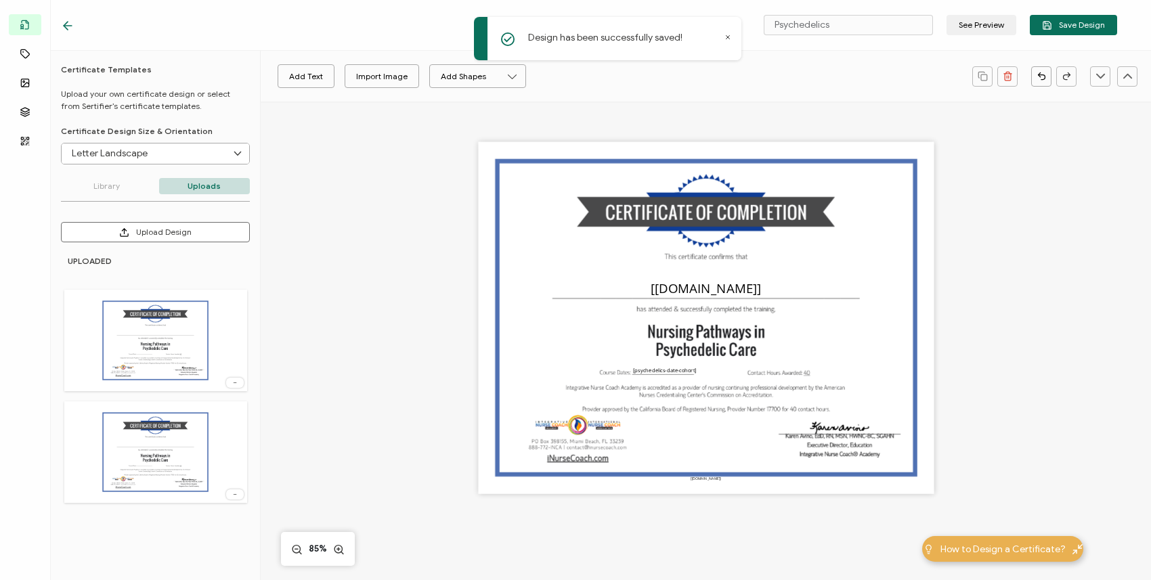
click at [69, 28] on icon at bounding box center [68, 26] width 14 height 14
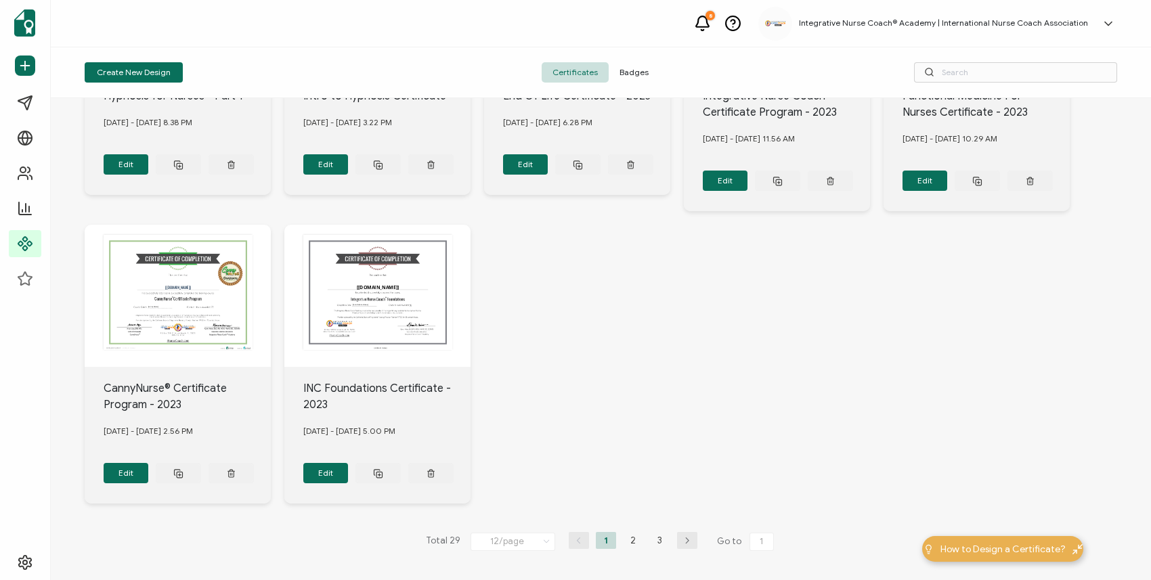
scroll to position [468, 0]
click at [629, 535] on li "2" at bounding box center [633, 541] width 20 height 17
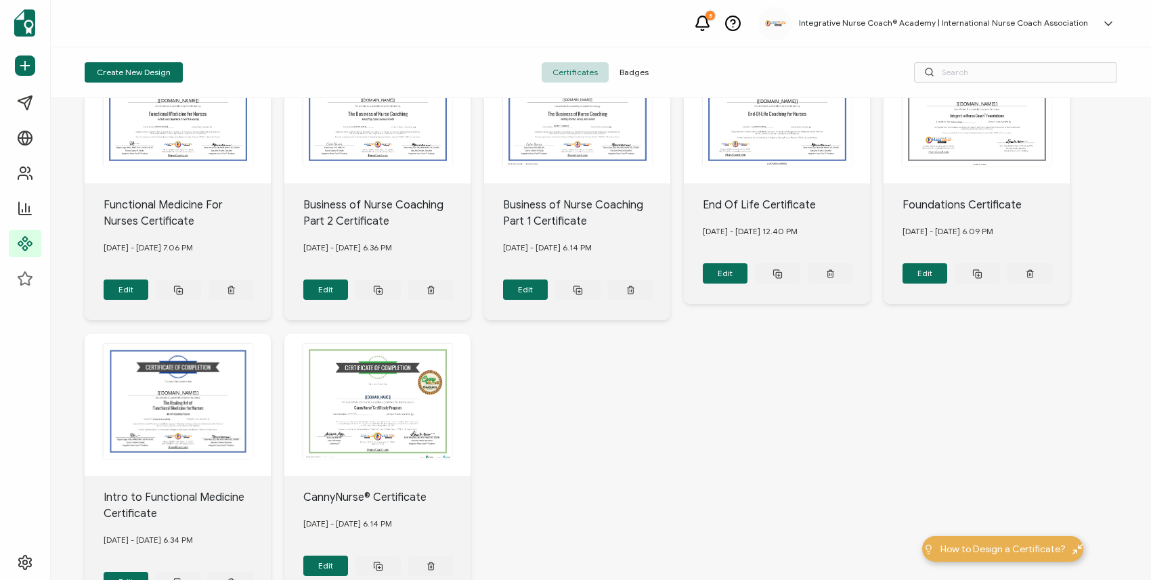
scroll to position [397, 0]
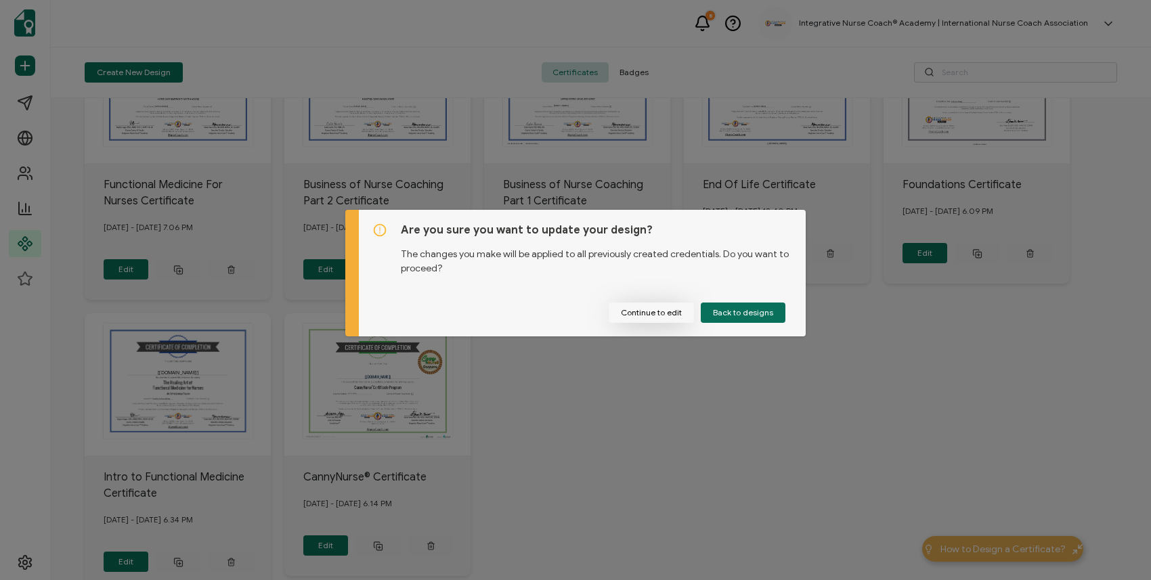
click at [673, 314] on button "Continue to edit" at bounding box center [650, 313] width 85 height 20
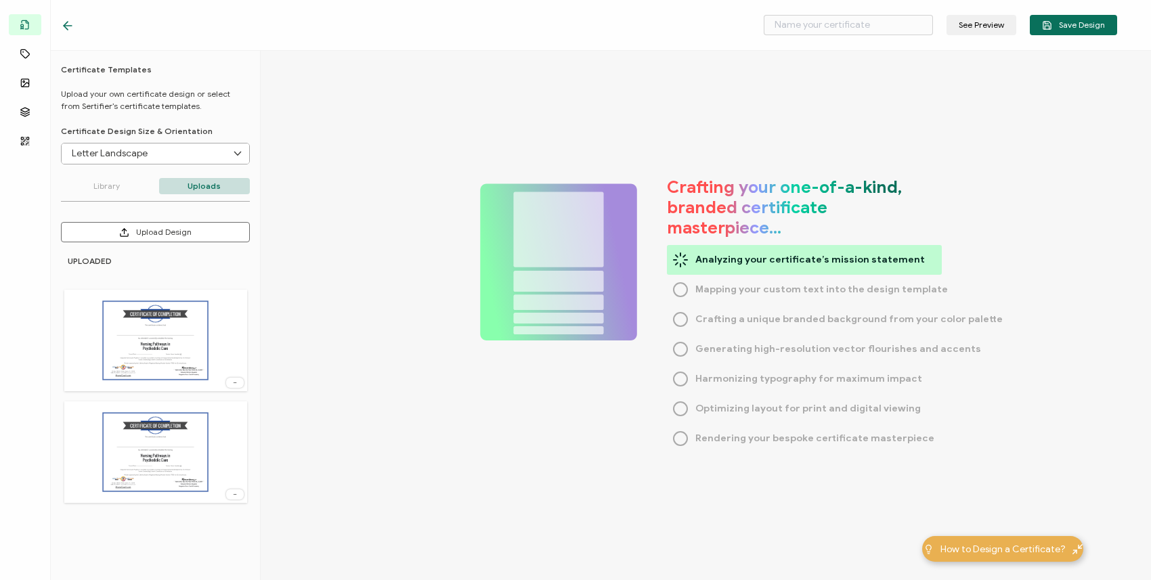
type input "Intro to Functional Medicine Certificate"
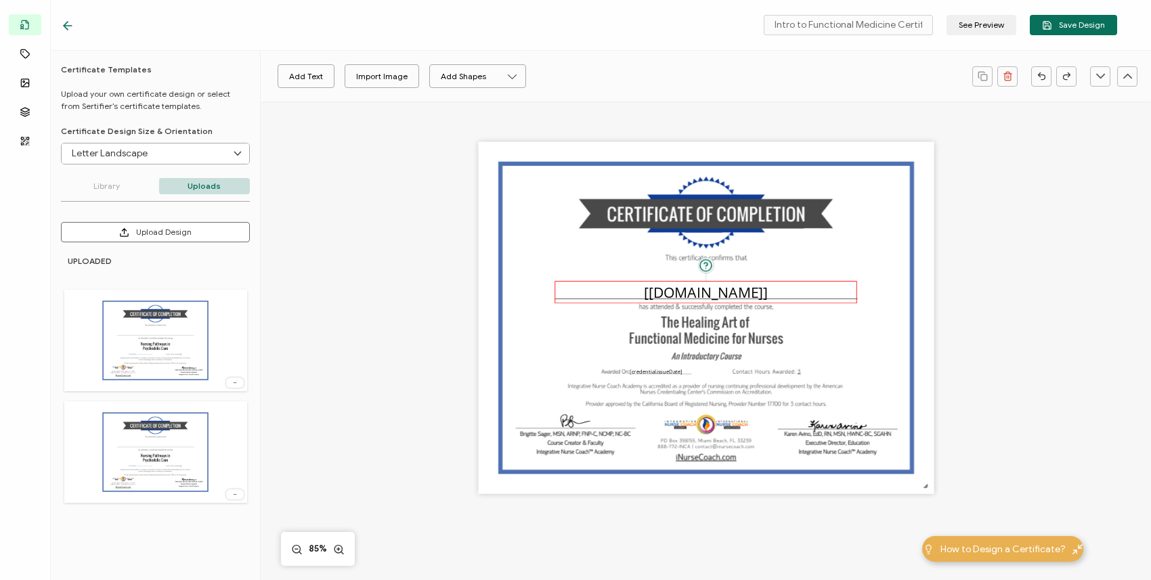
click at [717, 286] on pre "[[DOMAIN_NAME]]" at bounding box center [706, 292] width 124 height 20
click at [396, 78] on input "text" at bounding box center [401, 76] width 45 height 20
click at [403, 174] on li "21" at bounding box center [404, 169] width 49 height 23
type input "21"
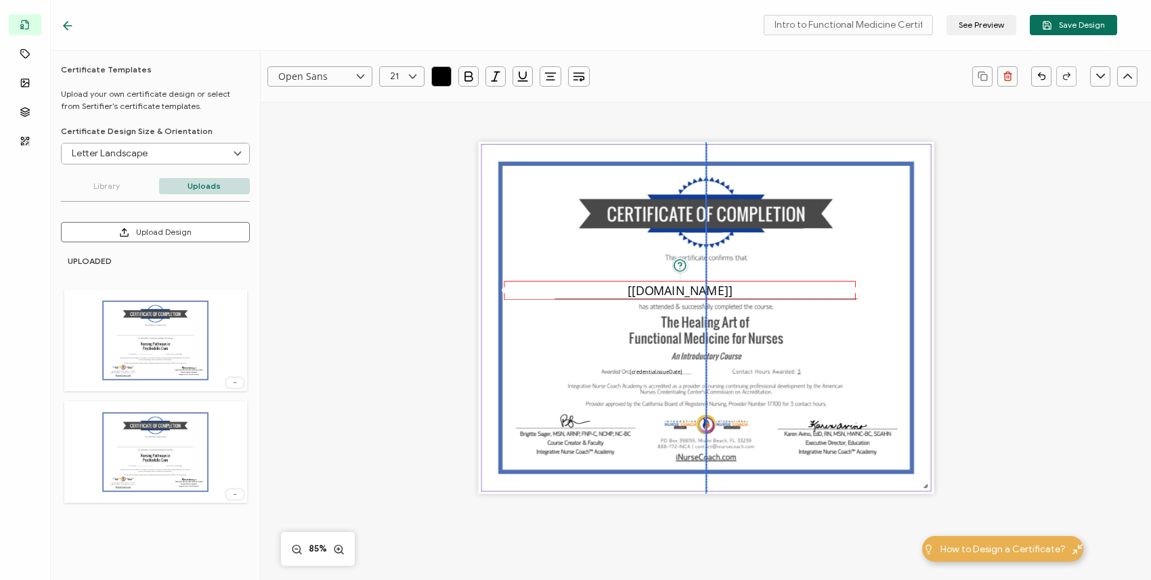
drag, startPoint x: 552, startPoint y: 289, endPoint x: 492, endPoint y: 292, distance: 60.3
click at [492, 292] on div "The recipient’s full name, which will be automatically filled based on the info…" at bounding box center [705, 318] width 455 height 352
drag, startPoint x: 834, startPoint y: 290, endPoint x: 781, endPoint y: 288, distance: 53.5
click at [781, 288] on div "The recipient’s full name, which will be automatically filled based on the info…" at bounding box center [686, 289] width 352 height 19
drag, startPoint x: 851, startPoint y: 288, endPoint x: 916, endPoint y: 291, distance: 65.1
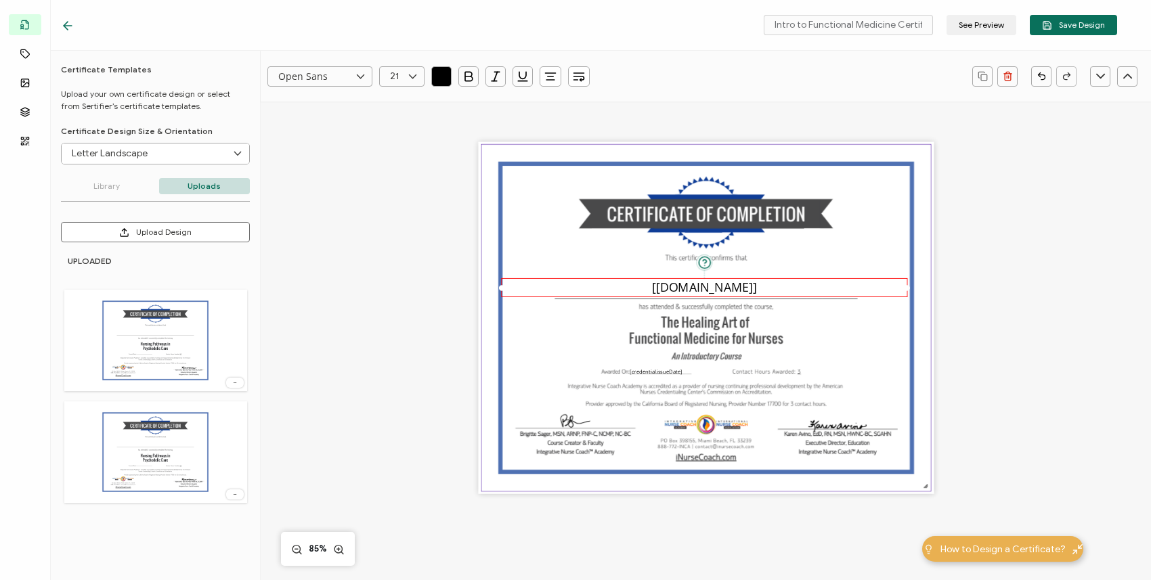
click at [916, 291] on div "The recipient’s full name, which will be automatically filled based on the info…" at bounding box center [705, 318] width 455 height 352
click at [815, 295] on div "The recipient’s full name, which will be automatically filled based on the info…" at bounding box center [705, 291] width 406 height 19
click at [1056, 26] on span "Save Design" at bounding box center [1073, 25] width 63 height 10
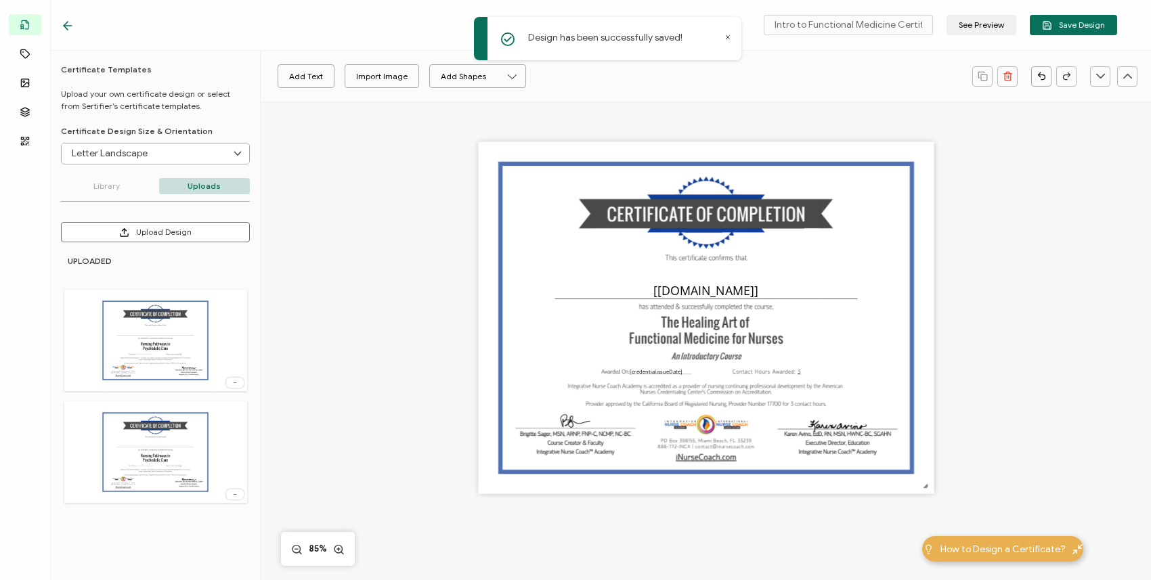
click at [67, 25] on icon at bounding box center [68, 26] width 14 height 14
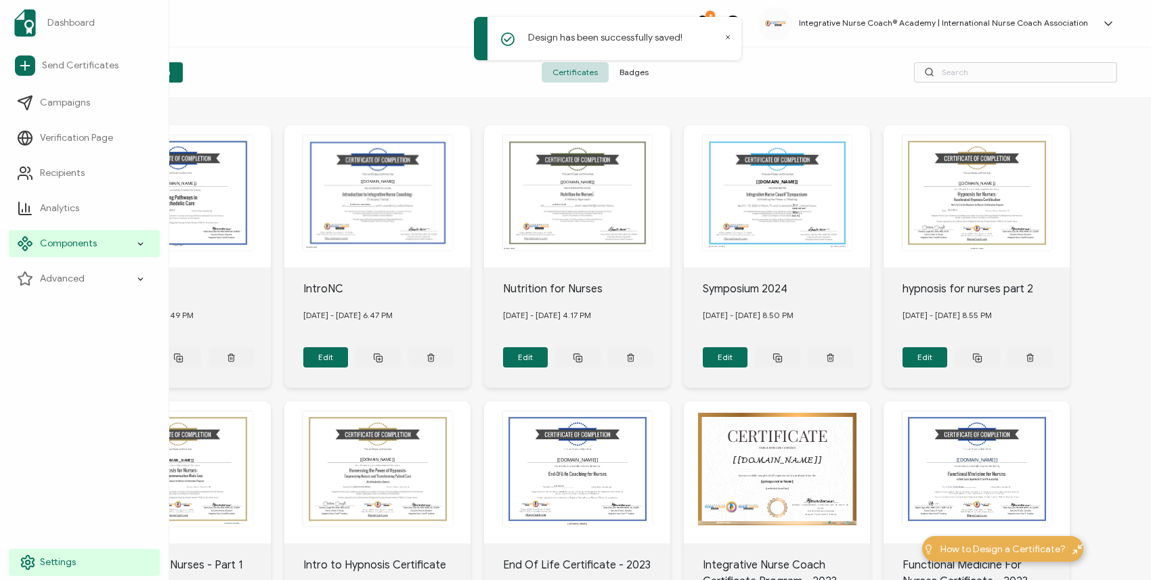
click at [62, 565] on span "Settings" at bounding box center [58, 563] width 36 height 14
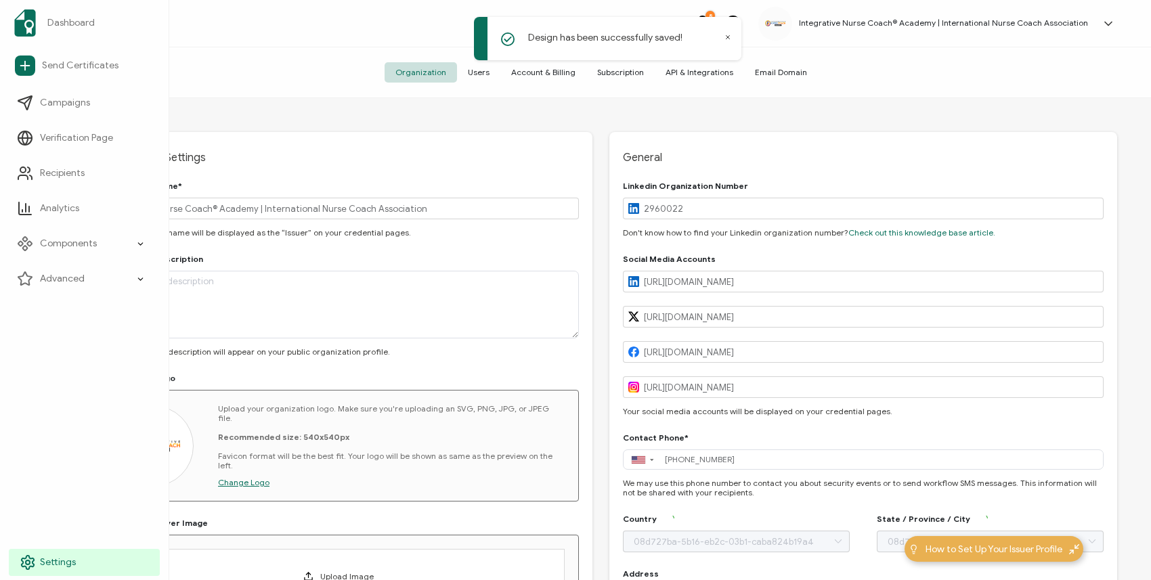
type input "[US_STATE]"
type input "[GEOGRAPHIC_DATA]"
click at [83, 250] on div "Components" at bounding box center [84, 243] width 151 height 27
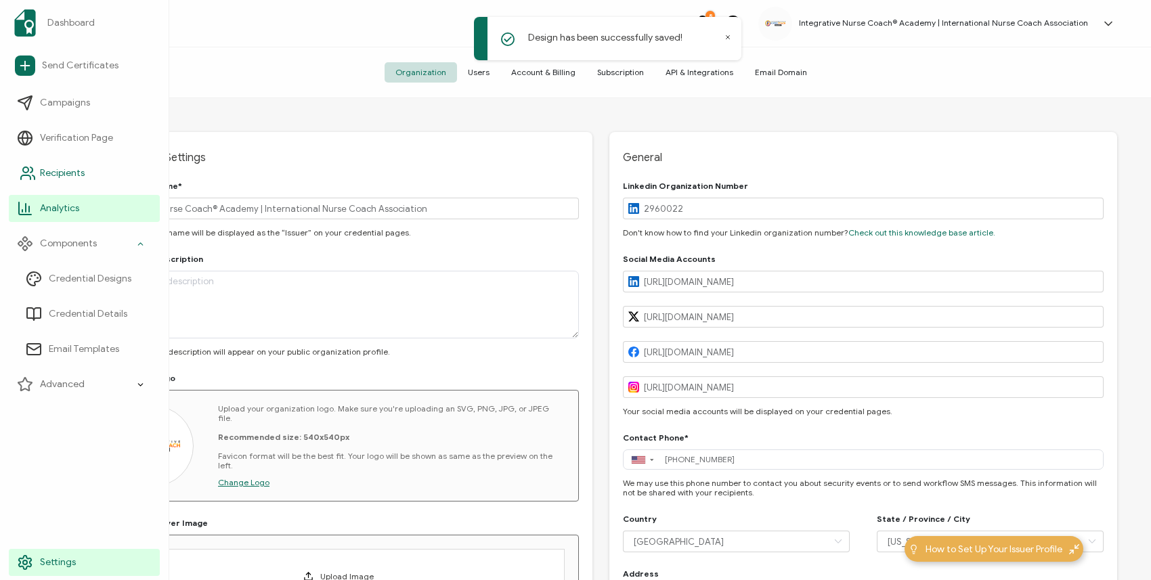
click at [85, 172] on link "Recipients" at bounding box center [84, 173] width 151 height 27
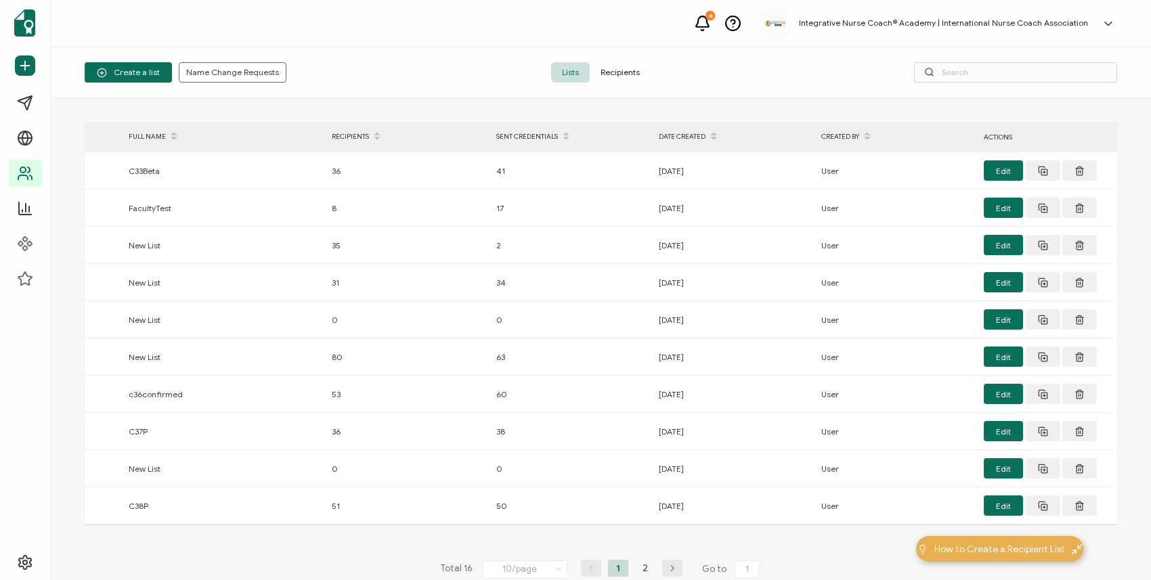
click at [612, 95] on div "Create a list Name Change Requests Lists Recipients" at bounding box center [601, 72] width 1100 height 51
click at [612, 73] on span "Recipients" at bounding box center [619, 72] width 61 height 20
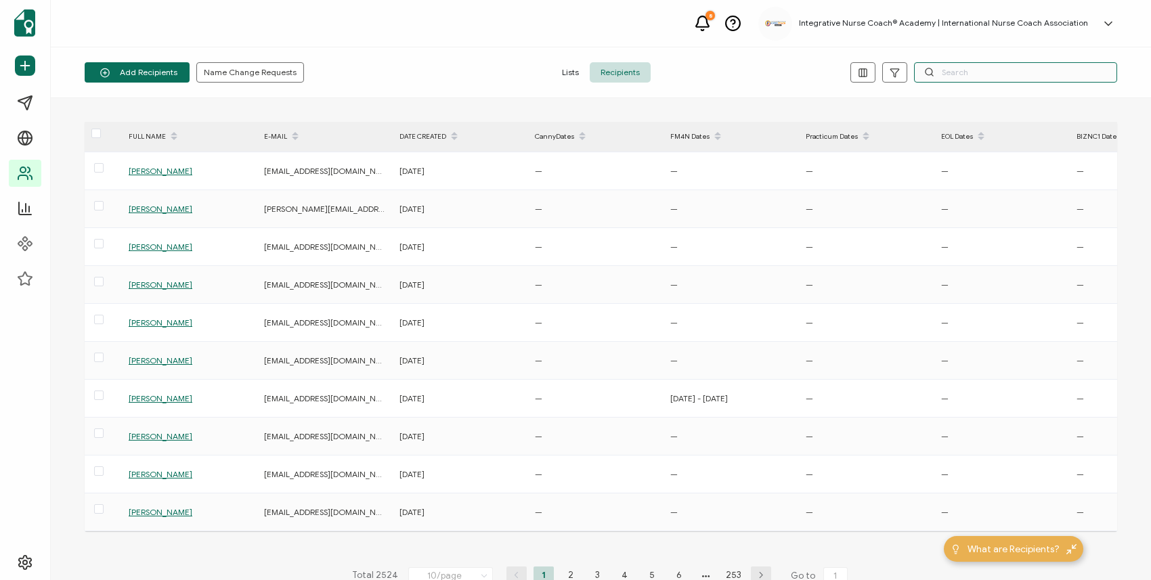
click at [975, 70] on input "text" at bounding box center [1015, 72] width 203 height 20
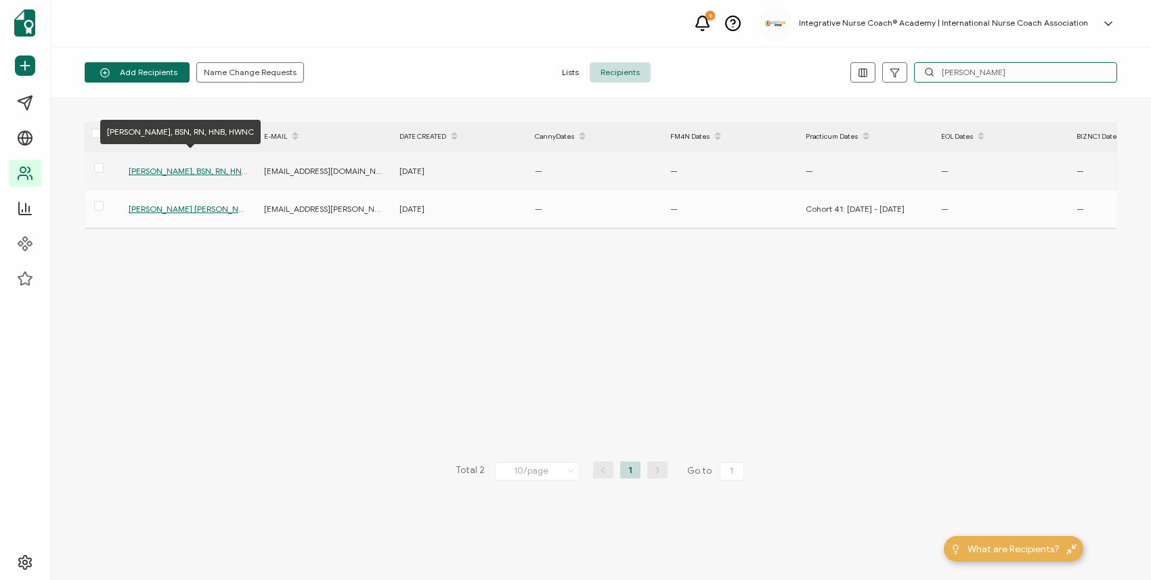
type input "[PERSON_NAME]"
click at [223, 173] on span "[PERSON_NAME], BSN, RN, HNB, HWNC" at bounding box center [202, 171] width 147 height 10
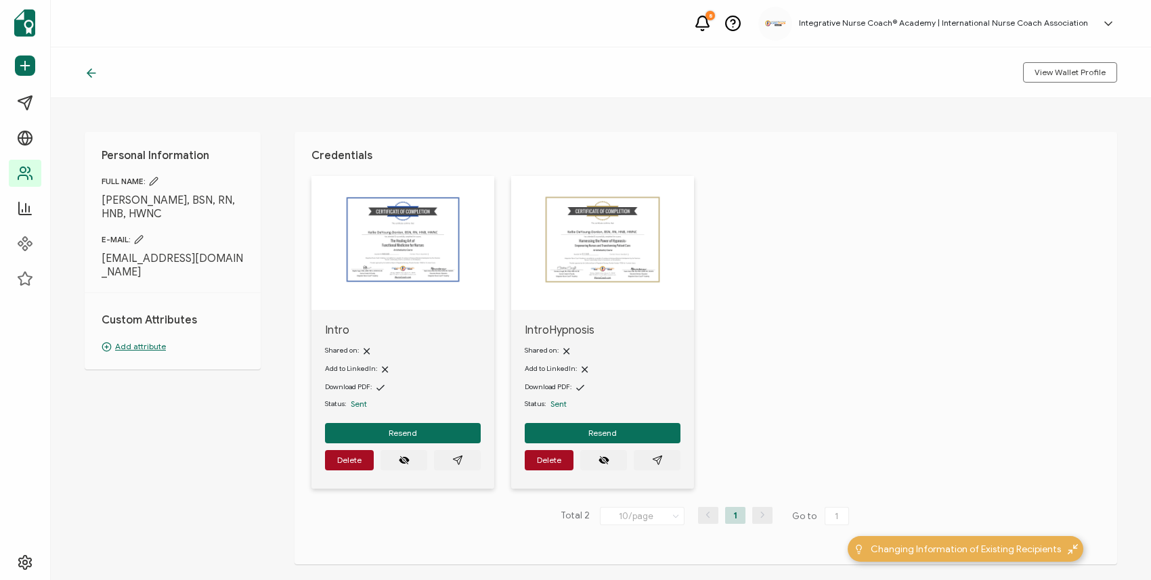
click at [407, 245] on img at bounding box center [402, 239] width 122 height 95
click at [453, 457] on icon "paper plane outline" at bounding box center [457, 460] width 11 height 11
click at [464, 265] on img at bounding box center [402, 239] width 122 height 95
click at [659, 460] on icon "paper plane outline" at bounding box center [657, 460] width 11 height 11
click at [464, 435] on button "Resend" at bounding box center [403, 433] width 156 height 20
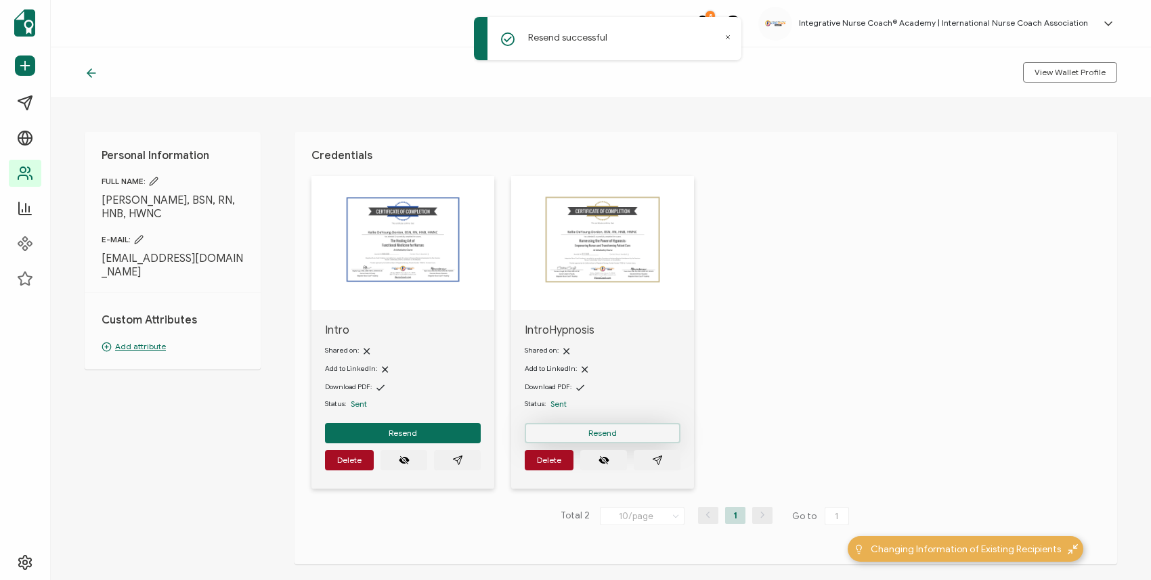
click at [417, 429] on span "Resend" at bounding box center [402, 433] width 28 height 8
